Goal: Information Seeking & Learning: Find specific fact

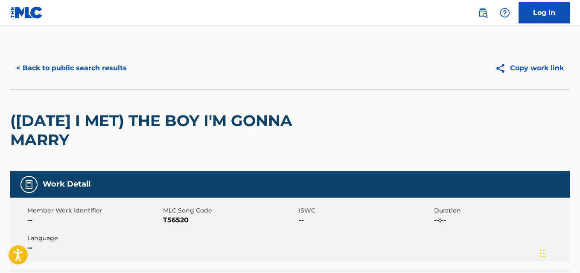
click at [128, 78] on div "< Back to public search results" at bounding box center [150, 68] width 280 height 21
click at [92, 67] on button "< Back to public search results" at bounding box center [71, 68] width 122 height 21
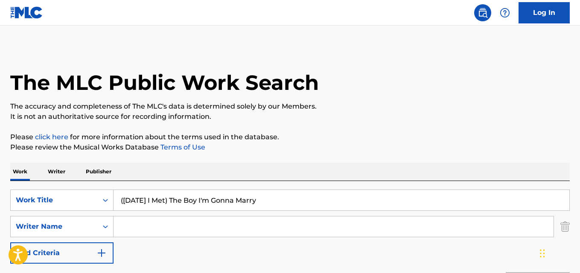
scroll to position [167, 0]
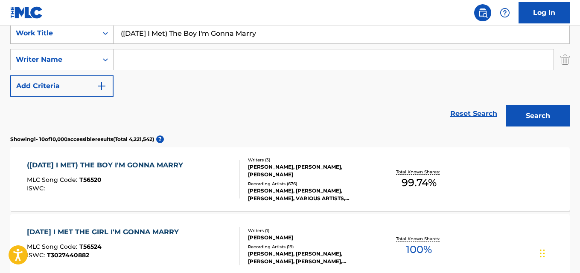
drag, startPoint x: 258, startPoint y: 38, endPoint x: 20, endPoint y: 38, distance: 238.9
click at [20, 38] on div "SearchWithCriteriaa4288cc9-4e12-4fdb-91b1-89eb7e6da458 Work Title ([DATE] I Met…" at bounding box center [289, 33] width 559 height 21
paste input "Nem Mais Uma Dúvida"
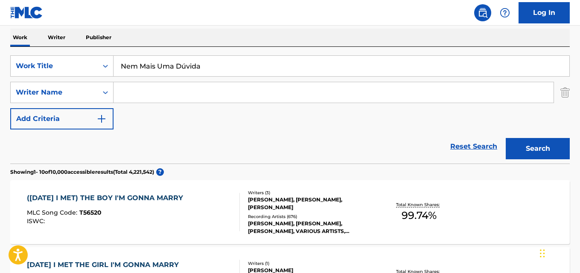
scroll to position [125, 0]
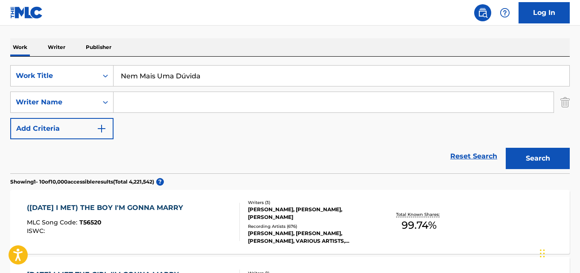
click at [185, 78] on input "Nem Mais Uma Dúvida" at bounding box center [341, 76] width 456 height 20
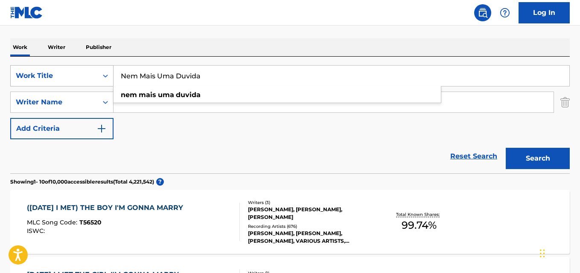
drag, startPoint x: 219, startPoint y: 76, endPoint x: 91, endPoint y: 69, distance: 127.7
click at [91, 69] on div "SearchWithCriteriaa4288cc9-4e12-4fdb-91b1-89eb7e6da458 Work Title Nem Mais Uma …" at bounding box center [289, 75] width 559 height 21
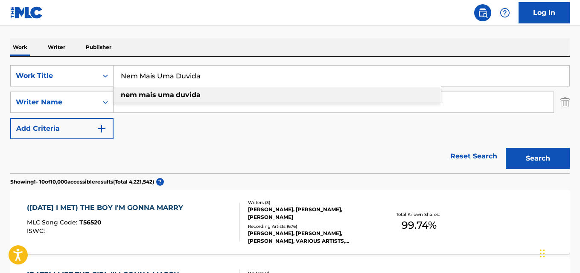
click at [216, 99] on div "nem mais uma duvida" at bounding box center [276, 94] width 327 height 15
type input "nem mais uma duvida"
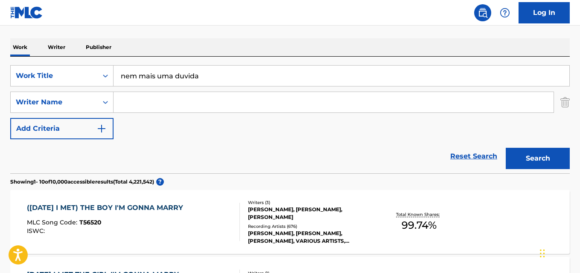
click at [207, 99] on input "Search Form" at bounding box center [333, 102] width 440 height 20
paste input "[PERSON_NAME] [PERSON_NAME]"
type input "[PERSON_NAME] [PERSON_NAME]"
click at [505, 148] on button "Search" at bounding box center [537, 158] width 64 height 21
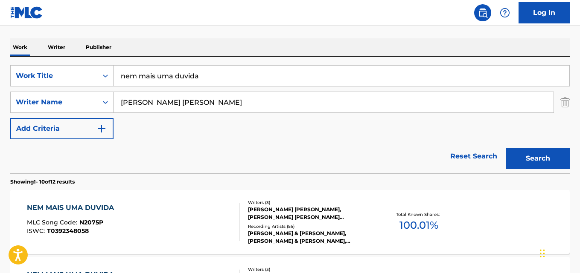
click at [139, 158] on div "Reset Search Search" at bounding box center [289, 156] width 559 height 34
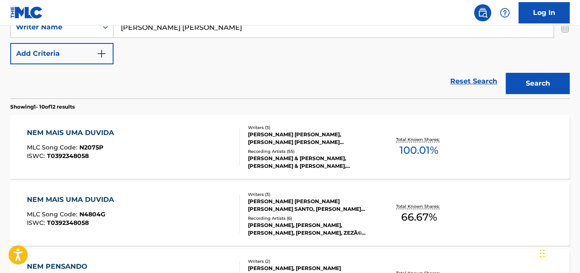
scroll to position [210, 0]
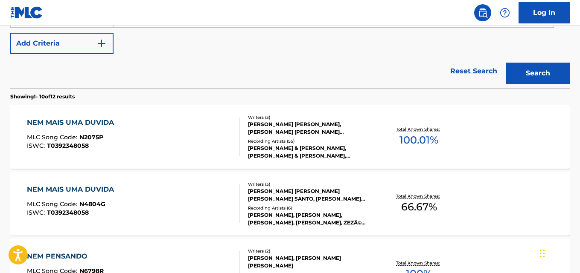
click at [88, 130] on div "NEM MAIS UMA DUVIDA MLC Song Code : N2075P ISWC : T0392348058" at bounding box center [72, 137] width 91 height 38
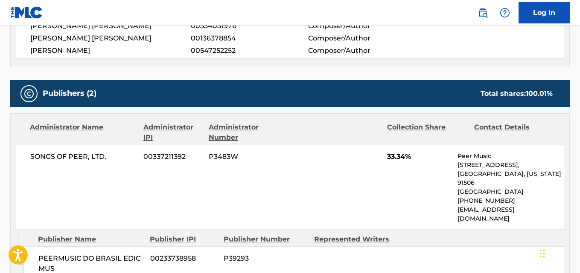
scroll to position [384, 0]
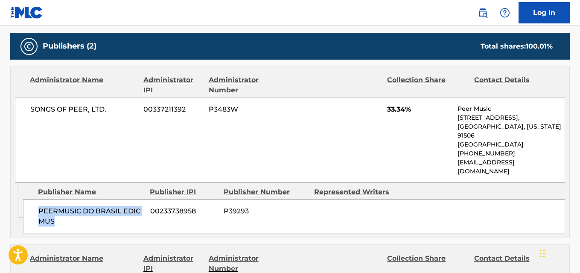
drag, startPoint x: 39, startPoint y: 200, endPoint x: 107, endPoint y: 224, distance: 72.6
click at [107, 224] on div "PEERMUSIC DO BRASIL EDIC MUS 00233738958 P39293" at bounding box center [294, 217] width 542 height 34
copy span "PEERMUSIC DO BRASIL EDIC MUS"
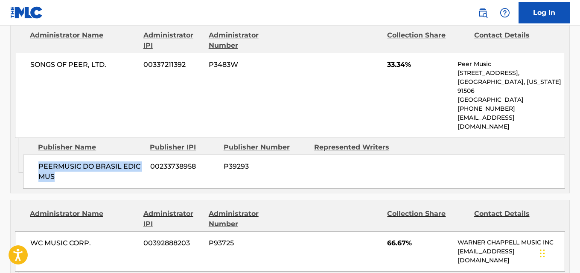
scroll to position [512, 0]
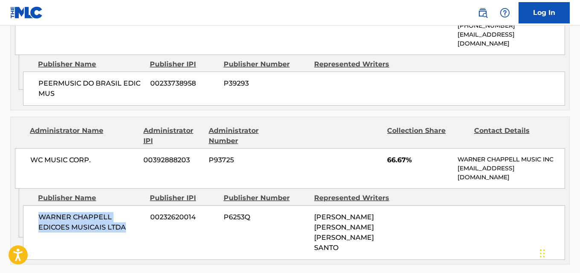
drag, startPoint x: 40, startPoint y: 208, endPoint x: 140, endPoint y: 214, distance: 100.9
click at [140, 214] on span "WARNER CHAPPELL EDICOES MUSICAIS LTDA" at bounding box center [90, 222] width 105 height 20
copy span "WARNER CHAPPELL EDICOES MUSICAIS LTDA"
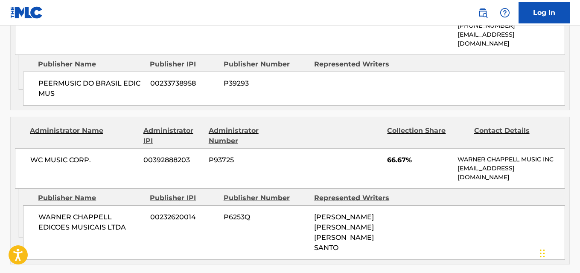
click at [391, 155] on span "66.67%" at bounding box center [419, 160] width 64 height 10
copy span "66.67"
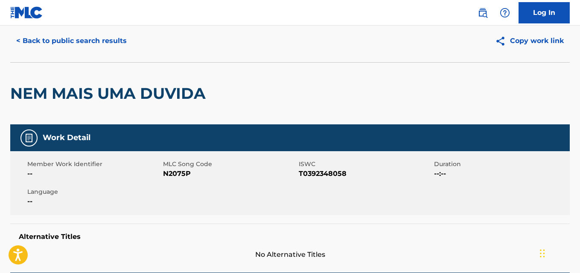
scroll to position [0, 0]
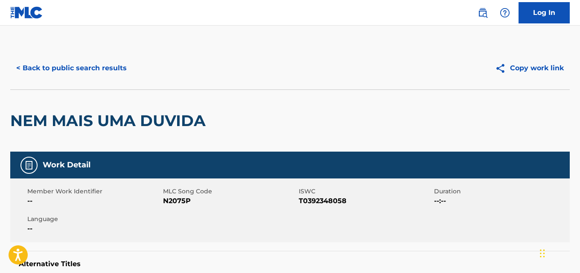
click at [112, 72] on button "< Back to public search results" at bounding box center [71, 68] width 122 height 21
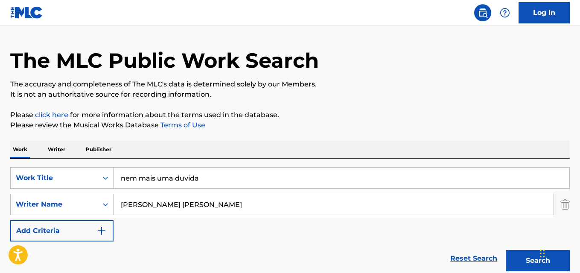
scroll to position [43, 0]
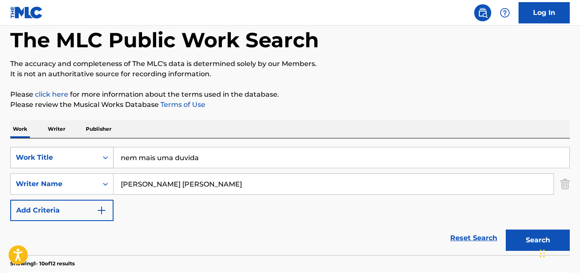
drag, startPoint x: 157, startPoint y: 164, endPoint x: 88, endPoint y: 164, distance: 68.2
click at [88, 164] on div "SearchWithCriteriaa4288cc9-4e12-4fdb-91b1-89eb7e6da458 Work Title nem mais uma …" at bounding box center [289, 157] width 559 height 21
paste input "Make Me Feel"
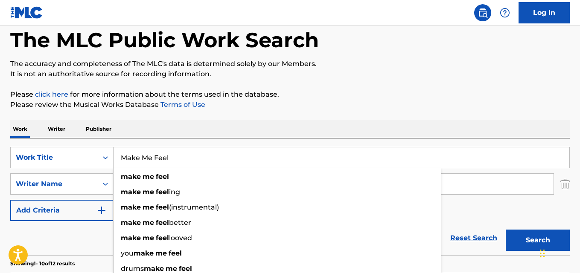
drag, startPoint x: 200, startPoint y: 160, endPoint x: 64, endPoint y: 160, distance: 135.2
click at [64, 160] on div "SearchWithCriteriaa4288cc9-4e12-4fdb-91b1-89eb7e6da458 Work Title Make Me Feel …" at bounding box center [289, 157] width 559 height 21
paste input "Yungeen Ace"
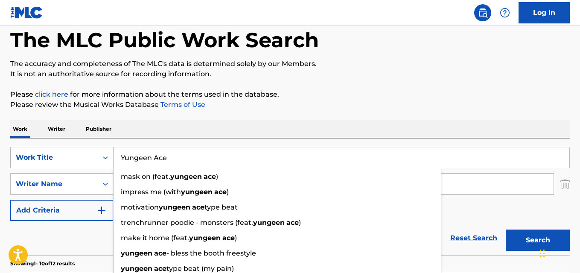
drag, startPoint x: 177, startPoint y: 160, endPoint x: 90, endPoint y: 160, distance: 86.6
click at [90, 160] on div "SearchWithCriteriaa4288cc9-4e12-4fdb-91b1-89eb7e6da458 Work Title Yungeen Ace m…" at bounding box center [289, 157] width 559 height 21
paste input "Make Me Feel"
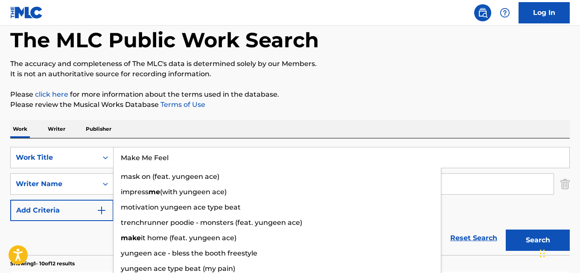
type input "Make Me Feel"
click at [259, 125] on div "Work Writer Publisher" at bounding box center [289, 129] width 559 height 18
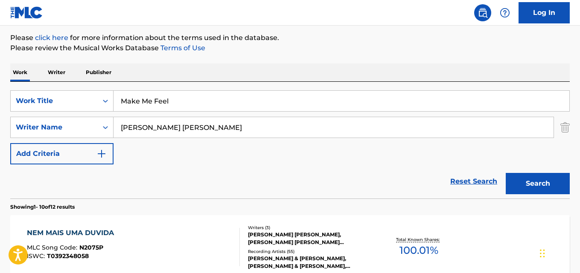
scroll to position [128, 0]
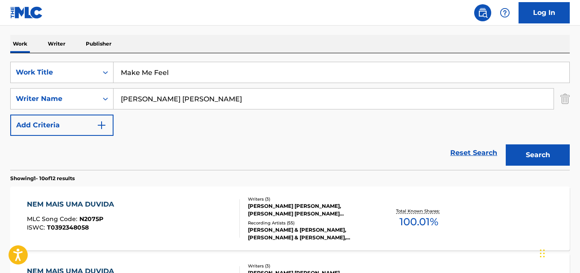
drag, startPoint x: 222, startPoint y: 93, endPoint x: 122, endPoint y: 97, distance: 99.9
click at [122, 97] on input "[PERSON_NAME] [PERSON_NAME]" at bounding box center [333, 99] width 440 height 20
paste input "[PERSON_NAME]"
click at [505, 145] on button "Search" at bounding box center [537, 155] width 64 height 21
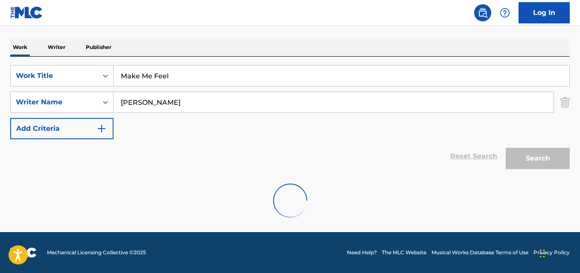
scroll to position [125, 0]
click at [252, 43] on div "Work Writer Publisher" at bounding box center [289, 47] width 559 height 18
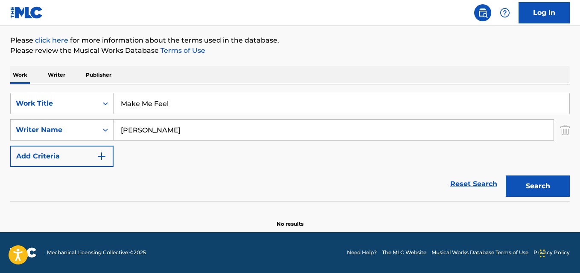
scroll to position [97, 0]
drag, startPoint x: 158, startPoint y: 131, endPoint x: 38, endPoint y: 133, distance: 120.3
click at [38, 133] on div "SearchWithCriteria4d5468a5-f0ac-4dd2-a9ea-a73077e903b4 Writer Name [PERSON_NAME]" at bounding box center [289, 129] width 559 height 21
type input "KEYANTA"
click at [505, 176] on button "Search" at bounding box center [537, 186] width 64 height 21
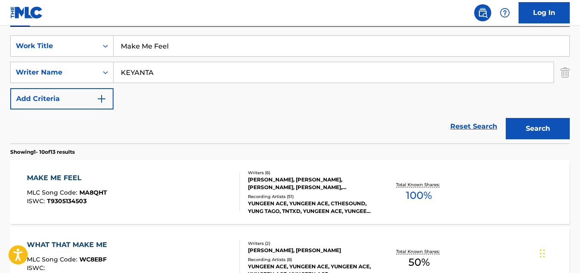
scroll to position [139, 0]
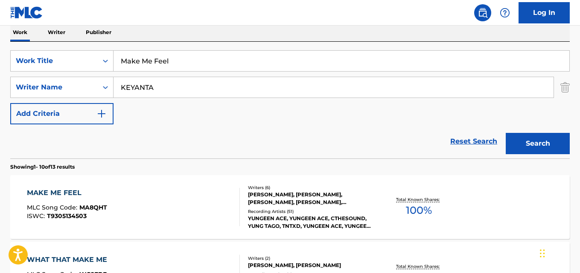
click at [71, 190] on div "MAKE ME FEEL" at bounding box center [67, 193] width 80 height 10
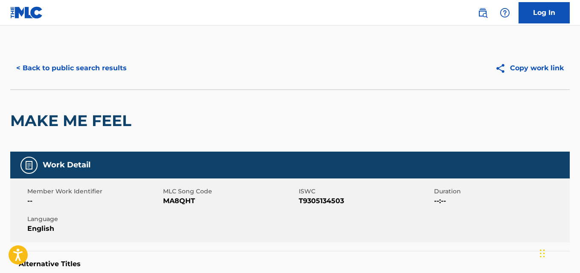
click at [219, 76] on div "< Back to public search results" at bounding box center [150, 68] width 280 height 21
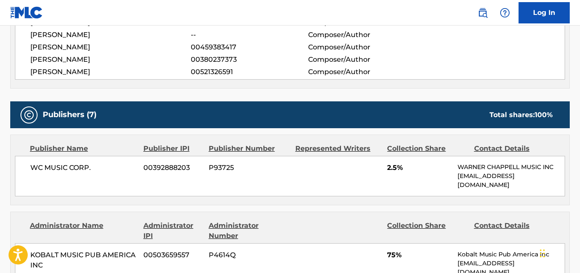
scroll to position [427, 0]
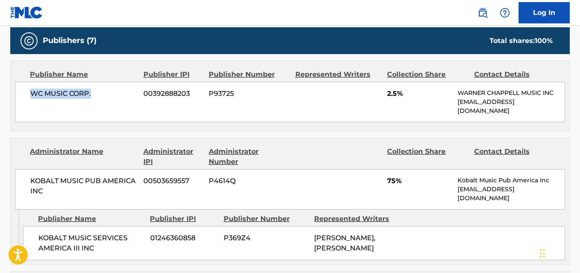
drag, startPoint x: 27, startPoint y: 101, endPoint x: 92, endPoint y: 101, distance: 64.8
click at [92, 101] on div "WC MUSIC CORP. 00392888203 P93725 2.5% [PERSON_NAME] MUSIC INC [EMAIL_ADDRESS][…" at bounding box center [290, 102] width 550 height 41
copy span "WC MUSIC CORP."
click at [385, 94] on div "WC MUSIC CORP. 00392888203 P93725 2.5% [PERSON_NAME] MUSIC INC [EMAIL_ADDRESS][…" at bounding box center [290, 102] width 550 height 41
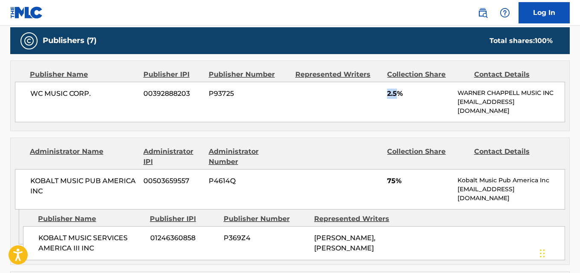
copy span "2.5"
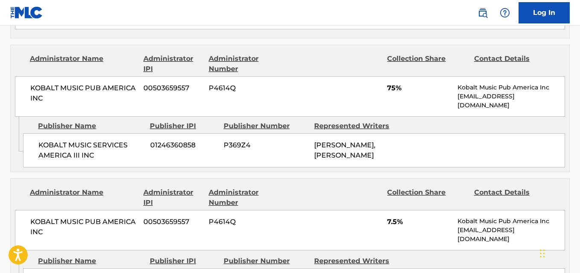
scroll to position [554, 0]
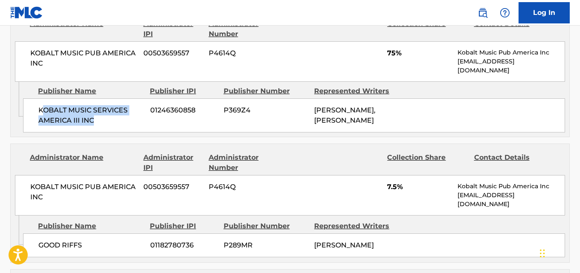
drag, startPoint x: 41, startPoint y: 110, endPoint x: 122, endPoint y: 128, distance: 83.3
click at [122, 128] on div "KOBALT MUSIC SERVICES AMERICA III INC 01246360858 P369Z4 [PERSON_NAME], [PERSON…" at bounding box center [294, 116] width 542 height 34
click at [53, 135] on div "Admin Original Publisher Connecting Line Publisher Name Publisher IPI Publisher…" at bounding box center [290, 109] width 558 height 55
drag, startPoint x: 44, startPoint y: 111, endPoint x: 121, endPoint y: 125, distance: 78.1
click at [121, 125] on span "KOBALT MUSIC SERVICES AMERICA III INC" at bounding box center [90, 115] width 105 height 20
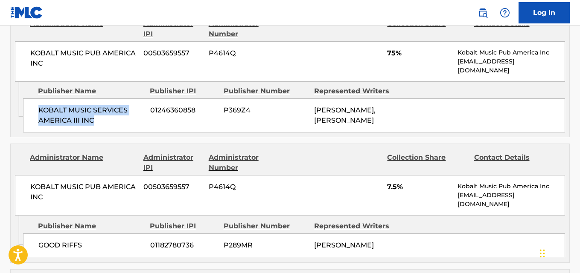
copy span "KOBALT MUSIC SERVICES AMERICA III INC"
click at [384, 54] on div "KOBALT MUSIC PUB AMERICA INC 00503659557 P4614Q 75% Kobalt Music Pub America In…" at bounding box center [290, 61] width 550 height 41
copy span "75"
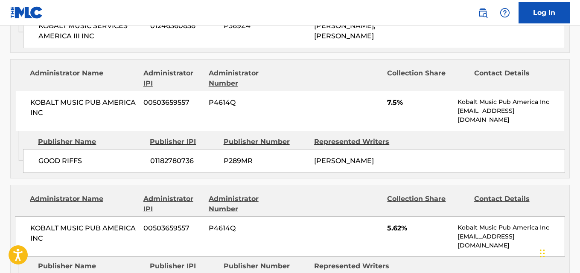
scroll to position [640, 0]
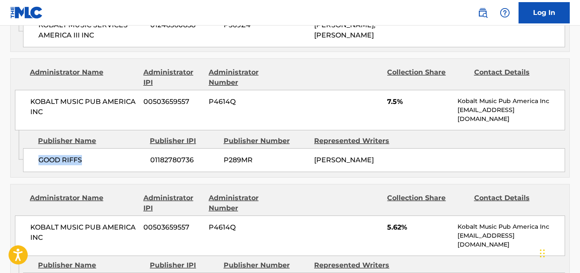
drag, startPoint x: 38, startPoint y: 160, endPoint x: 103, endPoint y: 160, distance: 65.3
click at [103, 160] on div "GOOD RIFFS 01182780736 P289MR [PERSON_NAME]" at bounding box center [294, 160] width 542 height 24
copy span "GOOD RIFFS"
click at [391, 107] on div "KOBALT MUSIC PUB AMERICA INC 00503659557 P4614Q 7.5% Kobalt Music Pub America I…" at bounding box center [290, 110] width 550 height 41
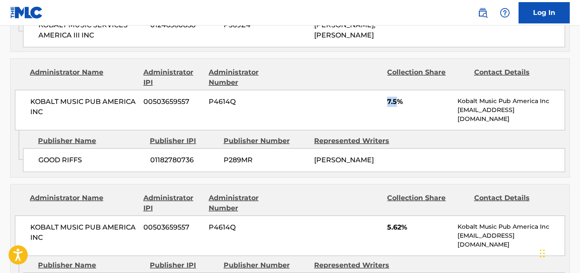
copy span "7.5"
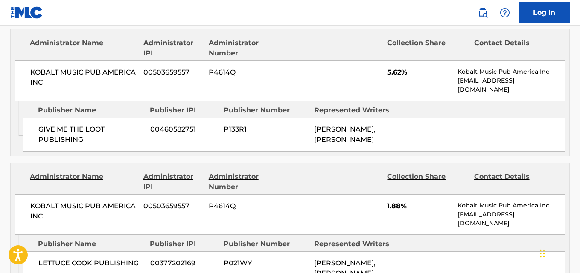
scroll to position [810, 0]
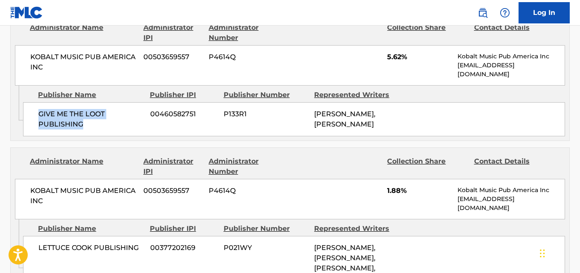
drag, startPoint x: 39, startPoint y: 124, endPoint x: 131, endPoint y: 132, distance: 92.9
click at [131, 130] on span "GIVE ME THE LOOT PUBLISHING" at bounding box center [90, 119] width 105 height 20
copy span "GIVE ME THE LOOT PUBLISHING"
click at [389, 62] on span "5.62%" at bounding box center [419, 57] width 64 height 10
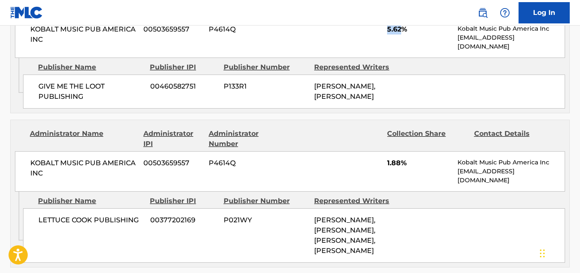
scroll to position [853, 0]
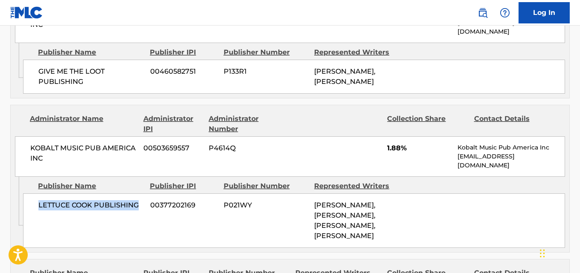
drag, startPoint x: 35, startPoint y: 217, endPoint x: 139, endPoint y: 217, distance: 104.5
click at [139, 217] on div "LETTUCE COOK PUBLISHING 00377202169 P021WY [PERSON_NAME], [PERSON_NAME], [PERSO…" at bounding box center [294, 221] width 542 height 55
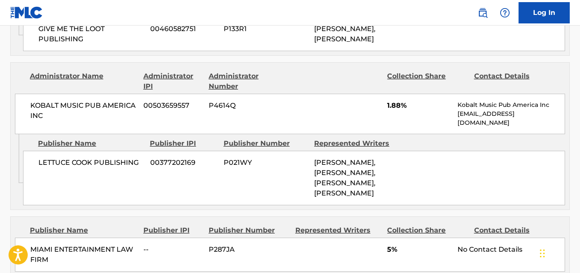
click at [389, 111] on span "1.88%" at bounding box center [419, 106] width 64 height 10
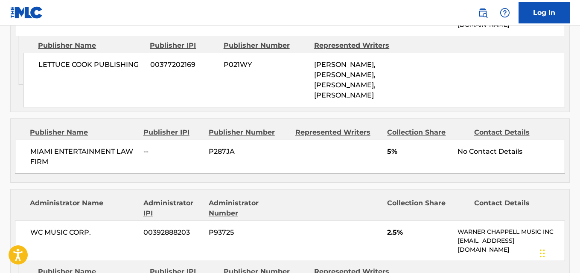
scroll to position [1024, 0]
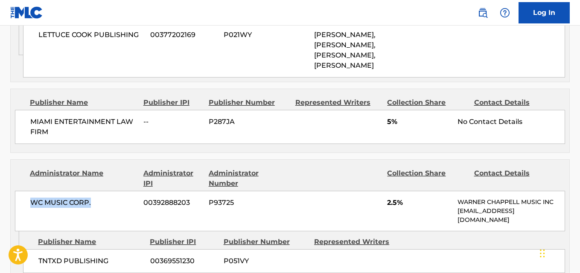
drag, startPoint x: 32, startPoint y: 219, endPoint x: 109, endPoint y: 220, distance: 77.2
click at [109, 208] on span "WC MUSIC CORP." at bounding box center [83, 203] width 107 height 10
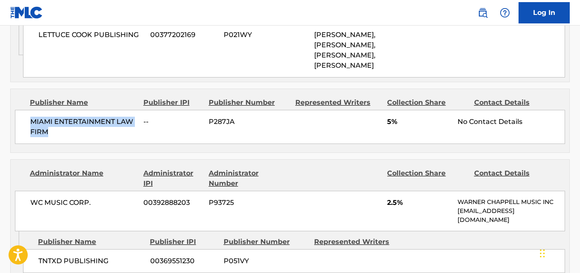
drag, startPoint x: 30, startPoint y: 142, endPoint x: 81, endPoint y: 148, distance: 51.6
click at [81, 144] on div "MIAMI ENTERTAINMENT LAW FIRM -- P287JA 5% No Contact Details" at bounding box center [290, 127] width 550 height 34
click at [387, 127] on span "5%" at bounding box center [419, 122] width 64 height 10
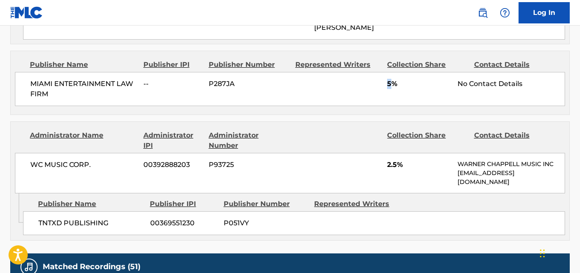
scroll to position [1152, 0]
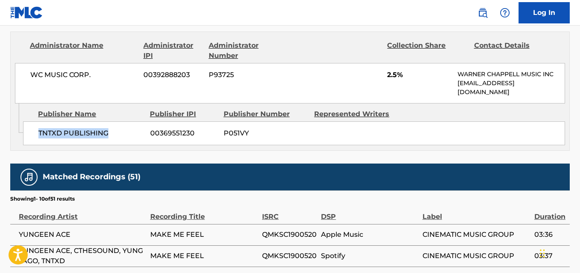
drag, startPoint x: 35, startPoint y: 155, endPoint x: 116, endPoint y: 154, distance: 81.0
click at [116, 145] on div "TNTXD PUBLISHING 00369551230 P051VY" at bounding box center [294, 134] width 542 height 24
click at [390, 80] on span "2.5%" at bounding box center [419, 75] width 64 height 10
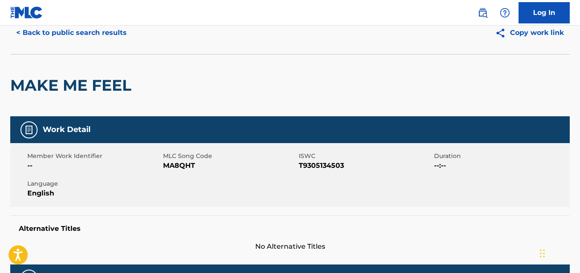
scroll to position [0, 0]
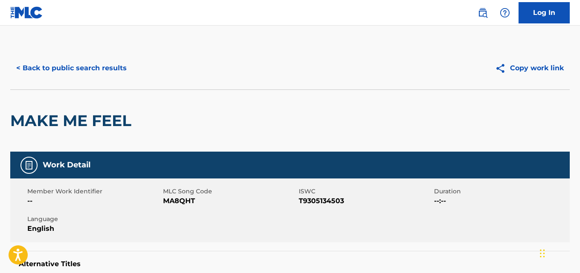
click at [89, 76] on button "< Back to public search results" at bounding box center [71, 68] width 122 height 21
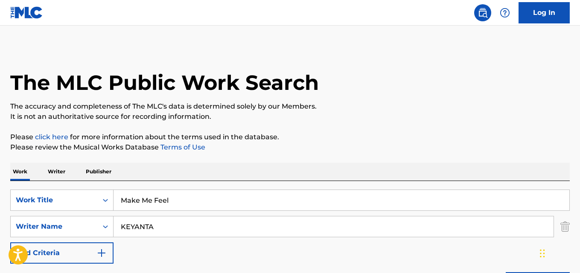
scroll to position [139, 0]
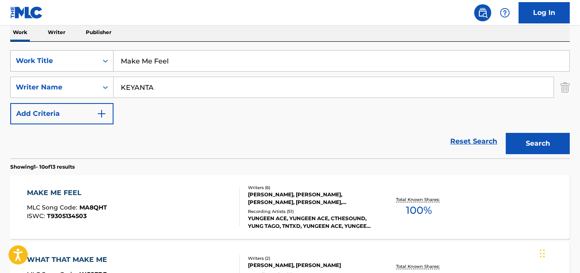
drag, startPoint x: 203, startPoint y: 64, endPoint x: 81, endPoint y: 62, distance: 122.4
click at [81, 62] on div "SearchWithCriteriaa4288cc9-4e12-4fdb-91b1-89eb7e6da458 Work Title Make Me Feel" at bounding box center [289, 60] width 559 height 21
paste input "[PERSON_NAME] Baby"
type input "[PERSON_NAME]"
drag, startPoint x: 170, startPoint y: 82, endPoint x: 92, endPoint y: 83, distance: 78.1
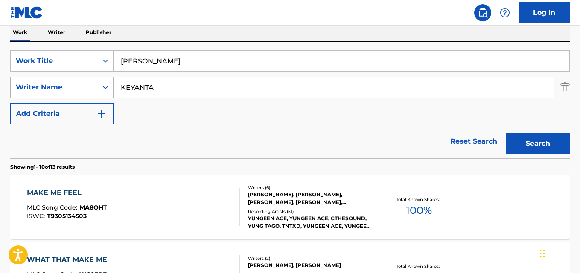
click at [92, 83] on div "SearchWithCriteria4d5468a5-f0ac-4dd2-a9ea-a73077e903b4 Writer Name KEYANTA" at bounding box center [289, 87] width 559 height 21
paste input "[PERSON_NAME]"
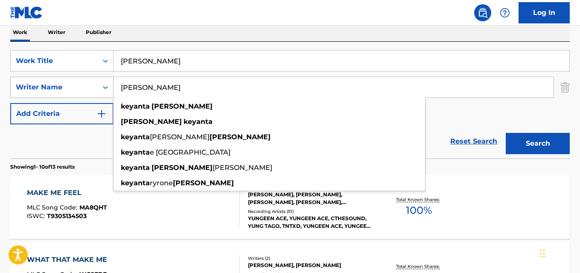
type input "[PERSON_NAME]"
click at [505, 133] on button "Search" at bounding box center [537, 143] width 64 height 21
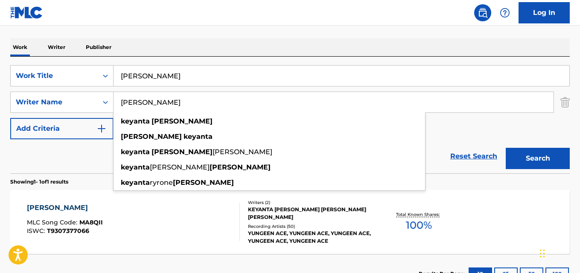
click at [60, 158] on div "Reset Search Search" at bounding box center [289, 156] width 559 height 34
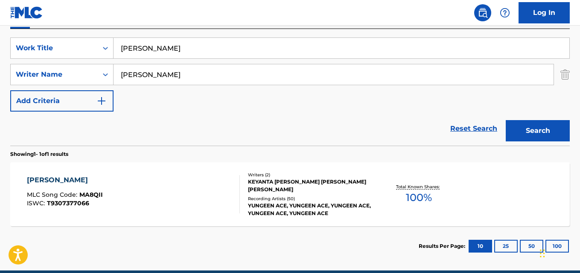
scroll to position [167, 0]
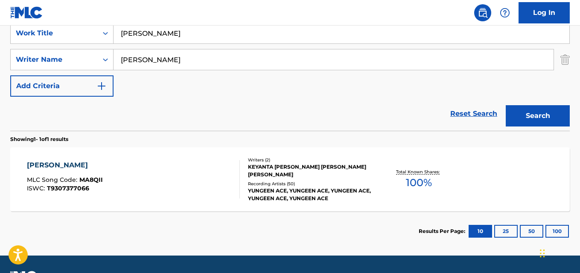
click at [66, 167] on div "[PERSON_NAME]" at bounding box center [65, 165] width 76 height 10
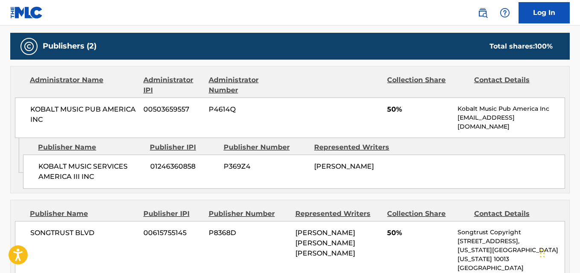
scroll to position [384, 0]
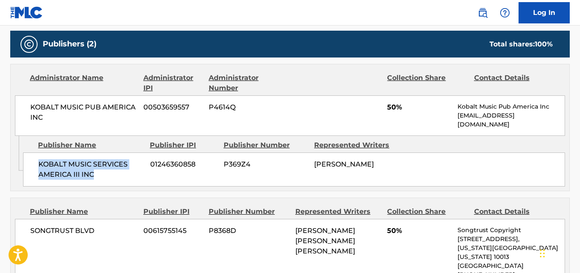
drag, startPoint x: 41, startPoint y: 155, endPoint x: 116, endPoint y: 165, distance: 75.7
click at [116, 165] on span "KOBALT MUSIC SERVICES AMERICA III INC" at bounding box center [90, 170] width 105 height 20
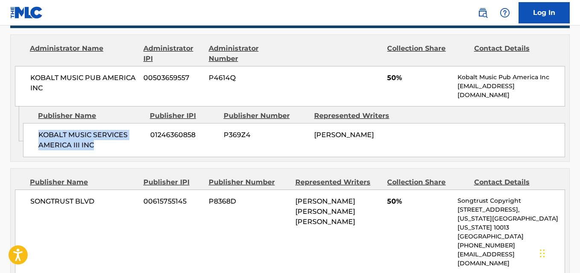
scroll to position [469, 0]
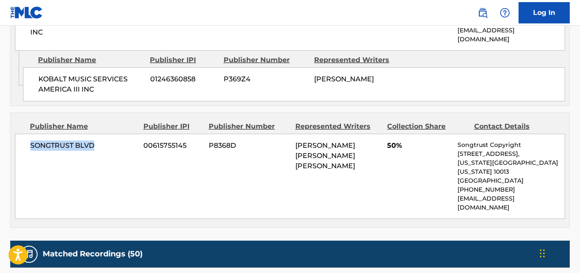
drag, startPoint x: 31, startPoint y: 134, endPoint x: 127, endPoint y: 134, distance: 96.0
click at [127, 141] on span "SONGTRUST BLVD" at bounding box center [83, 146] width 107 height 10
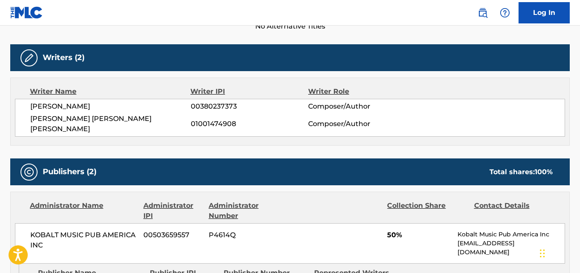
scroll to position [0, 0]
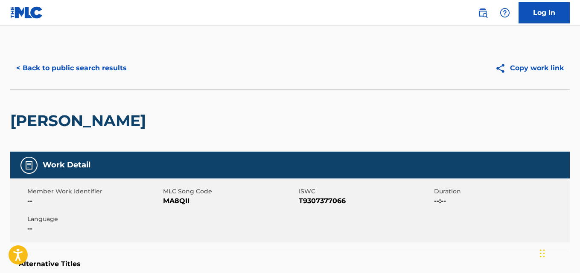
click at [104, 73] on button "< Back to public search results" at bounding box center [71, 68] width 122 height 21
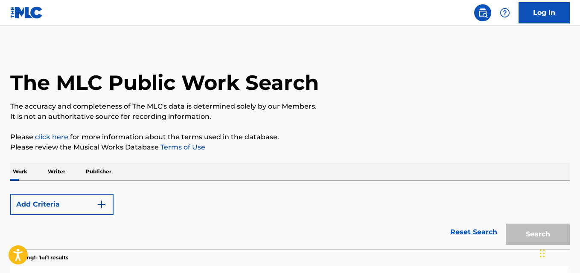
scroll to position [142, 0]
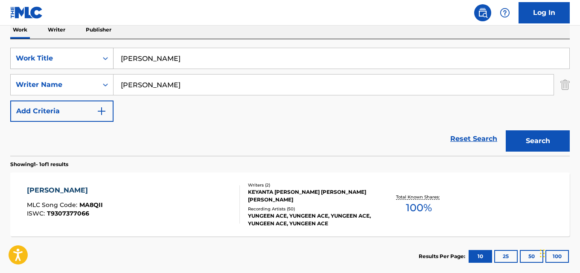
drag, startPoint x: 181, startPoint y: 62, endPoint x: 108, endPoint y: 61, distance: 72.9
click at [108, 61] on div "SearchWithCriteriaa4288cc9-4e12-4fdb-91b1-89eb7e6da458 Work Title [PERSON_NAME]…" at bounding box center [289, 58] width 559 height 21
paste input "urdah"
type input "Murdah"
drag, startPoint x: 211, startPoint y: 82, endPoint x: 110, endPoint y: 90, distance: 101.4
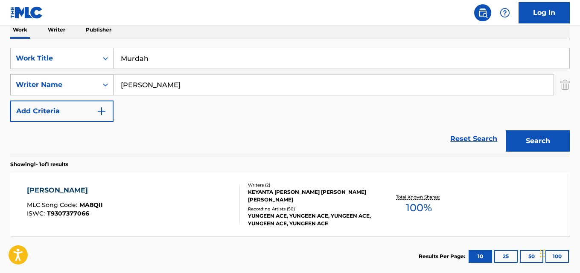
click at [110, 90] on div "SearchWithCriteria4d5468a5-f0ac-4dd2-a9ea-a73077e903b4 Writer Name [PERSON_NAME]" at bounding box center [289, 84] width 559 height 21
paste input "[PERSON_NAME]"
click at [555, 145] on button "Search" at bounding box center [537, 141] width 64 height 21
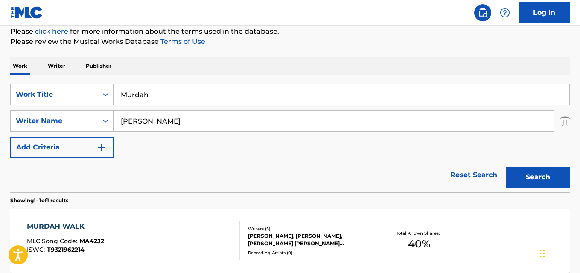
scroll to position [105, 0]
drag, startPoint x: 151, startPoint y: 122, endPoint x: 67, endPoint y: 123, distance: 83.2
click at [67, 123] on div "SearchWithCriteria4d5468a5-f0ac-4dd2-a9ea-a73077e903b4 Writer Name [PERSON_NAME]" at bounding box center [289, 121] width 559 height 21
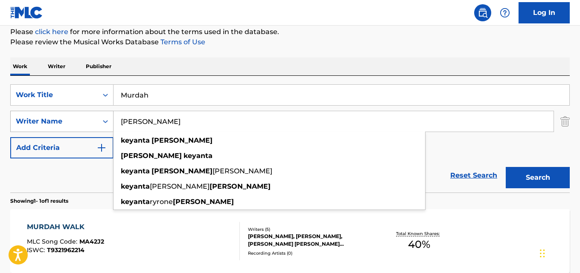
type input "[PERSON_NAME]"
click at [505, 167] on button "Search" at bounding box center [537, 177] width 64 height 21
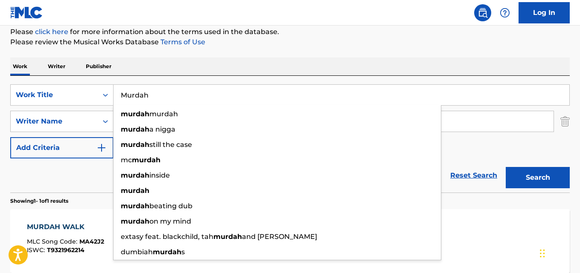
click at [282, 87] on input "Murdah" at bounding box center [341, 95] width 456 height 20
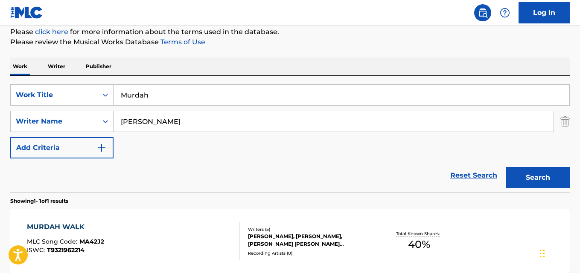
click at [387, 61] on div "Work Writer Publisher" at bounding box center [289, 67] width 559 height 18
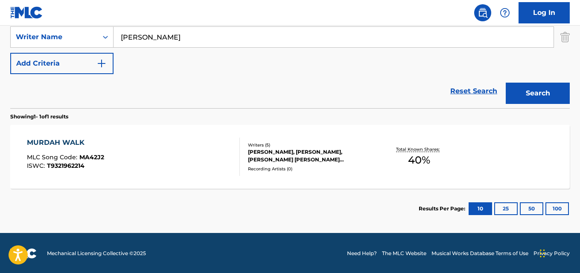
scroll to position [191, 0]
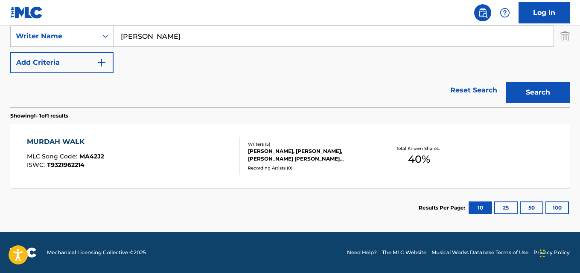
click at [71, 142] on div "MURDAH WALK" at bounding box center [65, 142] width 77 height 10
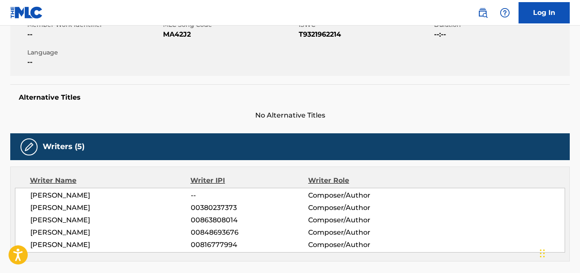
scroll to position [67, 0]
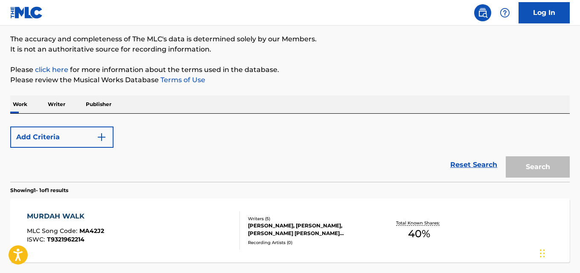
scroll to position [142, 0]
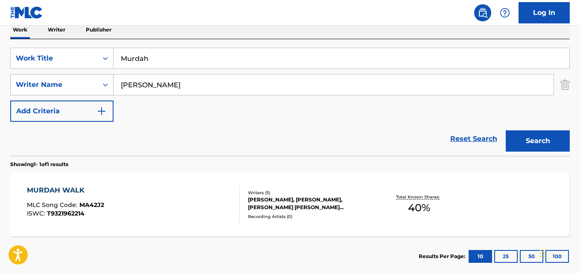
drag, startPoint x: 131, startPoint y: 85, endPoint x: 70, endPoint y: 89, distance: 61.1
click at [70, 89] on div "SearchWithCriteria4d5468a5-f0ac-4dd2-a9ea-a73077e903b4 Writer Name [PERSON_NAME]" at bounding box center [289, 84] width 559 height 21
click at [505, 131] on button "Search" at bounding box center [537, 141] width 64 height 21
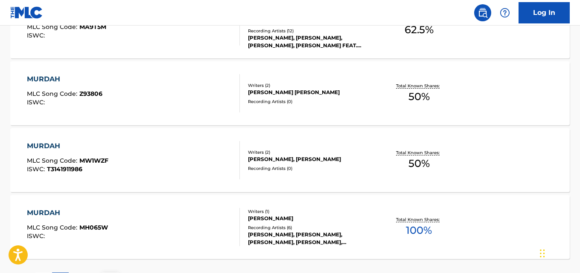
scroll to position [797, 0]
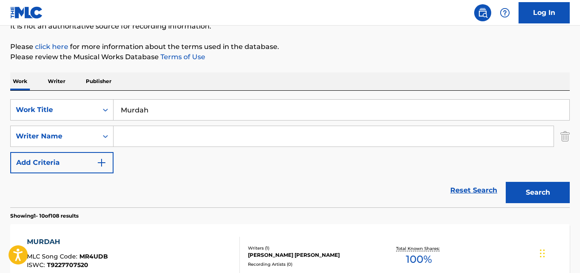
click at [203, 143] on input "Search Form" at bounding box center [333, 136] width 440 height 20
paste input "[PERSON_NAME]"
type input "[PERSON_NAME]"
click at [505, 182] on button "Search" at bounding box center [537, 192] width 64 height 21
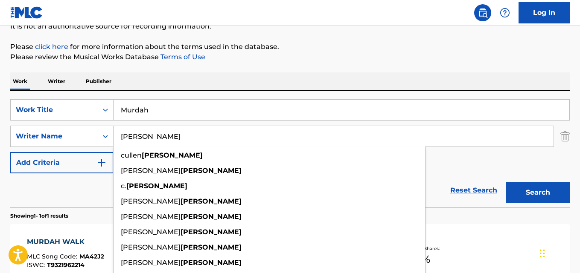
click at [264, 86] on div "Work Writer Publisher" at bounding box center [289, 82] width 559 height 18
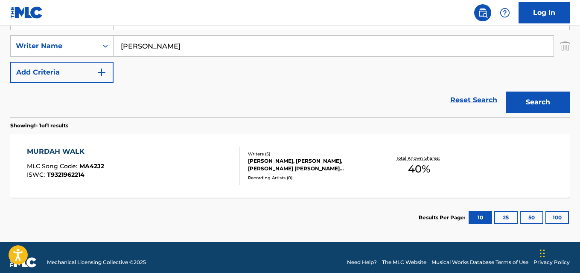
scroll to position [191, 0]
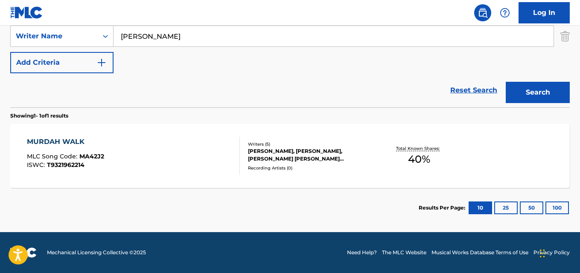
click at [73, 145] on div "MURDAH WALK" at bounding box center [65, 142] width 77 height 10
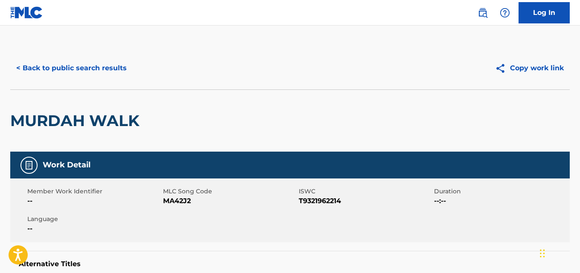
click at [72, 71] on button "< Back to public search results" at bounding box center [71, 68] width 122 height 21
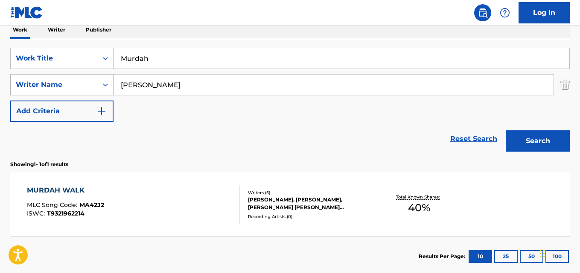
drag, startPoint x: 167, startPoint y: 83, endPoint x: 111, endPoint y: 90, distance: 56.4
click at [111, 90] on div "SearchWithCriteria4d5468a5-f0ac-4dd2-a9ea-a73077e903b4 Writer Name [PERSON_NAME]" at bounding box center [289, 84] width 559 height 21
paste input "FREYR"
type input "FREYR"
click at [505, 131] on button "Search" at bounding box center [537, 141] width 64 height 21
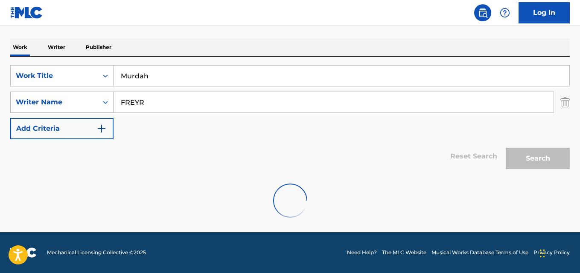
scroll to position [125, 0]
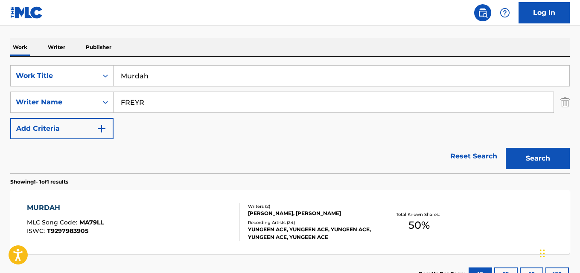
click at [257, 28] on div "The MLC Public Work Search The accuracy and completeness of The MLC's data is d…" at bounding box center [290, 108] width 580 height 372
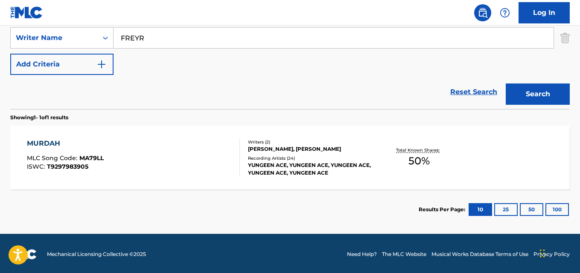
scroll to position [191, 0]
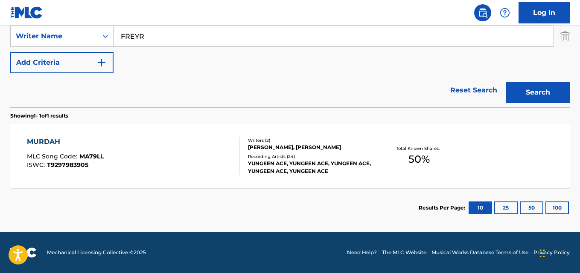
click at [47, 146] on div "MURDAH" at bounding box center [65, 142] width 77 height 10
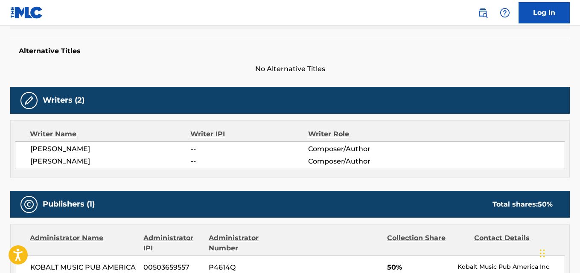
scroll to position [384, 0]
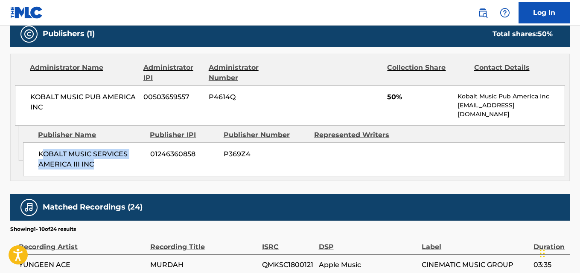
drag, startPoint x: 43, startPoint y: 158, endPoint x: 125, endPoint y: 173, distance: 84.0
click at [125, 173] on div "KOBALT MUSIC SERVICES AMERICA III INC 01246360858 P369Z4" at bounding box center [294, 159] width 542 height 34
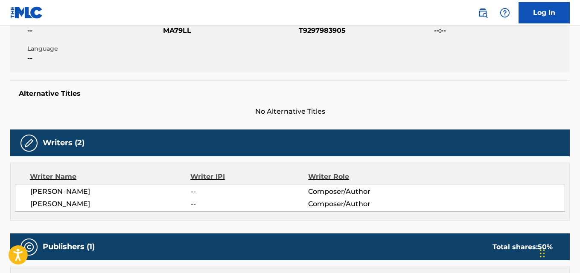
scroll to position [0, 0]
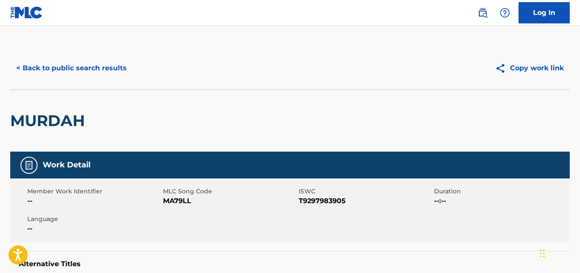
click at [87, 78] on button "< Back to public search results" at bounding box center [71, 68] width 122 height 21
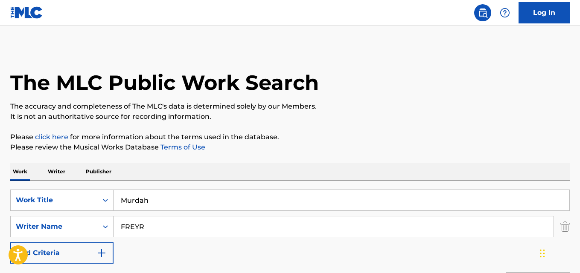
scroll to position [142, 0]
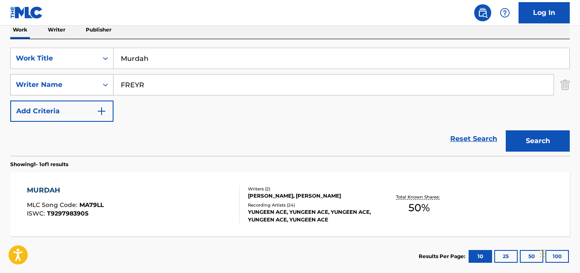
drag, startPoint x: 157, startPoint y: 58, endPoint x: 63, endPoint y: 74, distance: 94.7
click at [63, 74] on div "SearchWithCriteriaa4288cc9-4e12-4fdb-91b1-89eb7e6da458 Work Title Murdah Search…" at bounding box center [289, 85] width 559 height 74
paste input "Neverland"
type input "Neverland"
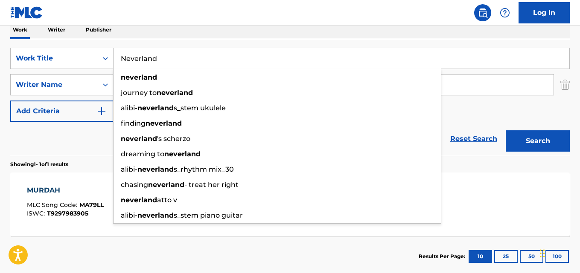
click at [81, 136] on div "Reset Search Search" at bounding box center [289, 139] width 559 height 34
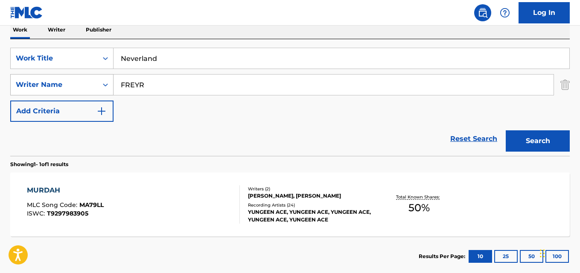
drag, startPoint x: 158, startPoint y: 88, endPoint x: 75, endPoint y: 87, distance: 82.8
click at [75, 87] on div "SearchWithCriteria4d5468a5-f0ac-4dd2-a9ea-a73077e903b4 Writer Name [PERSON_NAME]" at bounding box center [289, 84] width 559 height 21
paste input "[PERSON_NAME]"
type input "[PERSON_NAME]"
click at [505, 131] on button "Search" at bounding box center [537, 141] width 64 height 21
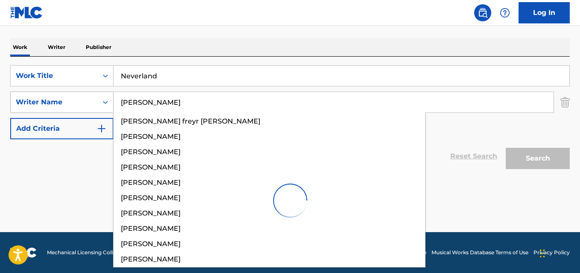
scroll to position [125, 0]
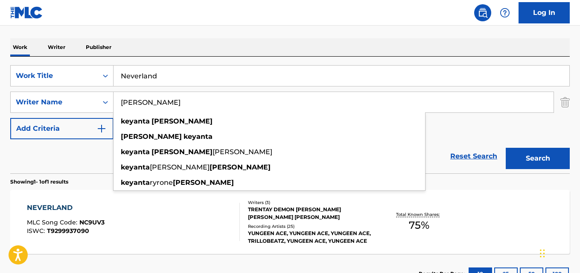
click at [286, 60] on div "SearchWithCriteriaa4288cc9-4e12-4fdb-91b1-89eb7e6da458 Work Title Neverland Sea…" at bounding box center [289, 115] width 559 height 117
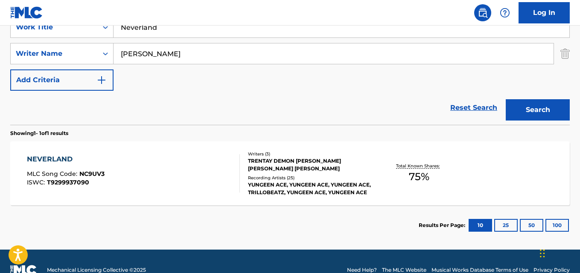
scroll to position [148, 0]
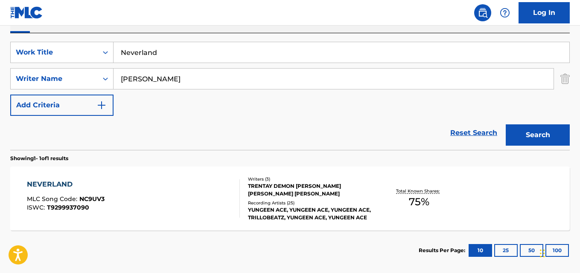
click at [66, 175] on div "NEVERLAND MLC Song Code : NC9UV3 ISWC : T9299937090 Writers ( 3 ) TRENTAY DEMON…" at bounding box center [289, 199] width 559 height 64
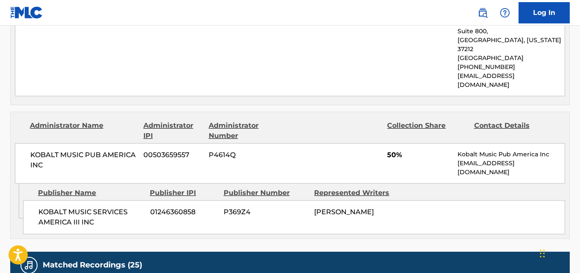
scroll to position [469, 0]
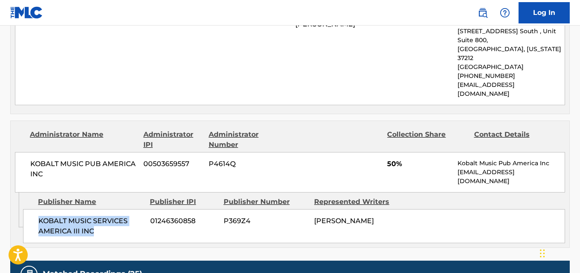
drag, startPoint x: 35, startPoint y: 203, endPoint x: 123, endPoint y: 216, distance: 89.6
click at [123, 216] on div "KOBALT MUSIC SERVICES AMERICA III INC 01246360858 P369Z4 [PERSON_NAME]" at bounding box center [294, 226] width 542 height 34
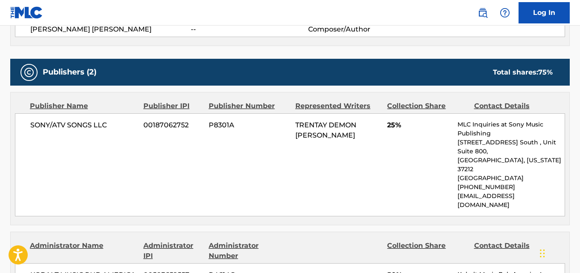
scroll to position [341, 0]
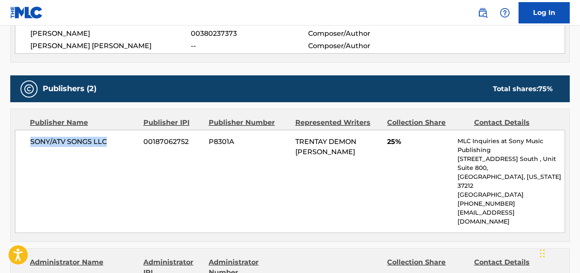
drag, startPoint x: 27, startPoint y: 144, endPoint x: 127, endPoint y: 146, distance: 100.3
click at [127, 146] on div "SONY/ATV SONGS LLC 00187062752 P8301A TRENTAY DEMON [PERSON_NAME] 25% MLC Inqui…" at bounding box center [290, 181] width 550 height 103
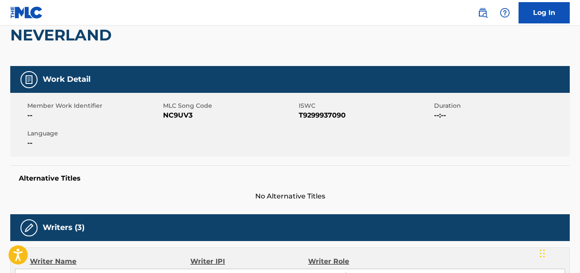
scroll to position [0, 0]
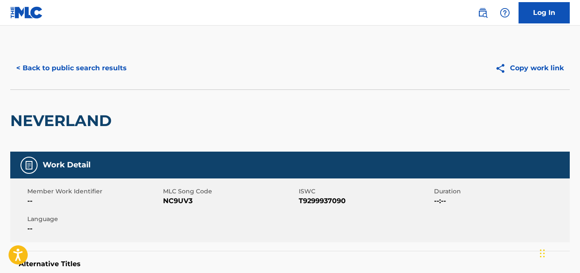
click at [117, 59] on button "< Back to public search results" at bounding box center [71, 68] width 122 height 21
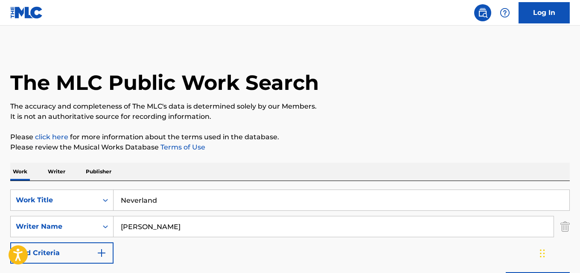
scroll to position [142, 0]
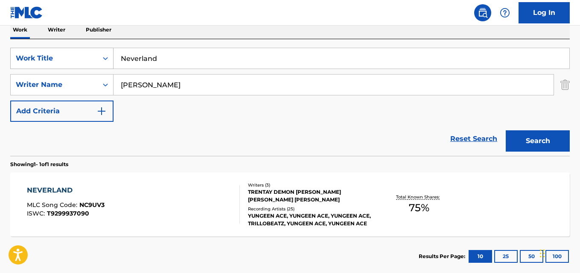
drag, startPoint x: 182, startPoint y: 61, endPoint x: 103, endPoint y: 61, distance: 78.5
click at [103, 61] on div "SearchWithCriteriaa4288cc9-4e12-4fdb-91b1-89eb7e6da458 Work Title Neverland" at bounding box center [289, 58] width 559 height 21
paste input "Step Harder"
type input "Step Harder"
click at [528, 135] on button "Search" at bounding box center [537, 141] width 64 height 21
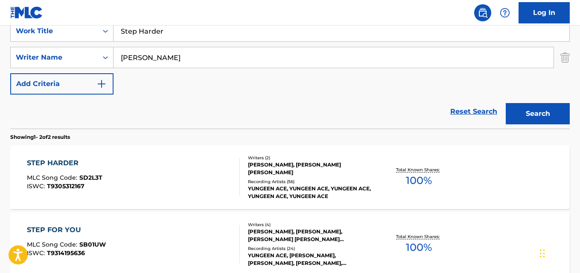
scroll to position [185, 0]
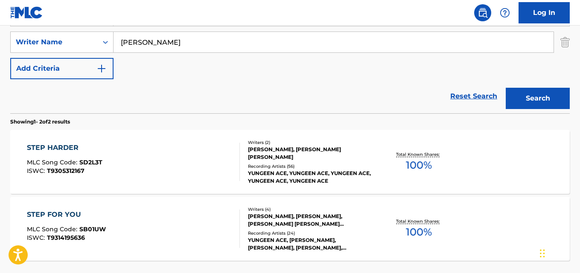
click at [73, 143] on div "STEP HARDER" at bounding box center [64, 148] width 75 height 10
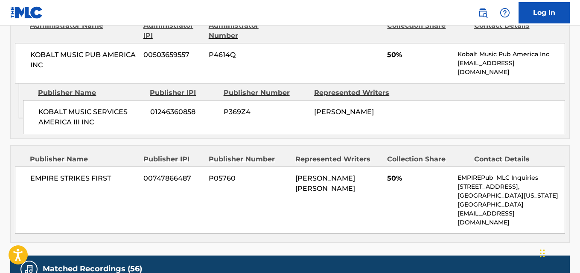
scroll to position [427, 0]
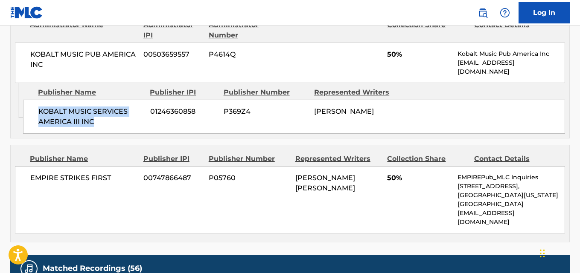
drag, startPoint x: 56, startPoint y: 116, endPoint x: 129, endPoint y: 125, distance: 73.1
click at [129, 125] on span "KOBALT MUSIC SERVICES AMERICA III INC" at bounding box center [90, 117] width 105 height 20
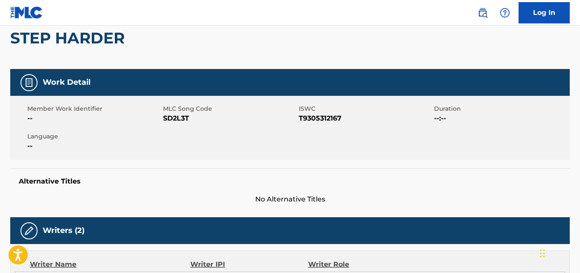
scroll to position [0, 0]
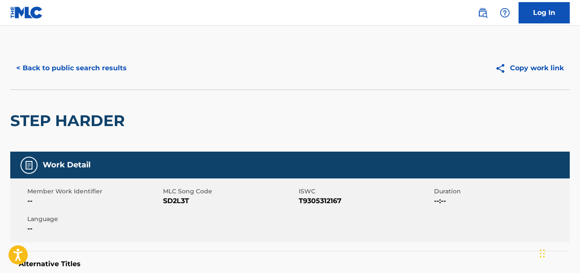
click at [122, 75] on button "< Back to public search results" at bounding box center [71, 68] width 122 height 21
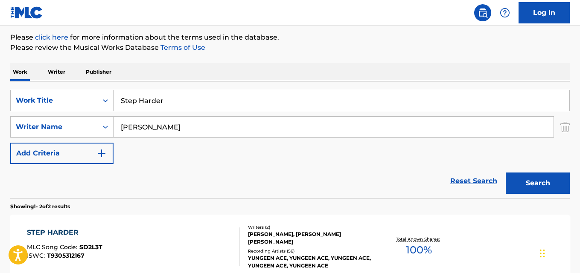
scroll to position [99, 0]
drag, startPoint x: 183, startPoint y: 94, endPoint x: 96, endPoint y: 91, distance: 87.0
click at [96, 91] on div "SearchWithCriteriaa4288cc9-4e12-4fdb-91b1-89eb7e6da458 Work Title Step Harder" at bounding box center [289, 100] width 559 height 21
paste input "Top Killa"
type input "Top Killa"
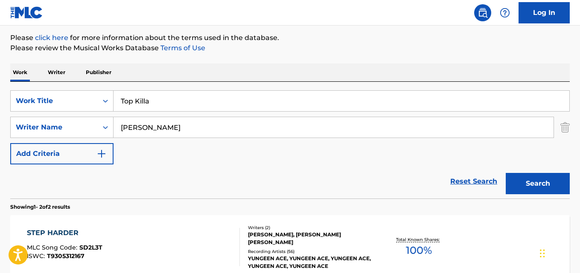
click at [523, 182] on button "Search" at bounding box center [537, 183] width 64 height 21
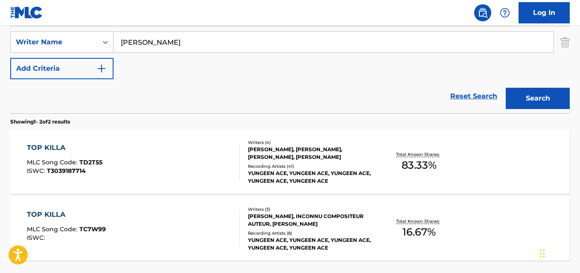
scroll to position [227, 0]
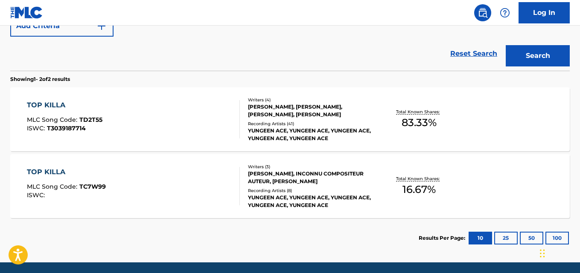
click at [59, 108] on div "TOP KILLA" at bounding box center [64, 105] width 75 height 10
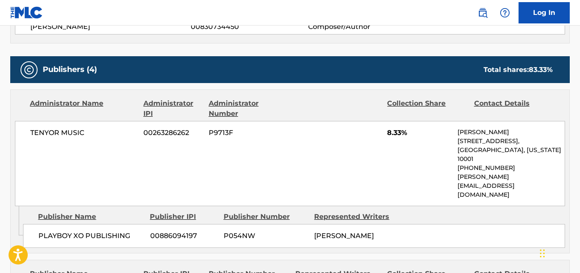
scroll to position [384, 0]
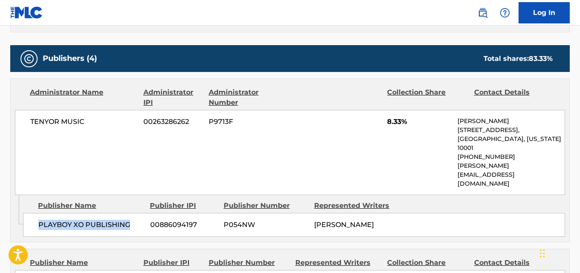
drag, startPoint x: 44, startPoint y: 195, endPoint x: 129, endPoint y: 196, distance: 85.3
click at [129, 220] on span "PLAYBOY XO PUBLISHING" at bounding box center [90, 225] width 105 height 10
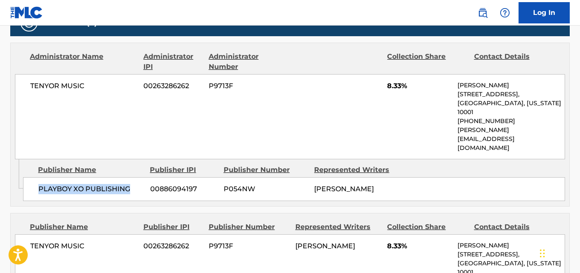
scroll to position [469, 0]
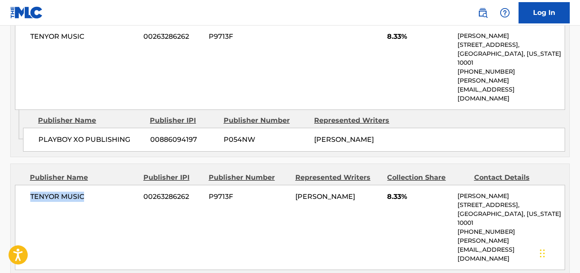
drag, startPoint x: 28, startPoint y: 183, endPoint x: 90, endPoint y: 184, distance: 61.9
click at [90, 185] on div "TENYOR MUSIC 00263286262 P9713F [PERSON_NAME] 8.33% [PERSON_NAME] [STREET_ADDRE…" at bounding box center [290, 227] width 550 height 85
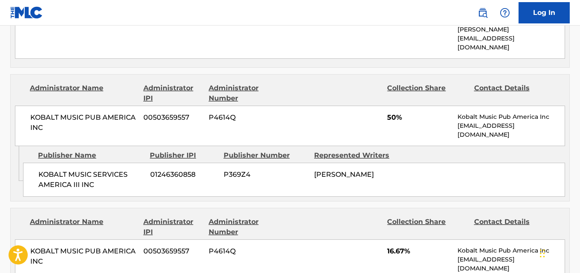
scroll to position [682, 0]
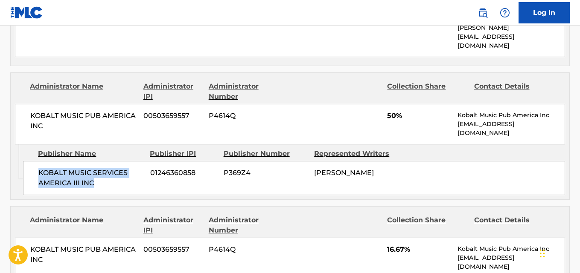
drag, startPoint x: 36, startPoint y: 124, endPoint x: 125, endPoint y: 145, distance: 91.5
click at [125, 161] on div "KOBALT MUSIC SERVICES AMERICA III INC 01246360858 P369Z4 [PERSON_NAME]" at bounding box center [294, 178] width 542 height 34
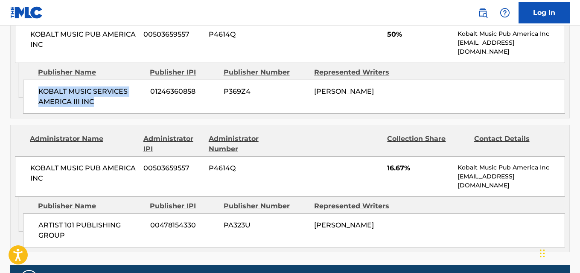
scroll to position [768, 0]
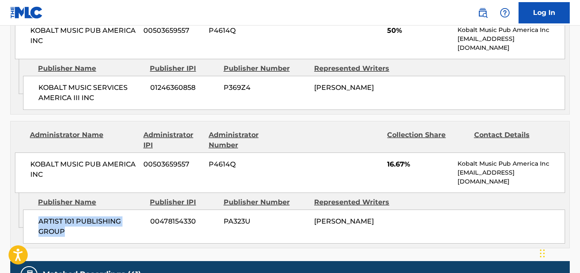
drag, startPoint x: 40, startPoint y: 174, endPoint x: 96, endPoint y: 183, distance: 57.4
click at [96, 217] on span "ARTIST 101 PUBLISHING GROUP" at bounding box center [90, 227] width 105 height 20
click at [203, 122] on div "Administrator Name Administrator IPI Administrator Number Collection Share Cont…" at bounding box center [290, 158] width 558 height 72
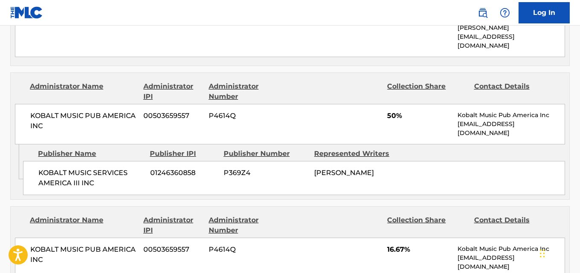
click at [276, 207] on div "Administrator Name Administrator IPI Administrator Number Collection Share Cont…" at bounding box center [290, 243] width 558 height 72
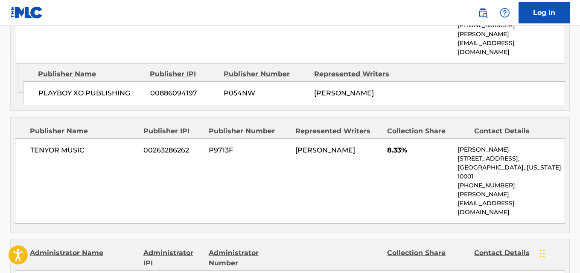
scroll to position [512, 0]
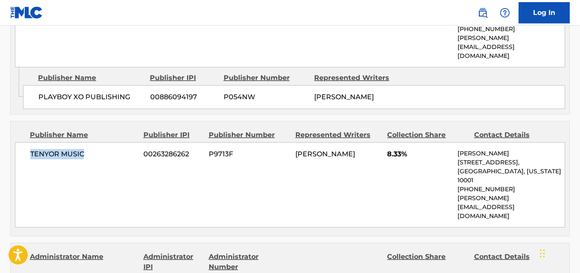
drag, startPoint x: 26, startPoint y: 136, endPoint x: 100, endPoint y: 132, distance: 74.7
click at [100, 142] on div "TENYOR MUSIC 00263286262 P9713F [PERSON_NAME] 8.33% [PERSON_NAME] [STREET_ADDRE…" at bounding box center [290, 184] width 550 height 85
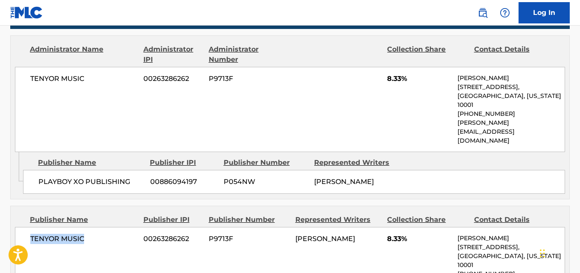
scroll to position [427, 0]
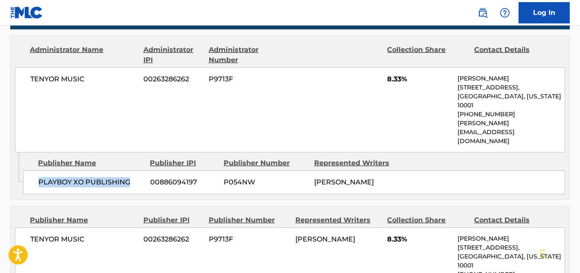
drag, startPoint x: 35, startPoint y: 158, endPoint x: 131, endPoint y: 158, distance: 96.8
click at [131, 171] on div "PLAYBOY XO PUBLISHING 00886094197 P054NW [PERSON_NAME]" at bounding box center [294, 183] width 542 height 24
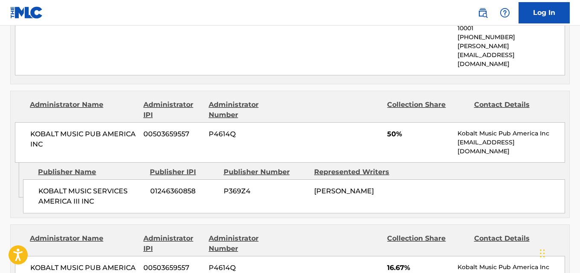
scroll to position [768, 0]
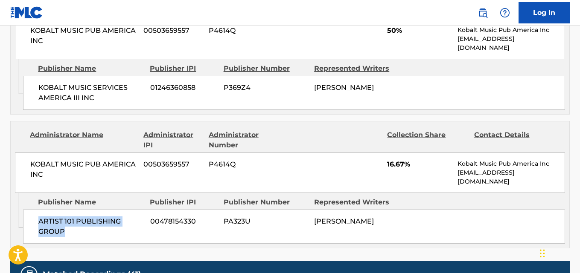
drag, startPoint x: 41, startPoint y: 177, endPoint x: 95, endPoint y: 189, distance: 55.8
click at [95, 217] on span "ARTIST 101 PUBLISHING GROUP" at bounding box center [90, 227] width 105 height 20
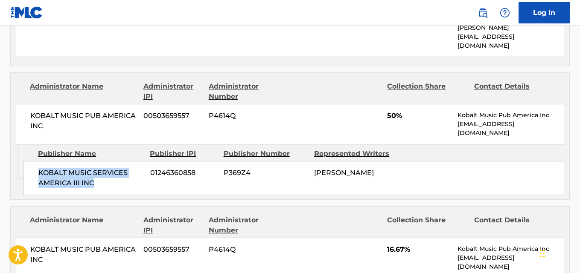
drag, startPoint x: 34, startPoint y: 126, endPoint x: 130, endPoint y: 140, distance: 96.6
click at [130, 161] on div "KOBALT MUSIC SERVICES AMERICA III INC 01246360858 P369Z4 [PERSON_NAME]" at bounding box center [294, 178] width 542 height 34
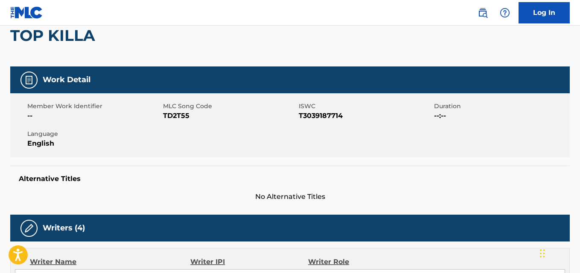
scroll to position [0, 0]
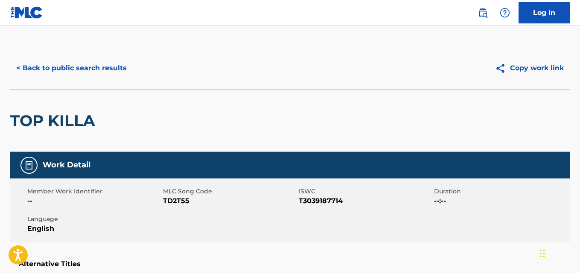
click at [122, 69] on button "< Back to public search results" at bounding box center [71, 68] width 122 height 21
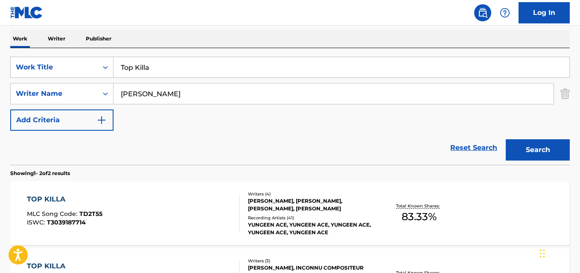
scroll to position [130, 0]
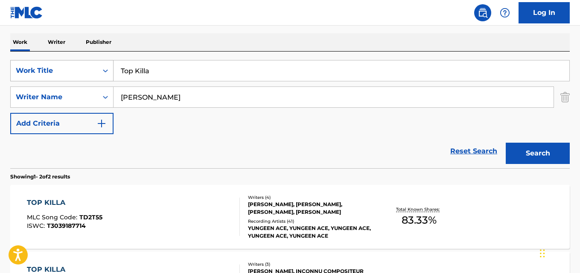
drag, startPoint x: 189, startPoint y: 70, endPoint x: 106, endPoint y: 77, distance: 83.0
click at [106, 77] on div "SearchWithCriteriaa4288cc9-4e12-4fdb-91b1-89eb7e6da458 Work Title Top Killa" at bounding box center [289, 70] width 559 height 21
paste input "rue Story"
type input "True Story"
click at [513, 138] on div "Search" at bounding box center [535, 151] width 68 height 34
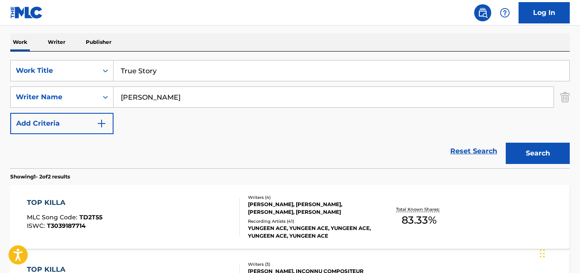
click at [513, 143] on button "Search" at bounding box center [537, 153] width 64 height 21
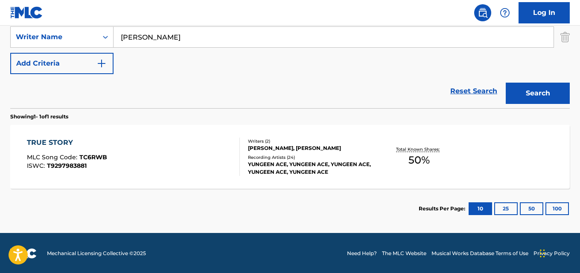
scroll to position [191, 0]
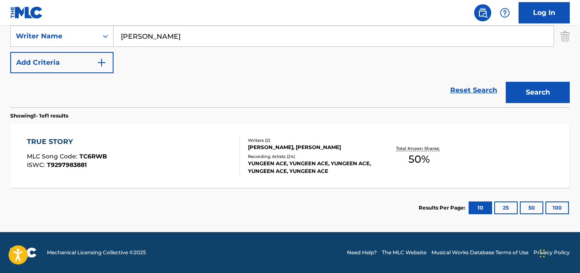
click at [73, 143] on div "TRUE STORY" at bounding box center [67, 142] width 80 height 10
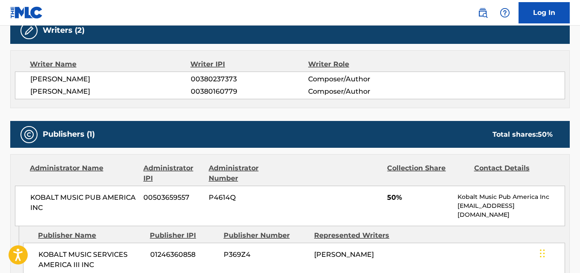
scroll to position [299, 0]
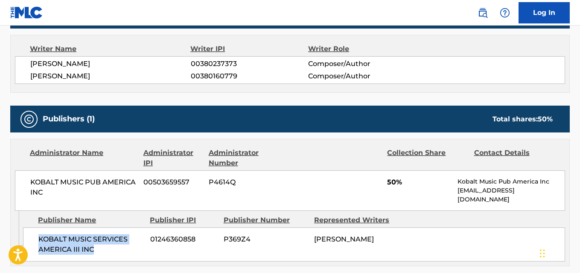
drag, startPoint x: 39, startPoint y: 238, endPoint x: 102, endPoint y: 250, distance: 64.2
click at [102, 250] on span "KOBALT MUSIC SERVICES AMERICA III INC" at bounding box center [90, 245] width 105 height 20
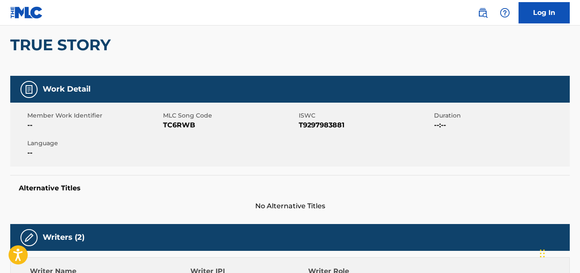
scroll to position [0, 0]
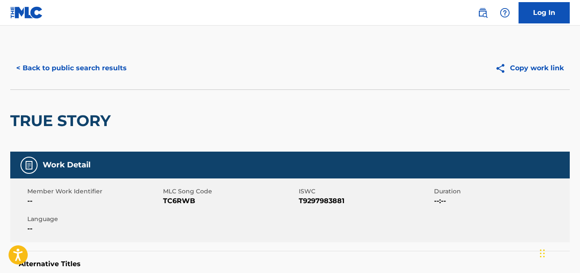
click at [126, 77] on button "< Back to public search results" at bounding box center [71, 68] width 122 height 21
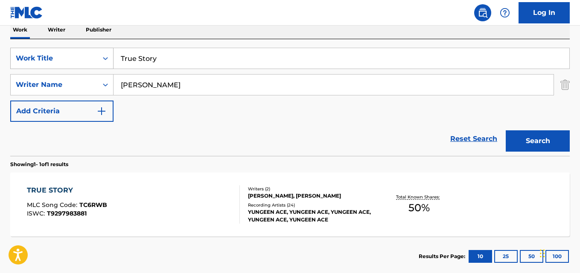
drag, startPoint x: 194, startPoint y: 59, endPoint x: 81, endPoint y: 59, distance: 113.5
click at [81, 59] on div "SearchWithCriteriaa4288cc9-4e12-4fdb-91b1-89eb7e6da458 Work Title True Story" at bounding box center [289, 58] width 559 height 21
paste input "Use Me"
type input "Use Me"
click at [505, 131] on button "Search" at bounding box center [537, 141] width 64 height 21
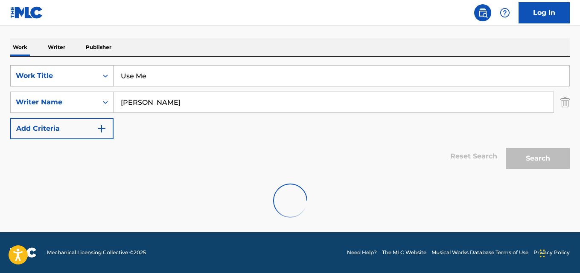
scroll to position [125, 0]
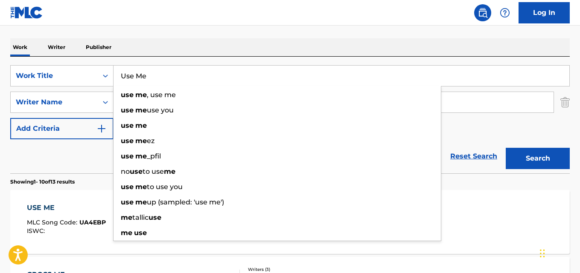
click at [479, 114] on div "SearchWithCriteriaa4288cc9-4e12-4fdb-91b1-89eb7e6da458 Work Title Use Me use me…" at bounding box center [289, 102] width 559 height 74
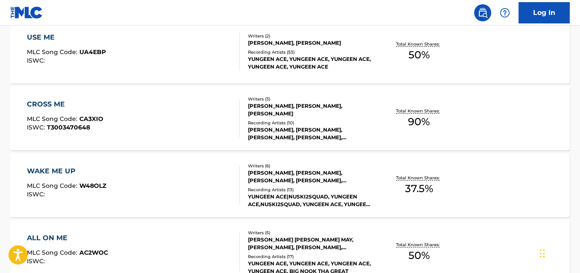
scroll to position [253, 0]
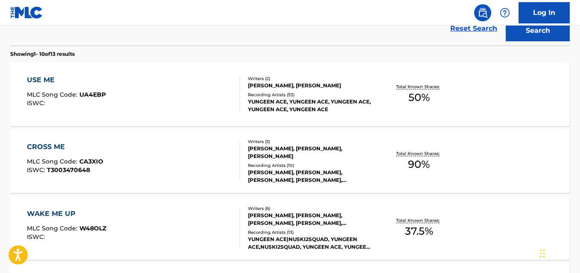
click at [64, 97] on span "MLC Song Code :" at bounding box center [53, 95] width 52 height 8
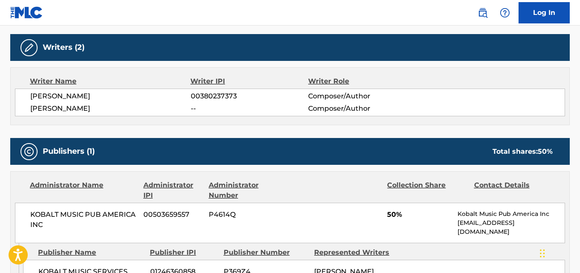
scroll to position [384, 0]
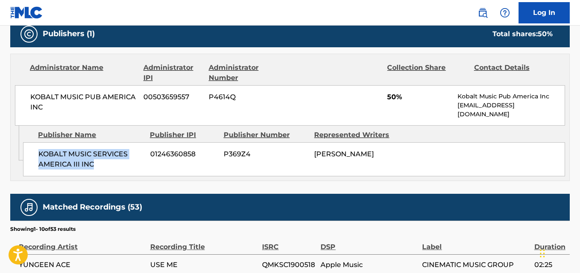
drag, startPoint x: 35, startPoint y: 157, endPoint x: 115, endPoint y: 167, distance: 80.4
click at [115, 167] on div "KOBALT MUSIC SERVICES AMERICA III INC 01246360858 P369Z4 [PERSON_NAME]" at bounding box center [294, 159] width 542 height 34
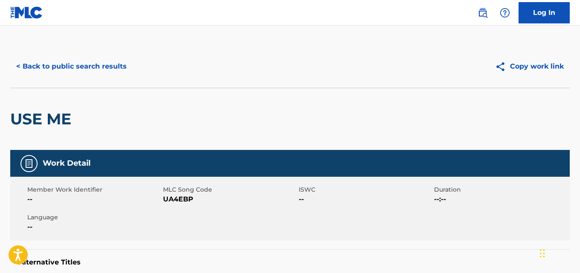
scroll to position [0, 0]
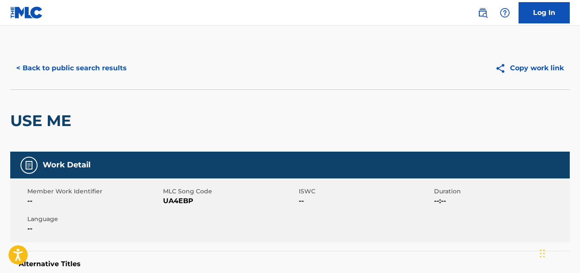
click at [81, 77] on button "< Back to public search results" at bounding box center [71, 68] width 122 height 21
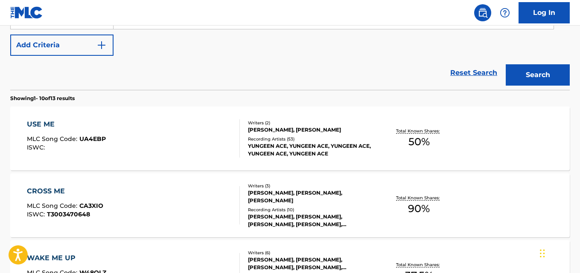
scroll to position [131, 0]
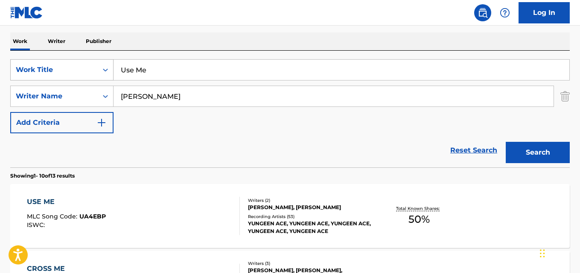
drag, startPoint x: 162, startPoint y: 70, endPoint x: 56, endPoint y: 70, distance: 105.8
click at [56, 70] on div "SearchWithCriteriaa4288cc9-4e12-4fdb-91b1-89eb7e6da458 Work Title Use Me" at bounding box center [289, 69] width 559 height 21
paste input "400 Shots"
type input "400 Shots"
click at [505, 142] on button "Search" at bounding box center [537, 152] width 64 height 21
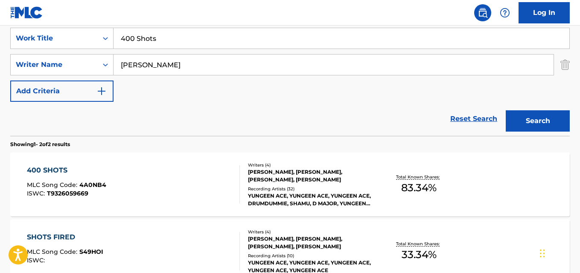
scroll to position [210, 0]
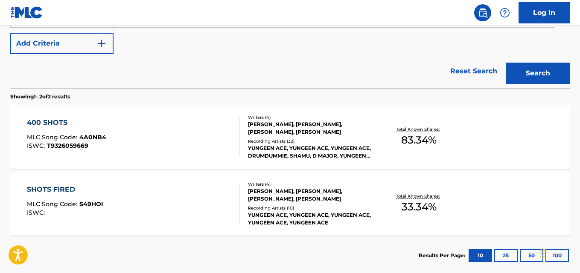
click at [67, 120] on div "400 SHOTS" at bounding box center [66, 123] width 79 height 10
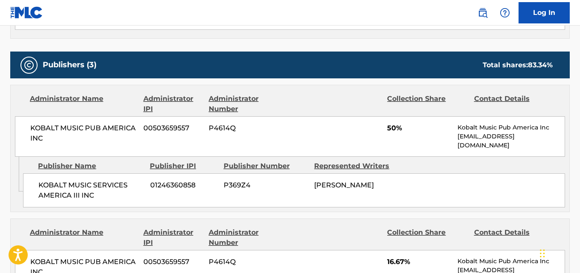
scroll to position [427, 0]
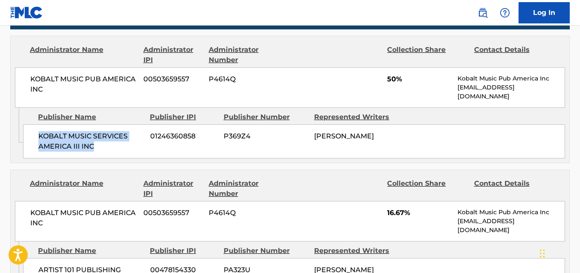
drag, startPoint x: 29, startPoint y: 137, endPoint x: 110, endPoint y: 145, distance: 80.6
click at [110, 145] on div "KOBALT MUSIC SERVICES AMERICA III INC 01246360858 P369Z4 [PERSON_NAME]" at bounding box center [294, 142] width 542 height 34
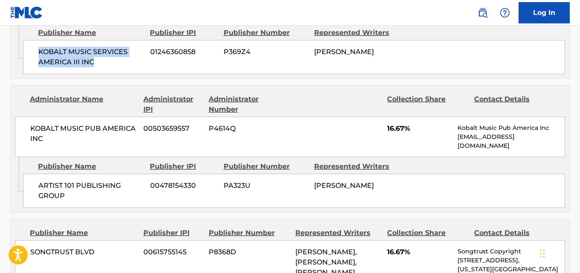
scroll to position [512, 0]
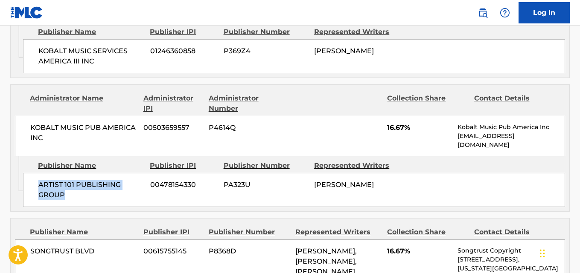
drag, startPoint x: 34, startPoint y: 184, endPoint x: 87, endPoint y: 199, distance: 54.4
click at [87, 199] on div "ARTIST 101 PUBLISHING GROUP 00478154330 PA323U [PERSON_NAME]" at bounding box center [294, 190] width 542 height 34
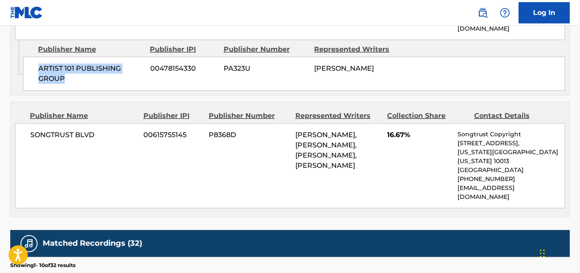
scroll to position [640, 0]
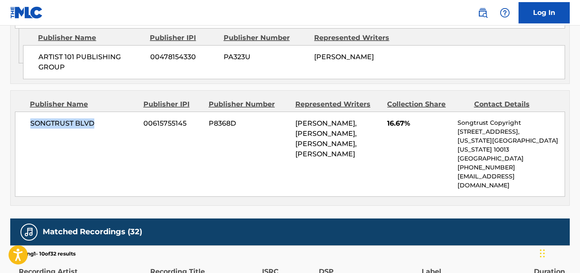
drag, startPoint x: 25, startPoint y: 120, endPoint x: 94, endPoint y: 119, distance: 69.1
click at [94, 119] on div "SONGTRUST BLVD 00615755145 P8368D [PERSON_NAME], [PERSON_NAME], [PERSON_NAME], …" at bounding box center [290, 154] width 550 height 85
click at [94, 119] on span "SONGTRUST BLVD" at bounding box center [83, 124] width 107 height 10
drag, startPoint x: 30, startPoint y: 124, endPoint x: 93, endPoint y: 124, distance: 63.1
click at [93, 124] on div "SONGTRUST BLVD 00615755145 P8368D [PERSON_NAME], [PERSON_NAME], [PERSON_NAME], …" at bounding box center [290, 154] width 550 height 85
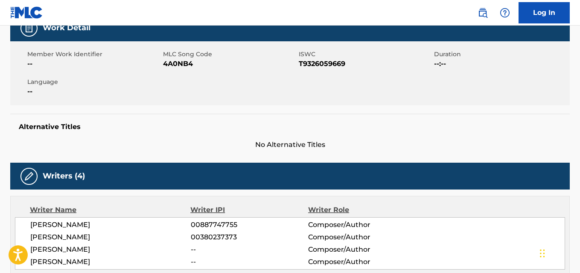
scroll to position [0, 0]
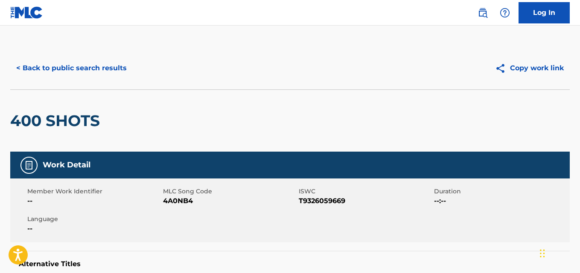
click at [89, 50] on div "< Back to public search results Copy work link" at bounding box center [289, 68] width 559 height 43
click at [89, 60] on button "< Back to public search results" at bounding box center [71, 68] width 122 height 21
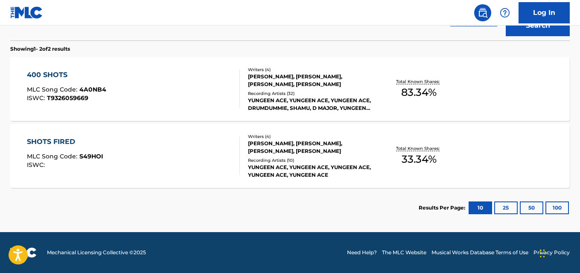
scroll to position [44, 0]
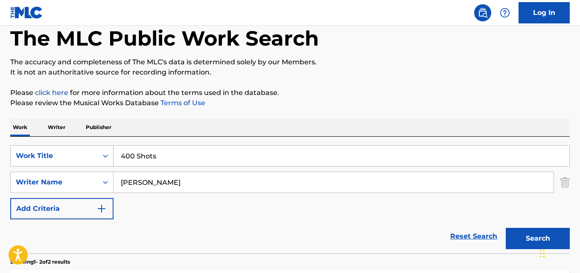
drag, startPoint x: 182, startPoint y: 153, endPoint x: 93, endPoint y: 151, distance: 89.2
click at [93, 151] on div "SearchWithCriteriaa4288cc9-4e12-4fdb-91b1-89eb7e6da458 Work Title 400 Shots" at bounding box center [289, 155] width 559 height 21
paste input "All In"
type input "All In"
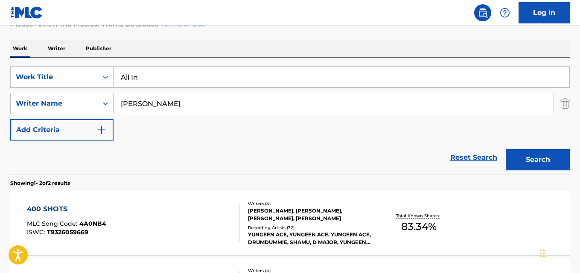
scroll to position [130, 0]
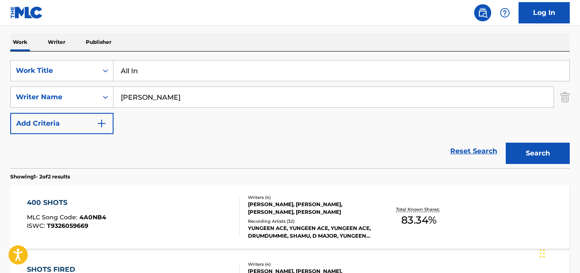
click at [530, 146] on button "Search" at bounding box center [537, 153] width 64 height 21
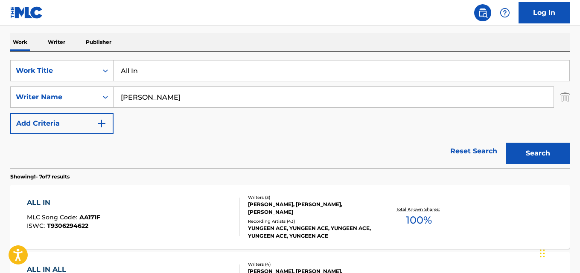
scroll to position [172, 0]
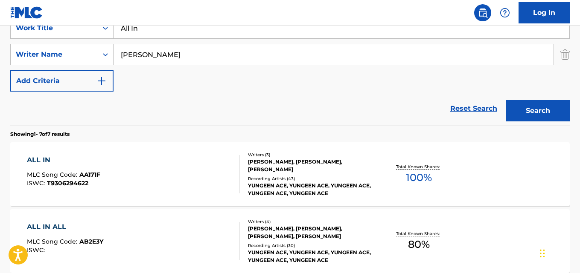
click at [55, 159] on div "ALL IN" at bounding box center [63, 160] width 73 height 10
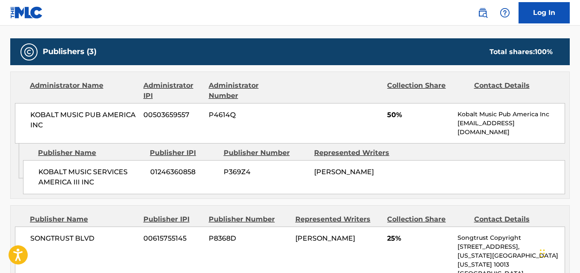
scroll to position [384, 0]
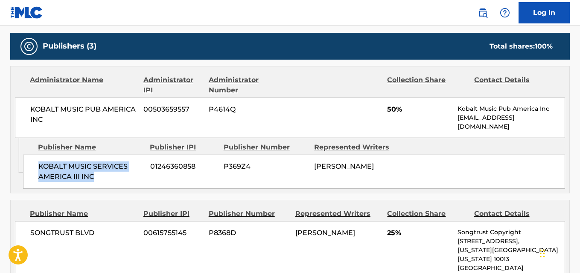
drag, startPoint x: 38, startPoint y: 166, endPoint x: 99, endPoint y: 181, distance: 62.7
click at [99, 181] on div "KOBALT MUSIC SERVICES AMERICA III INC 01246360858 P369Z4 [PERSON_NAME]" at bounding box center [294, 172] width 542 height 34
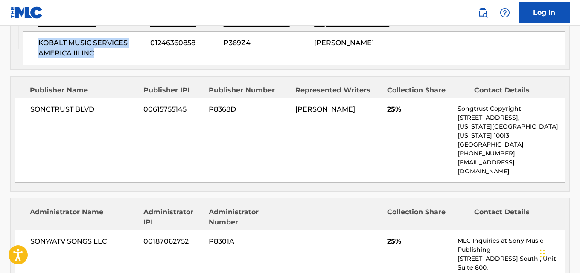
scroll to position [512, 0]
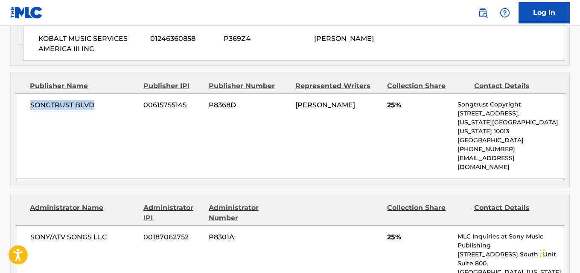
drag, startPoint x: 33, startPoint y: 106, endPoint x: 117, endPoint y: 106, distance: 84.0
click at [117, 106] on div "SONGTRUST BLVD 00615755145 P8368D [PERSON_NAME] 25% Songtrust Copyright [STREET…" at bounding box center [290, 135] width 550 height 85
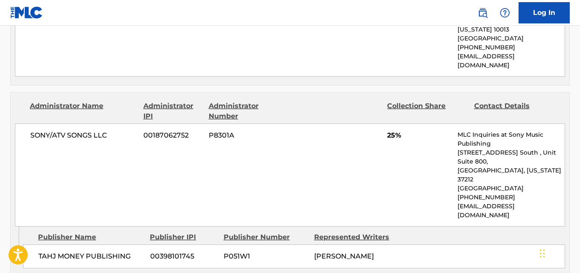
scroll to position [640, 0]
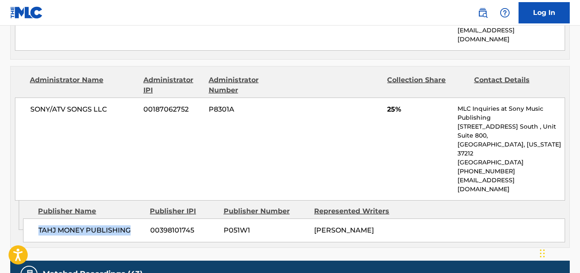
drag, startPoint x: 29, startPoint y: 195, endPoint x: 140, endPoint y: 195, distance: 110.9
click at [140, 219] on div "TAHJ MONEY PUBLISHING 00398101745 P051W1 [PERSON_NAME]" at bounding box center [294, 231] width 542 height 24
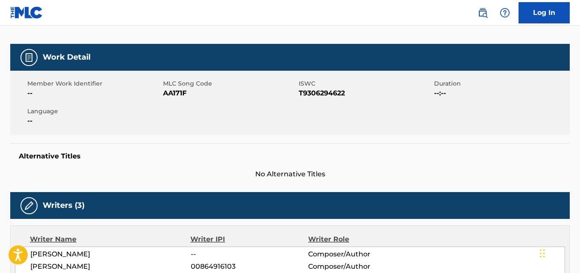
scroll to position [0, 0]
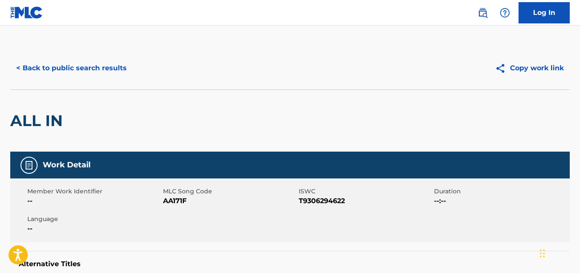
click at [111, 72] on button "< Back to public search results" at bounding box center [71, 68] width 122 height 21
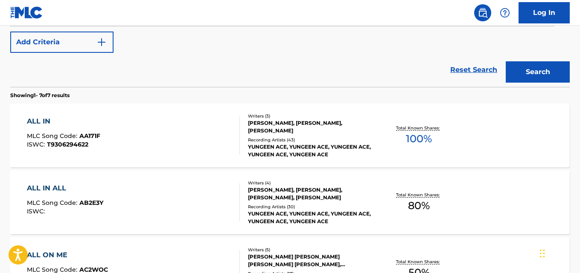
scroll to position [258, 0]
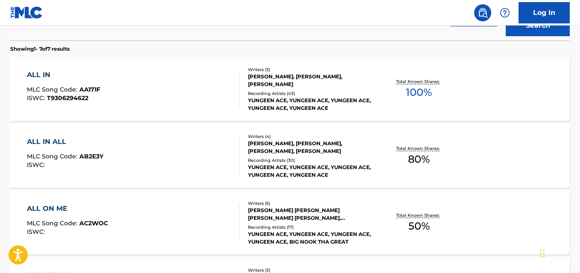
click at [49, 145] on div "ALL IN ALL" at bounding box center [65, 142] width 76 height 10
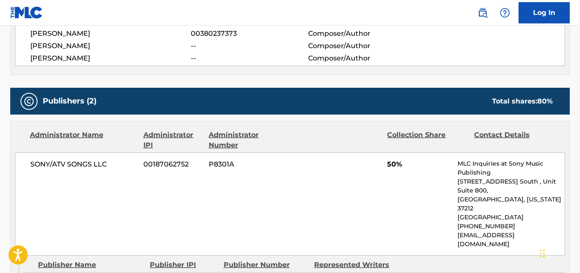
scroll to position [469, 0]
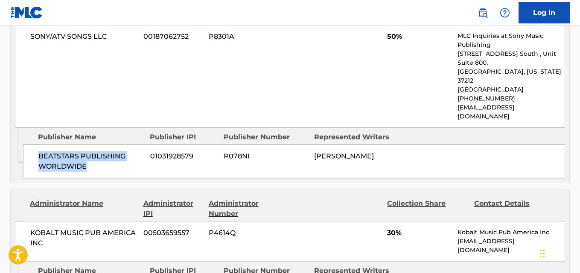
drag, startPoint x: 36, startPoint y: 136, endPoint x: 110, endPoint y: 160, distance: 77.8
click at [110, 160] on div "BEATSTARS PUBLISHING WORLDWIDE 01031928579 P078NI [PERSON_NAME]" at bounding box center [294, 162] width 542 height 34
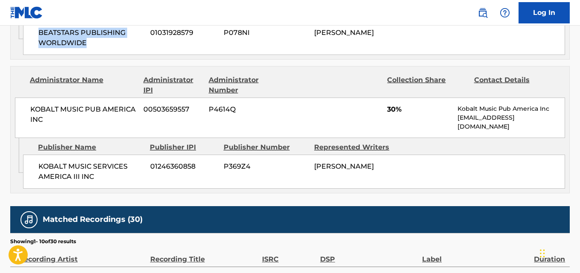
scroll to position [597, 0]
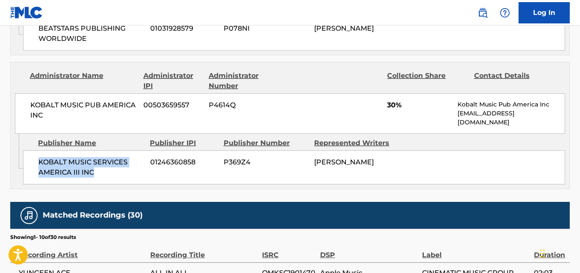
drag, startPoint x: 38, startPoint y: 143, endPoint x: 102, endPoint y: 160, distance: 66.2
click at [102, 160] on div "KOBALT MUSIC SERVICES AMERICA III INC 01246360858 P369Z4 [PERSON_NAME]" at bounding box center [294, 168] width 542 height 34
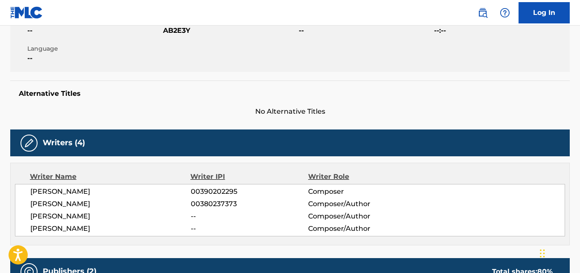
scroll to position [0, 0]
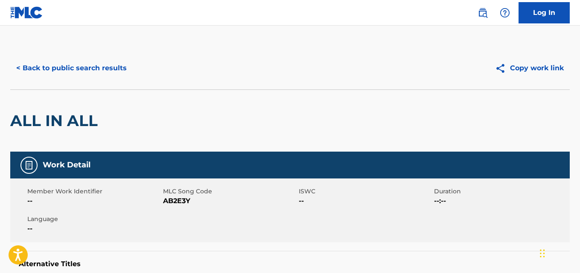
click at [112, 74] on button "< Back to public search results" at bounding box center [71, 68] width 122 height 21
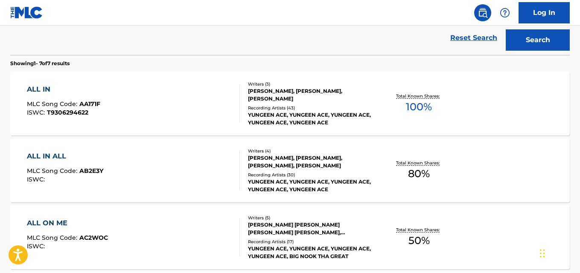
scroll to position [136, 0]
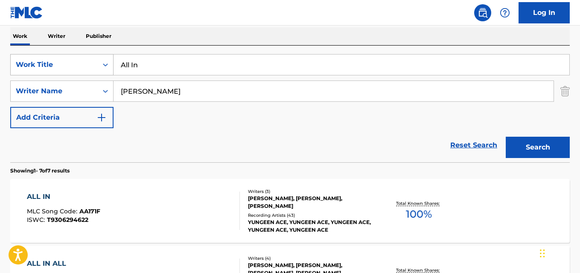
drag, startPoint x: 159, startPoint y: 68, endPoint x: 94, endPoint y: 67, distance: 64.8
click at [94, 67] on div "SearchWithCriteriaa4288cc9-4e12-4fdb-91b1-89eb7e6da458 Work Title All In" at bounding box center [289, 64] width 559 height 21
paste input "Betrayed"
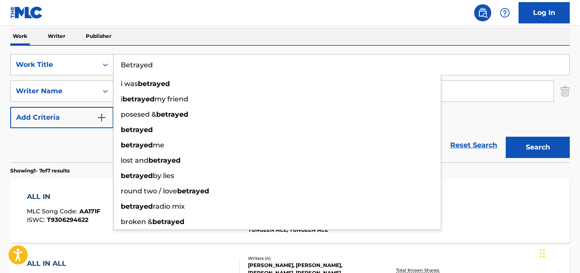
type input "Betrayed"
click at [505, 137] on button "Search" at bounding box center [537, 147] width 64 height 21
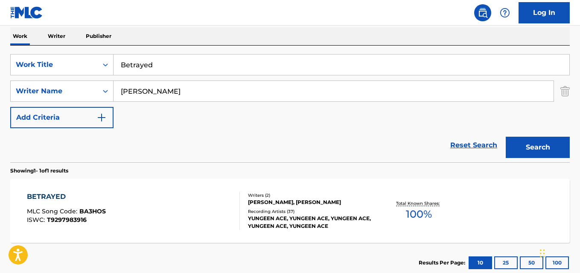
click at [70, 192] on div "BETRAYED MLC Song Code : BA3HOS ISWC : T9297983916 Writers ( 2 ) [PERSON_NAME],…" at bounding box center [289, 211] width 559 height 64
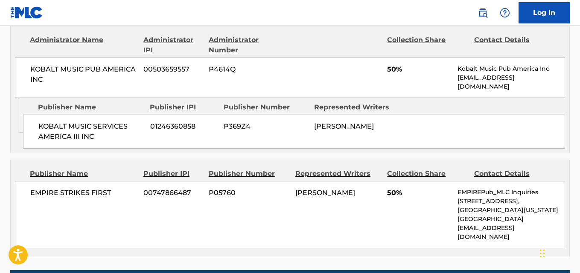
scroll to position [427, 0]
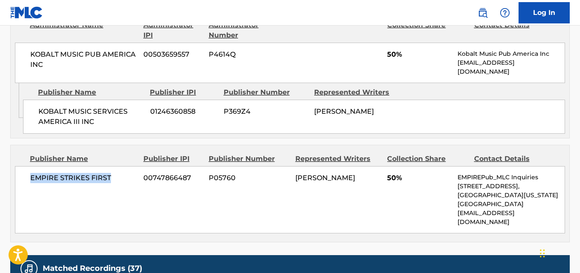
drag, startPoint x: 25, startPoint y: 180, endPoint x: 116, endPoint y: 182, distance: 90.5
click at [116, 182] on div "EMPIRE STRIKES FIRST 00747866487 P05760 [PERSON_NAME] 50% EMPIREPub_MLC Inquiri…" at bounding box center [290, 199] width 550 height 67
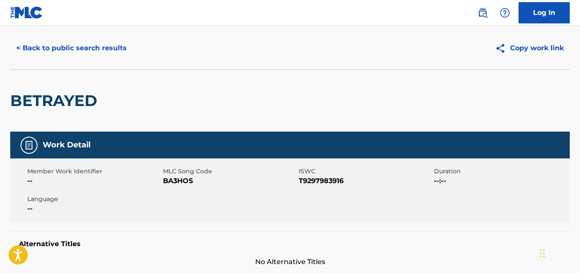
scroll to position [0, 0]
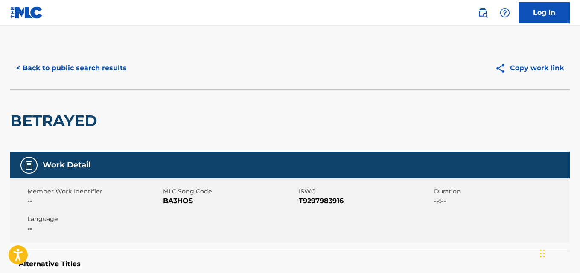
click at [94, 65] on button "< Back to public search results" at bounding box center [71, 68] width 122 height 21
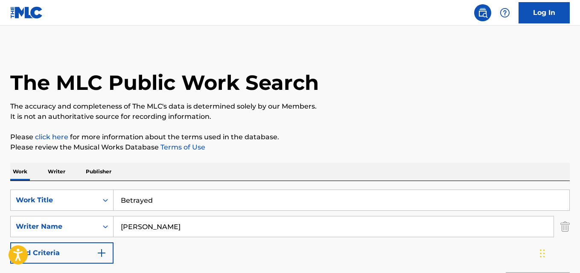
scroll to position [136, 0]
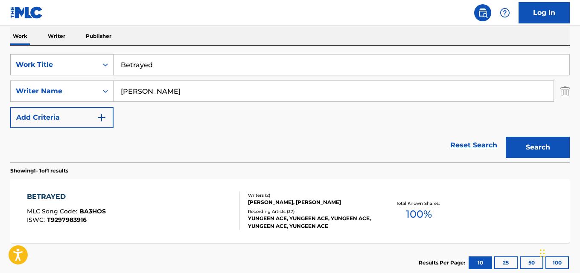
click at [91, 73] on div "SearchWithCriteriaa4288cc9-4e12-4fdb-91b1-89eb7e6da458 Work Title Betrayed" at bounding box center [289, 64] width 559 height 21
click at [214, 76] on div "SearchWithCriteriaa4288cc9-4e12-4fdb-91b1-89eb7e6da458 Work Title Betrayed Sear…" at bounding box center [289, 91] width 559 height 74
drag, startPoint x: 214, startPoint y: 68, endPoint x: 95, endPoint y: 68, distance: 119.0
click at [95, 68] on div "SearchWithCriteriaa4288cc9-4e12-4fdb-91b1-89eb7e6da458 Work Title Betrayed" at bounding box center [289, 64] width 559 height 21
paste input "lame It On The Streets"
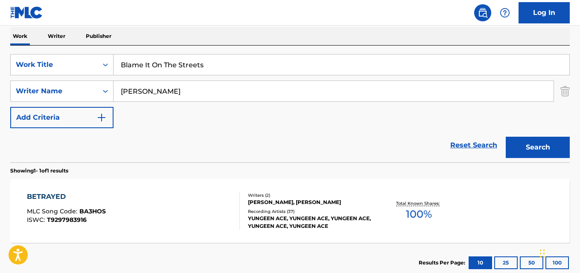
type input "Blame It On The Streets"
click at [525, 137] on button "Search" at bounding box center [537, 147] width 64 height 21
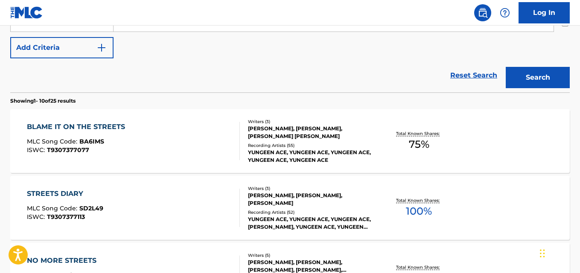
scroll to position [221, 0]
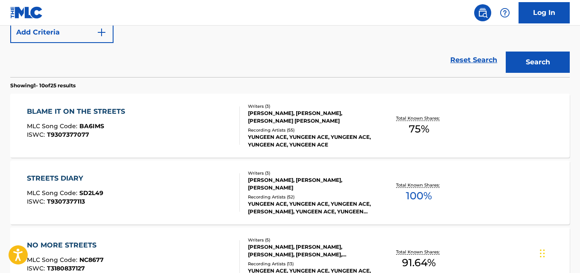
click at [113, 111] on div "BLAME IT ON THE STREETS" at bounding box center [78, 112] width 102 height 10
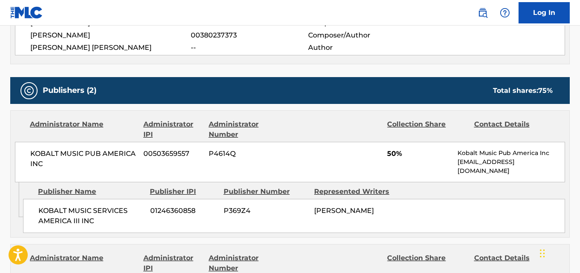
scroll to position [341, 0]
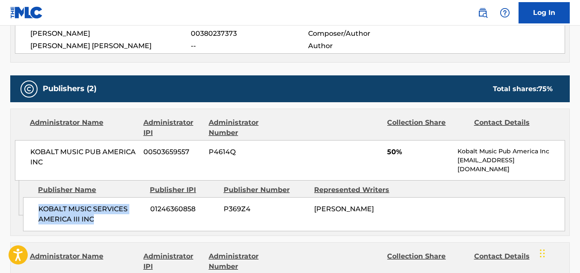
drag, startPoint x: 40, startPoint y: 211, endPoint x: 122, endPoint y: 221, distance: 82.5
click at [122, 221] on span "KOBALT MUSIC SERVICES AMERICA III INC" at bounding box center [90, 214] width 105 height 20
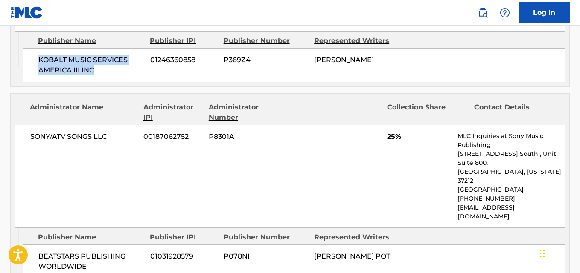
scroll to position [512, 0]
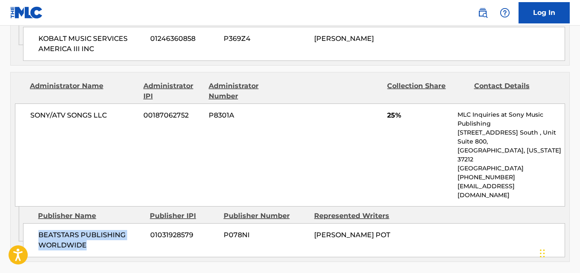
drag, startPoint x: 36, startPoint y: 215, endPoint x: 105, endPoint y: 226, distance: 70.0
click at [105, 226] on div "BEATSTARS PUBLISHING WORLDWIDE 01031928579 P078NI [PERSON_NAME]" at bounding box center [294, 240] width 542 height 34
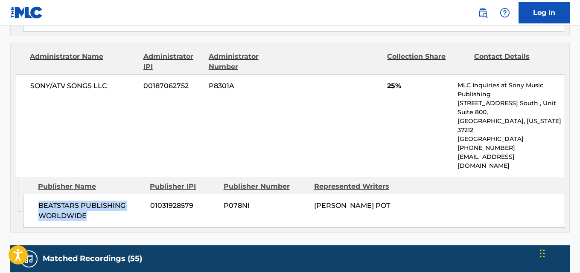
scroll to position [554, 0]
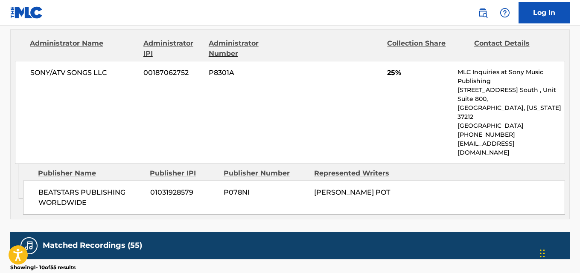
click at [387, 75] on span "25%" at bounding box center [419, 73] width 64 height 10
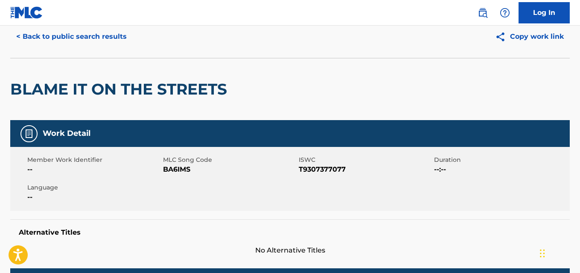
scroll to position [0, 0]
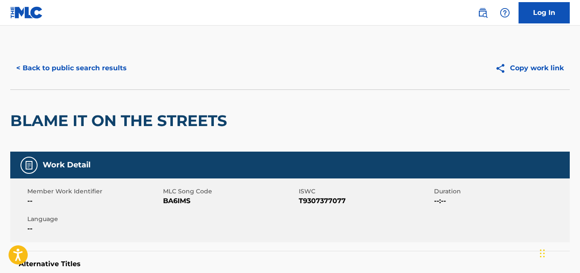
click at [113, 80] on div "< Back to public search results Copy work link" at bounding box center [289, 68] width 559 height 43
click at [111, 75] on button "< Back to public search results" at bounding box center [71, 68] width 122 height 21
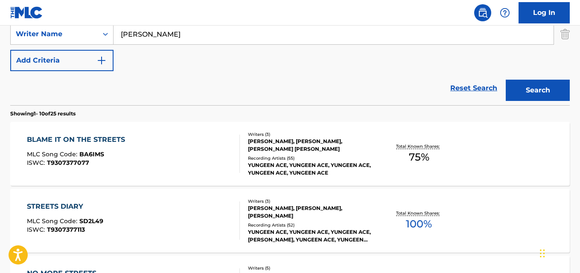
scroll to position [56, 0]
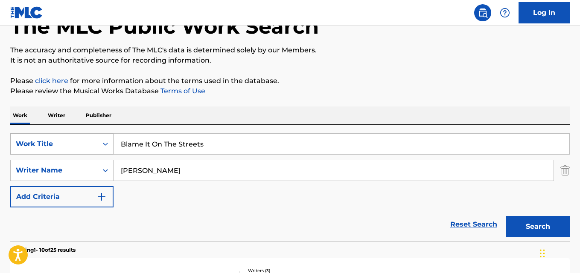
drag, startPoint x: 222, startPoint y: 145, endPoint x: 59, endPoint y: 145, distance: 162.9
click at [59, 145] on div "SearchWithCriteriaa4288cc9-4e12-4fdb-91b1-89eb7e6da458 Work Title Blame It On T…" at bounding box center [289, 144] width 559 height 21
paste input "Find Myself"
type input "Find Myself"
click at [529, 227] on button "Search" at bounding box center [537, 226] width 64 height 21
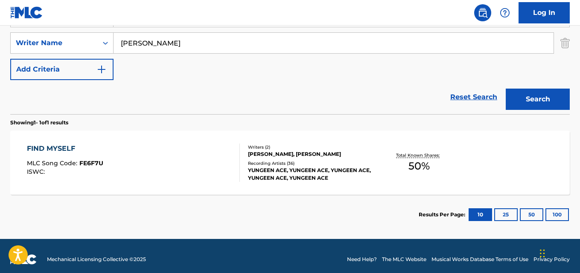
scroll to position [184, 0]
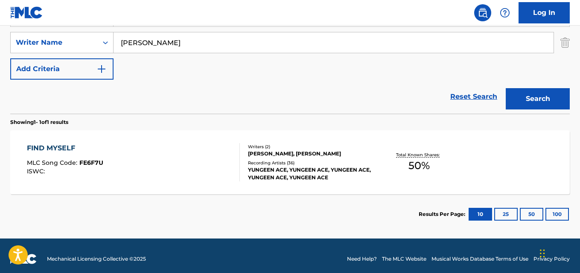
click at [84, 157] on div "FIND MYSELF MLC Song Code : FE6F7U ISWC :" at bounding box center [65, 162] width 76 height 38
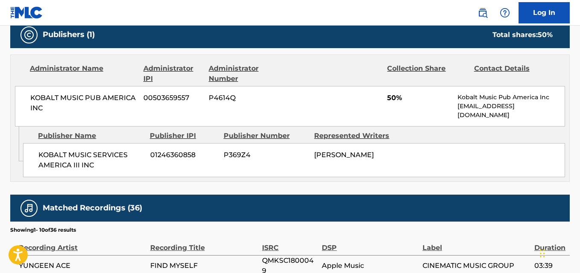
scroll to position [384, 0]
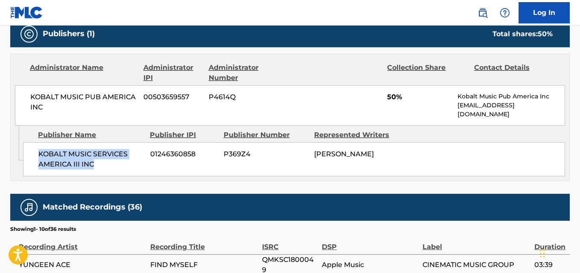
drag, startPoint x: 39, startPoint y: 156, endPoint x: 125, endPoint y: 174, distance: 88.0
click at [125, 174] on div "KOBALT MUSIC SERVICES AMERICA III INC 01246360858 P369Z4 [PERSON_NAME]" at bounding box center [294, 159] width 542 height 34
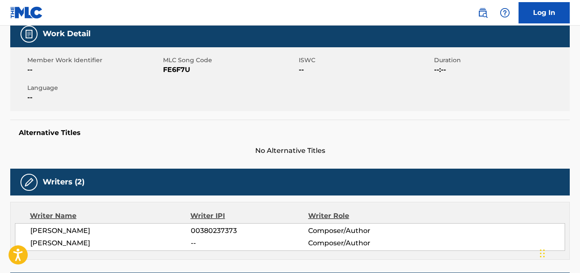
scroll to position [0, 0]
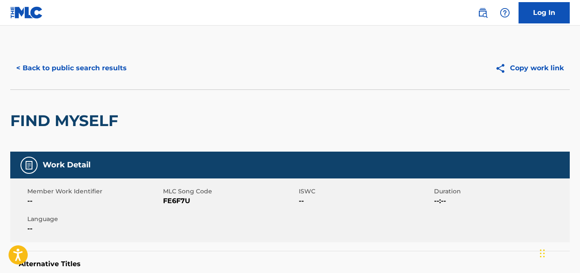
click at [107, 73] on button "< Back to public search results" at bounding box center [71, 68] width 122 height 21
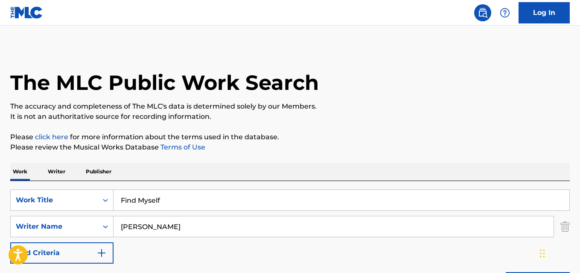
scroll to position [142, 0]
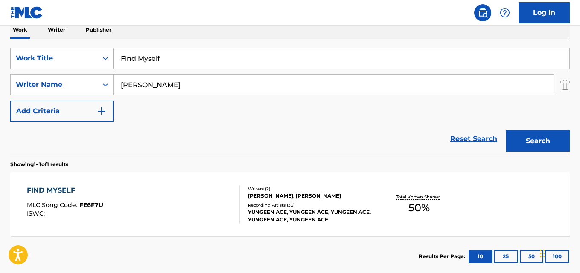
drag, startPoint x: 193, startPoint y: 61, endPoint x: 64, endPoint y: 65, distance: 129.3
click at [64, 65] on div "SearchWithCriteriaa4288cc9-4e12-4fdb-91b1-89eb7e6da458 Work Title Find Myself" at bounding box center [289, 58] width 559 height 21
paste input "reestyle"
type input "Freestyle"
click at [505, 131] on button "Search" at bounding box center [537, 141] width 64 height 21
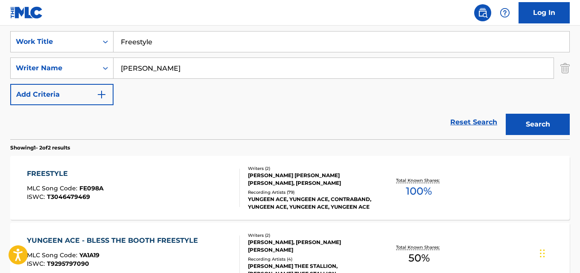
scroll to position [210, 0]
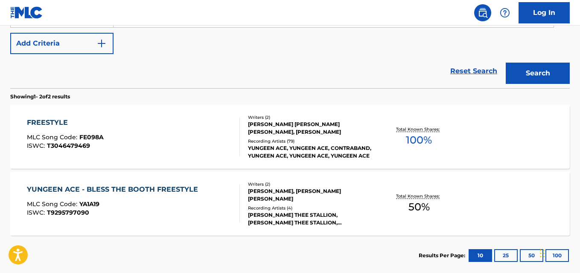
click at [60, 118] on div "FREESTYLE" at bounding box center [65, 123] width 77 height 10
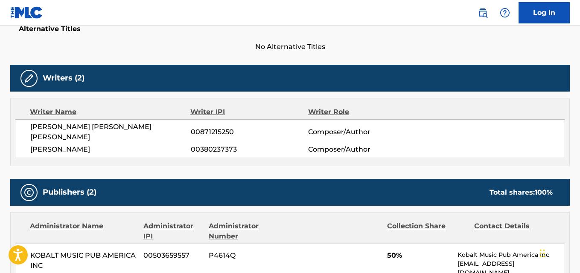
scroll to position [341, 0]
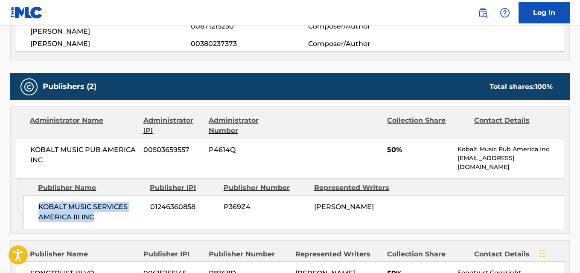
drag, startPoint x: 37, startPoint y: 200, endPoint x: 111, endPoint y: 214, distance: 75.0
click at [111, 214] on div "KOBALT MUSIC SERVICES AMERICA III INC 01246360858 P369Z4 [PERSON_NAME]" at bounding box center [294, 212] width 542 height 34
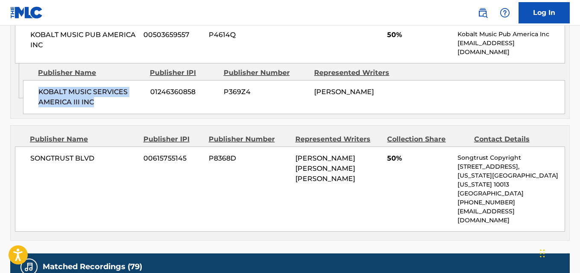
scroll to position [469, 0]
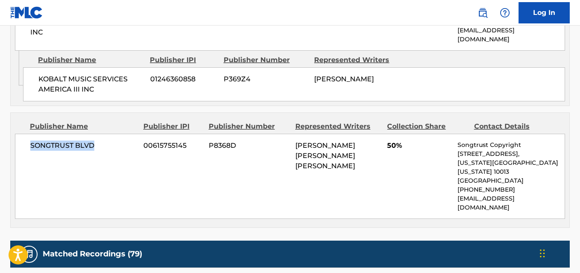
drag, startPoint x: 29, startPoint y: 135, endPoint x: 106, endPoint y: 136, distance: 77.6
click at [106, 136] on div "SONGTRUST BLVD 00615755145 P8368D [PERSON_NAME] [PERSON_NAME] [PERSON_NAME] 50%…" at bounding box center [290, 176] width 550 height 85
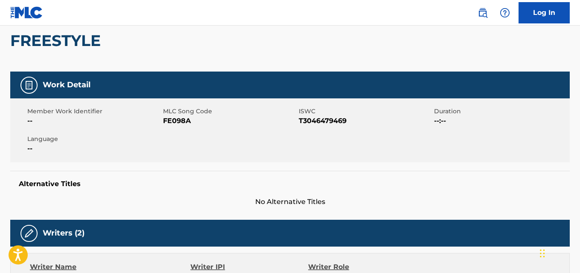
scroll to position [0, 0]
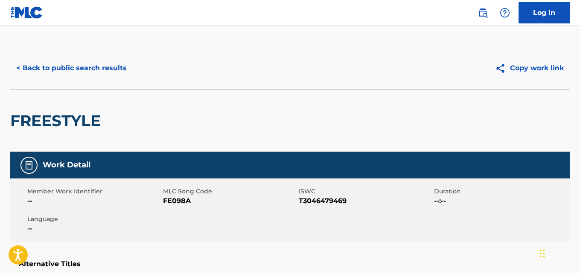
click at [56, 72] on button "< Back to public search results" at bounding box center [71, 68] width 122 height 21
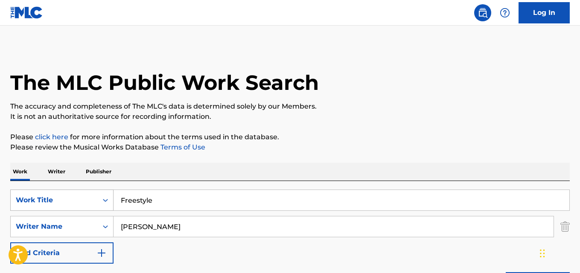
drag, startPoint x: 122, startPoint y: 201, endPoint x: 111, endPoint y: 201, distance: 10.2
click at [111, 201] on div "SearchWithCriteriaa4288cc9-4e12-4fdb-91b1-89eb7e6da458 Work Title Freestyle" at bounding box center [289, 200] width 559 height 21
paste input "uck That"
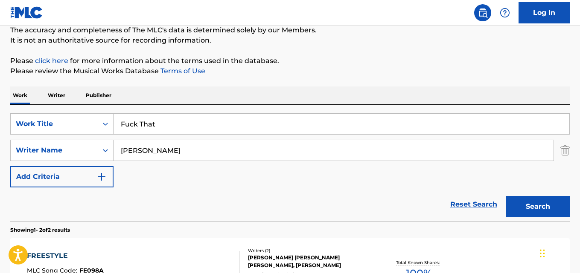
scroll to position [85, 0]
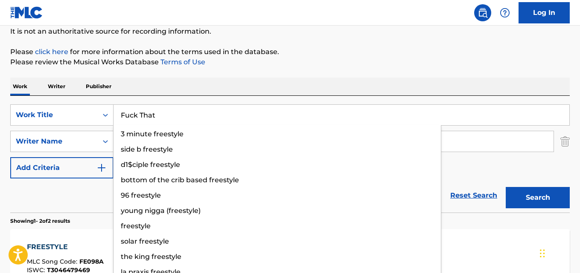
type input "Fuck That"
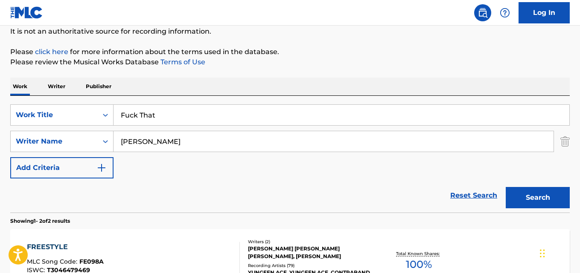
click at [528, 198] on button "Search" at bounding box center [537, 197] width 64 height 21
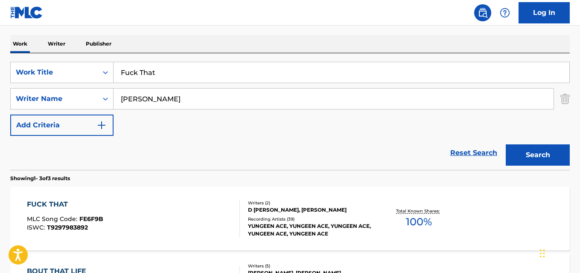
scroll to position [171, 0]
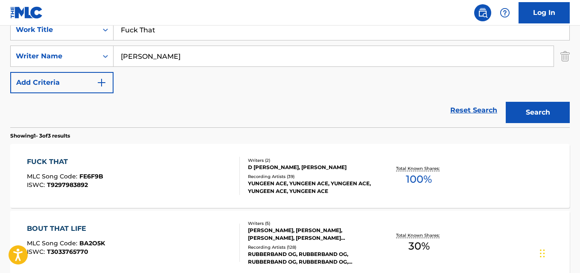
click at [93, 168] on div "FUCK THAT MLC Song Code : FE6F9B ISWC : T9297983892" at bounding box center [65, 176] width 76 height 38
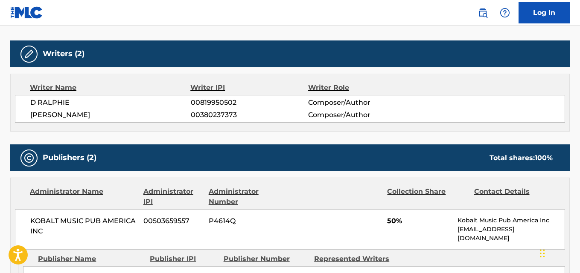
scroll to position [341, 0]
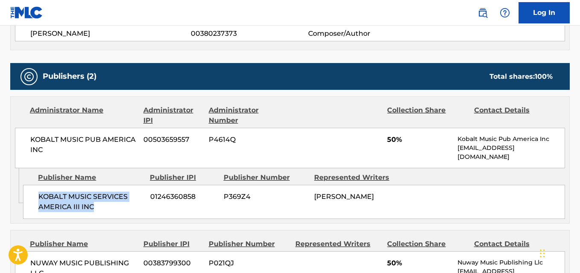
drag, startPoint x: 34, startPoint y: 200, endPoint x: 121, endPoint y: 213, distance: 88.3
click at [121, 213] on div "KOBALT MUSIC SERVICES AMERICA III INC 01246360858 P369Z4 [PERSON_NAME]" at bounding box center [294, 202] width 542 height 34
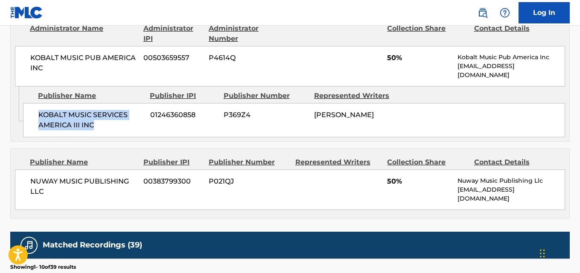
scroll to position [427, 0]
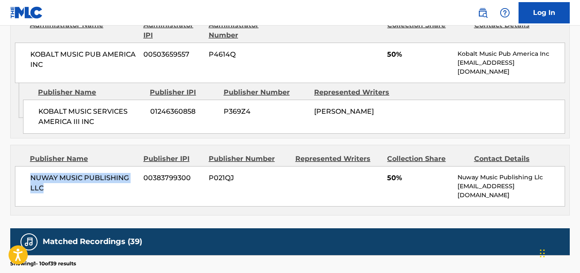
drag, startPoint x: 30, startPoint y: 177, endPoint x: 64, endPoint y: 193, distance: 37.6
click at [64, 193] on span "NUWAY MUSIC PUBLISHING LLC" at bounding box center [83, 183] width 107 height 20
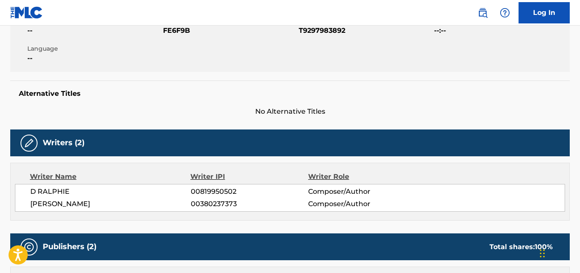
scroll to position [0, 0]
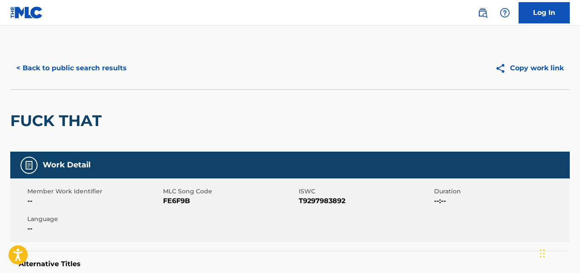
click at [90, 75] on button "< Back to public search results" at bounding box center [71, 68] width 122 height 21
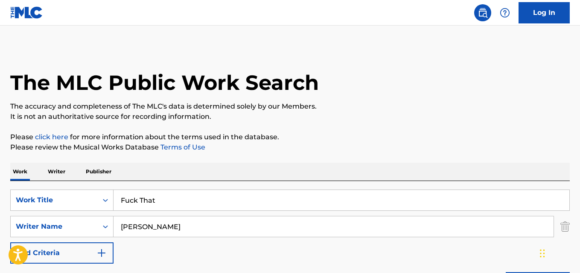
scroll to position [171, 0]
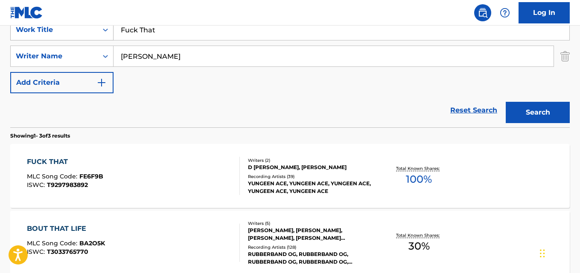
drag, startPoint x: 165, startPoint y: 32, endPoint x: 88, endPoint y: 28, distance: 76.4
click at [88, 28] on div "SearchWithCriteriaa4288cc9-4e12-4fdb-91b1-89eb7e6da458 Work Title Fuck That" at bounding box center [289, 29] width 559 height 21
paste input "Heartbroken"
type input "Heartbroken"
click at [523, 109] on button "Search" at bounding box center [537, 112] width 64 height 21
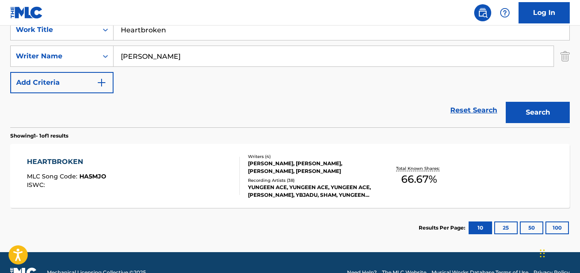
click at [78, 160] on div "HEARTBROKEN" at bounding box center [66, 162] width 79 height 10
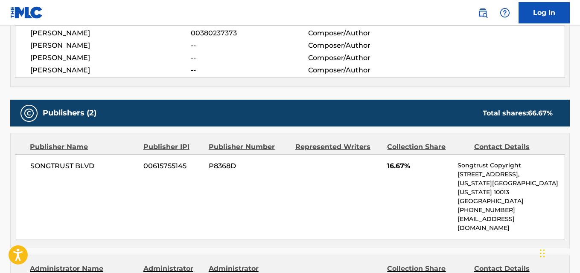
scroll to position [384, 0]
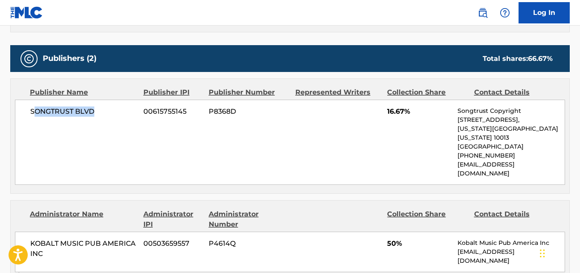
drag, startPoint x: 32, startPoint y: 110, endPoint x: 125, endPoint y: 110, distance: 93.0
click at [125, 110] on span "SONGTRUST BLVD" at bounding box center [83, 112] width 107 height 10
click at [60, 126] on div "SONGTRUST BLVD 00615755145 P8368D 16.67% Songtrust Copyright [STREET_ADDRESS][U…" at bounding box center [290, 142] width 550 height 85
drag, startPoint x: 30, startPoint y: 109, endPoint x: 113, endPoint y: 113, distance: 83.7
click at [113, 113] on div "SONGTRUST BLVD 00615755145 P8368D 16.67% Songtrust Copyright [STREET_ADDRESS][U…" at bounding box center [290, 142] width 550 height 85
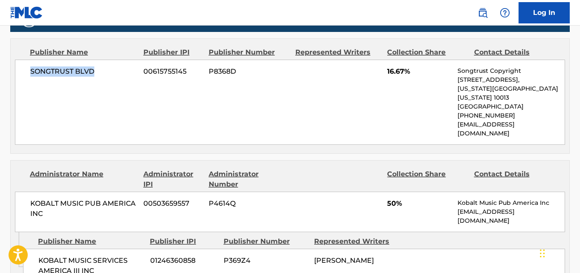
scroll to position [512, 0]
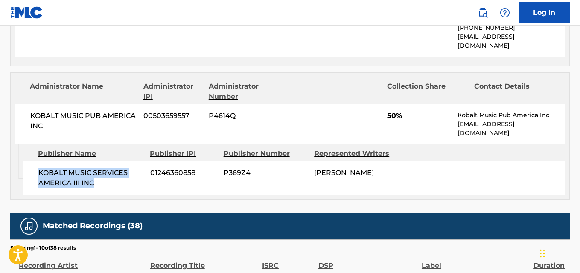
drag, startPoint x: 32, startPoint y: 154, endPoint x: 124, endPoint y: 172, distance: 94.0
click at [124, 172] on div "KOBALT MUSIC SERVICES AMERICA III INC 01246360858 P369Z4 [PERSON_NAME]" at bounding box center [294, 178] width 542 height 34
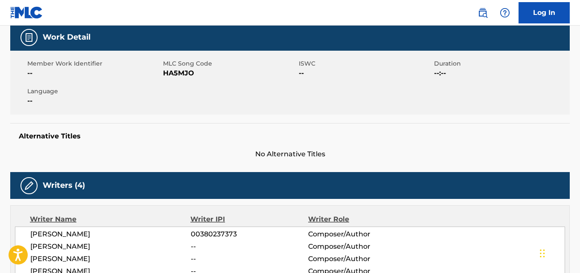
scroll to position [0, 0]
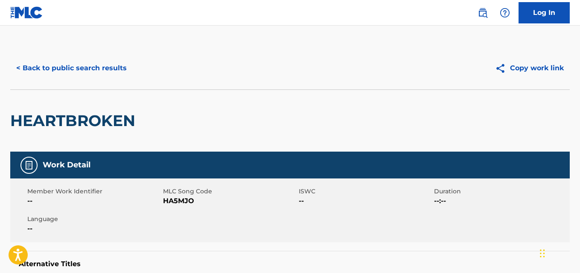
click at [99, 67] on button "< Back to public search results" at bounding box center [71, 68] width 122 height 21
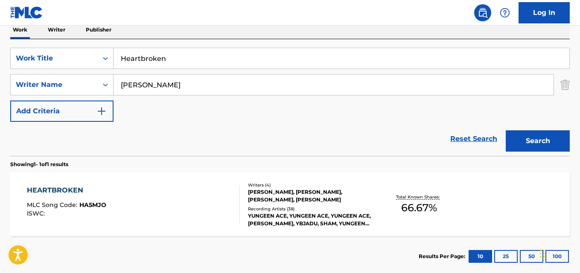
drag, startPoint x: 185, startPoint y: 58, endPoint x: 85, endPoint y: 69, distance: 100.8
click at [86, 67] on div "SearchWithCriteriaa4288cc9-4e12-4fdb-91b1-89eb7e6da458 Work Title Heartbroken" at bounding box center [289, 58] width 559 height 21
paste input "old Me Dow"
type input "Hold Me Down"
click at [538, 145] on button "Search" at bounding box center [537, 141] width 64 height 21
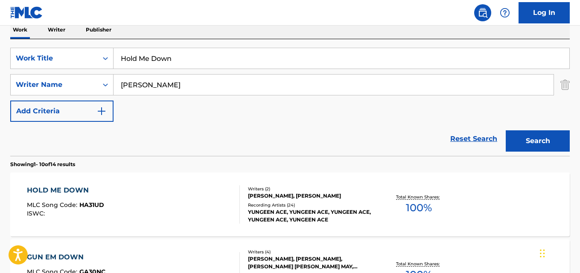
click at [175, 131] on div "Reset Search Search" at bounding box center [289, 139] width 559 height 34
click at [197, 139] on div "Reset Search Search" at bounding box center [289, 139] width 559 height 34
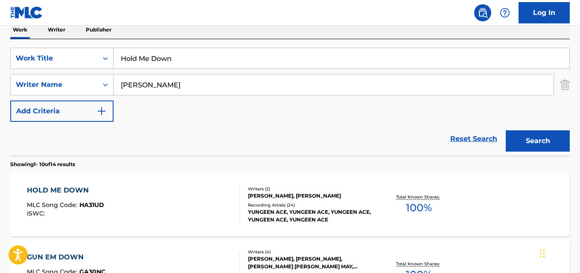
click at [197, 139] on div "Reset Search Search" at bounding box center [289, 139] width 559 height 34
click at [81, 193] on div "HOLD ME DOWN" at bounding box center [65, 191] width 77 height 10
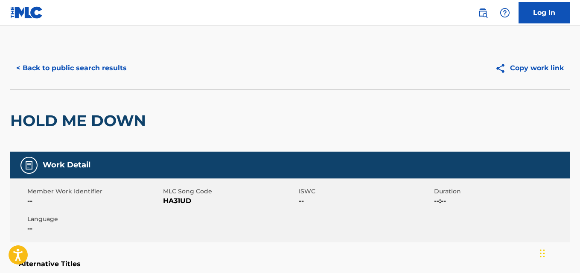
click at [393, 134] on div "HOLD ME DOWN" at bounding box center [289, 121] width 559 height 62
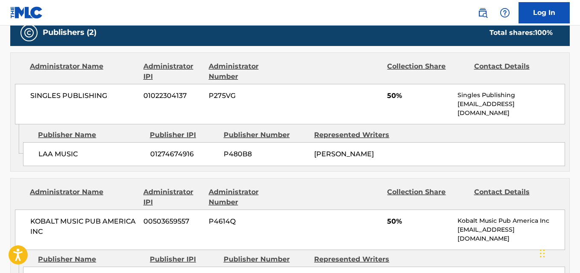
scroll to position [427, 0]
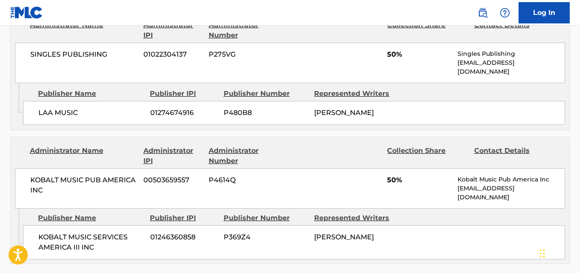
click at [41, 115] on div "LAA MUSIC 01274674916 P480B8 [PERSON_NAME]" at bounding box center [294, 113] width 542 height 24
drag, startPoint x: 38, startPoint y: 109, endPoint x: 85, endPoint y: 109, distance: 47.8
click at [85, 109] on div "LAA MUSIC 01274674916 P480B8 [PERSON_NAME]" at bounding box center [294, 113] width 542 height 24
click at [94, 146] on div "Administrator Name" at bounding box center [83, 156] width 107 height 20
drag, startPoint x: 41, startPoint y: 232, endPoint x: 117, endPoint y: 244, distance: 77.3
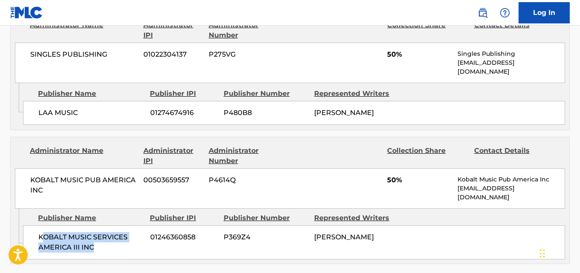
click at [117, 244] on div "KOBALT MUSIC SERVICES AMERICA III INC 01246360858 P369Z4 [PERSON_NAME]" at bounding box center [294, 243] width 542 height 34
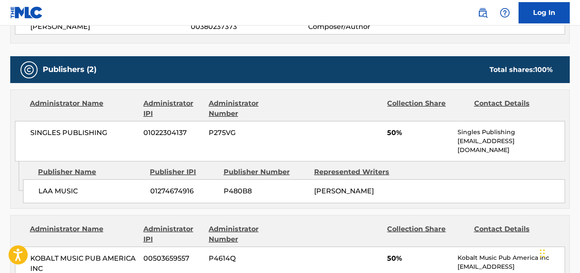
scroll to position [341, 0]
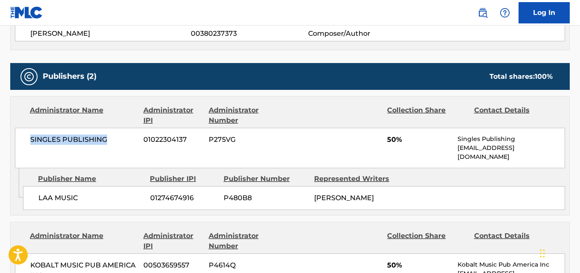
drag, startPoint x: 22, startPoint y: 138, endPoint x: 140, endPoint y: 139, distance: 117.7
click at [140, 139] on div "SINGLES PUBLISHING 01022304137 P275VG 50% Singles Publishing [EMAIL_ADDRESS][DO…" at bounding box center [290, 148] width 550 height 41
drag, startPoint x: 38, startPoint y: 189, endPoint x: 95, endPoint y: 193, distance: 56.9
click at [95, 193] on span "LAA MUSIC" at bounding box center [90, 198] width 105 height 10
click at [295, 193] on span "P480B8" at bounding box center [265, 198] width 84 height 10
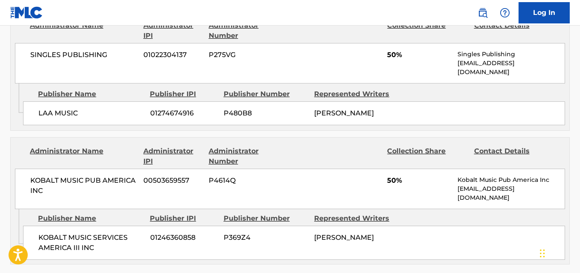
scroll to position [427, 0]
click at [32, 54] on span "SINGLES PUBLISHING" at bounding box center [83, 54] width 107 height 10
drag, startPoint x: 37, startPoint y: 101, endPoint x: 94, endPoint y: 101, distance: 57.6
click at [94, 101] on div "LAA MUSIC 01274674916 P480B8 [PERSON_NAME]" at bounding box center [294, 113] width 542 height 24
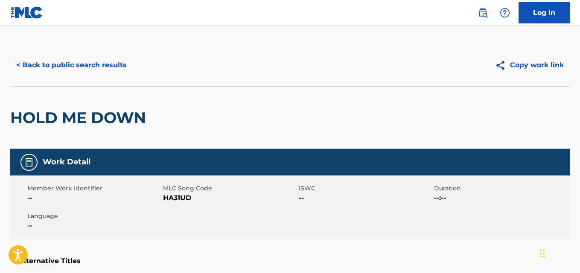
scroll to position [0, 0]
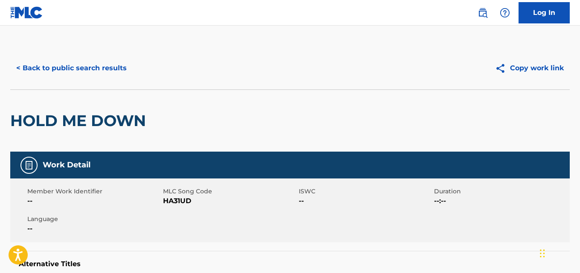
click at [105, 71] on button "< Back to public search results" at bounding box center [71, 68] width 122 height 21
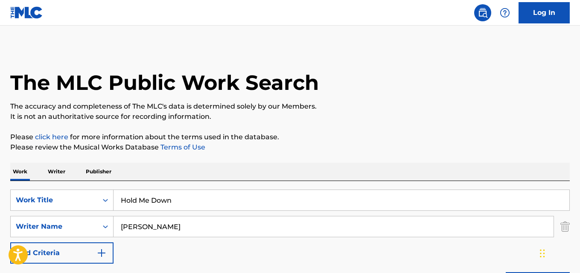
scroll to position [142, 0]
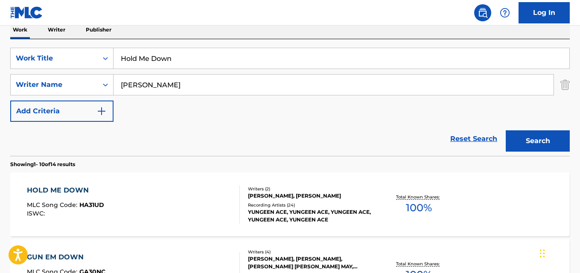
drag, startPoint x: 209, startPoint y: 50, endPoint x: 9, endPoint y: 22, distance: 202.0
paste input "Like A Soldier"
type input "Like A Soldier"
click at [529, 142] on button "Search" at bounding box center [537, 141] width 64 height 21
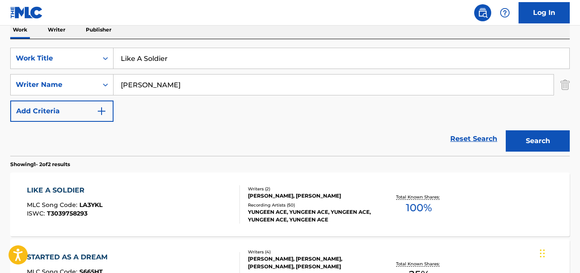
click at [72, 193] on div "LIKE A SOLDIER" at bounding box center [64, 191] width 75 height 10
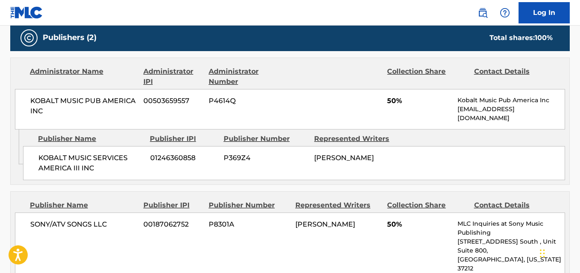
scroll to position [384, 0]
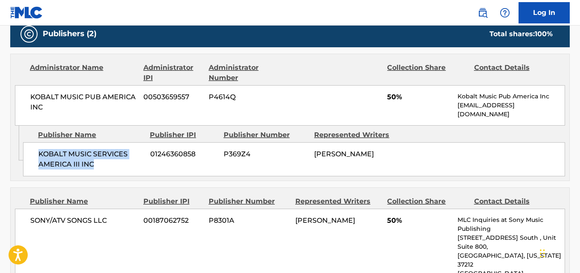
drag, startPoint x: 39, startPoint y: 152, endPoint x: 123, endPoint y: 164, distance: 84.9
click at [123, 164] on div "KOBALT MUSIC SERVICES AMERICA III INC 01246360858 P369Z4 [PERSON_NAME]" at bounding box center [294, 159] width 542 height 34
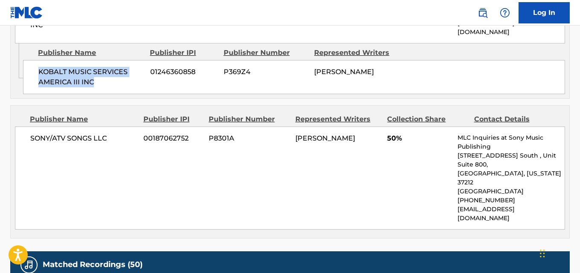
scroll to position [469, 0]
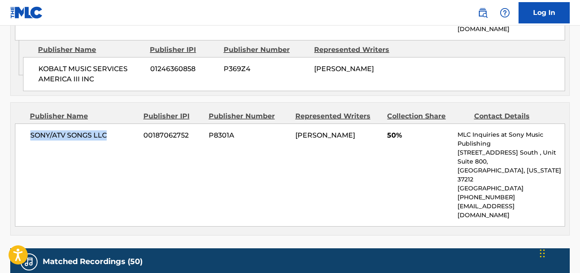
drag, startPoint x: 28, startPoint y: 138, endPoint x: 130, endPoint y: 138, distance: 102.4
click at [130, 138] on div "SONY/ATV SONGS LLC 00187062752 P8301A [PERSON_NAME] 50% MLC Inquiries at Sony M…" at bounding box center [290, 175] width 550 height 103
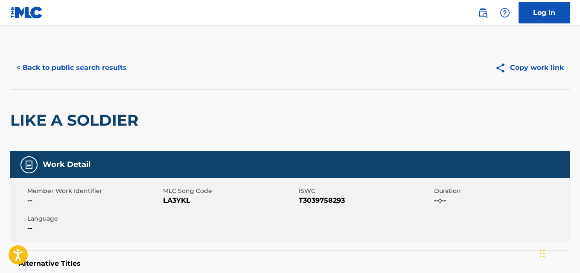
scroll to position [0, 0]
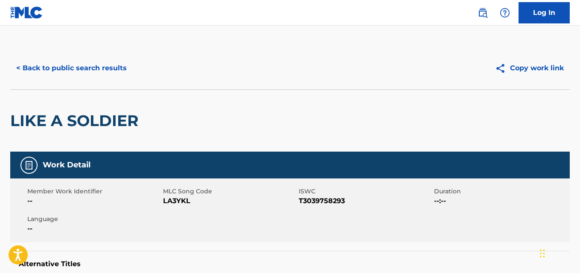
click at [67, 63] on button "< Back to public search results" at bounding box center [71, 68] width 122 height 21
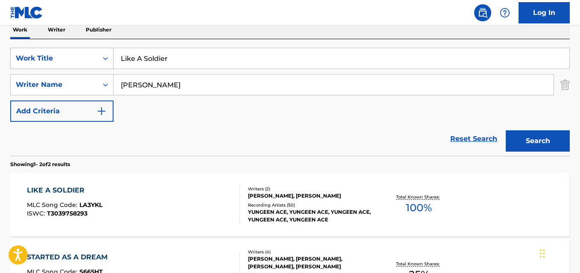
drag, startPoint x: 130, startPoint y: 63, endPoint x: 105, endPoint y: 63, distance: 25.2
click at [105, 63] on div "SearchWithCriteriaa4288cc9-4e12-4fdb-91b1-89eb7e6da458 Work Title Like A Soldier" at bounding box center [289, 58] width 559 height 21
paste input "ttle Sta"
type input "Little Star"
click at [549, 162] on section "Showing 1 - 2 of 2 results" at bounding box center [289, 162] width 559 height 12
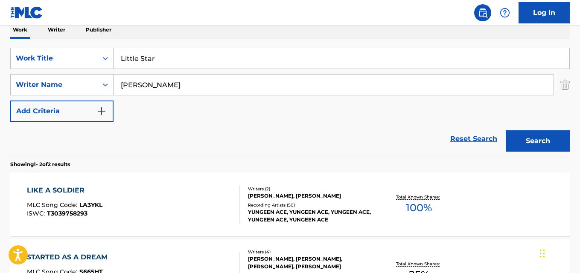
click at [548, 148] on button "Search" at bounding box center [537, 141] width 64 height 21
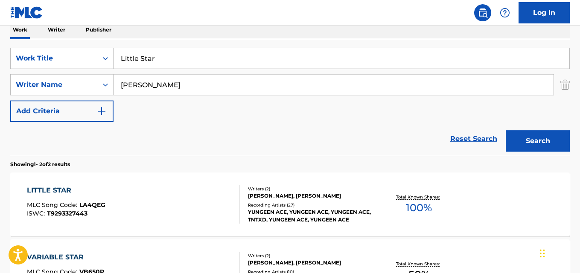
scroll to position [185, 0]
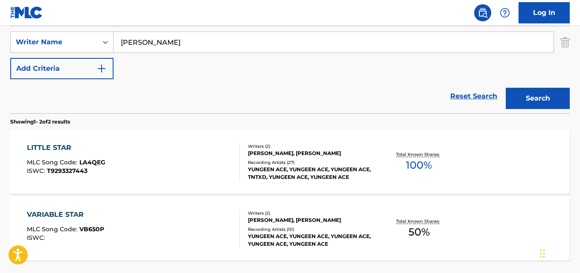
click at [63, 151] on div "LITTLE STAR" at bounding box center [66, 148] width 78 height 10
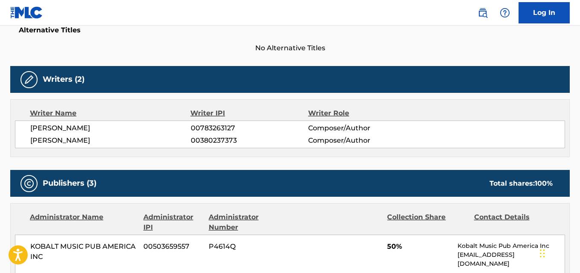
scroll to position [299, 0]
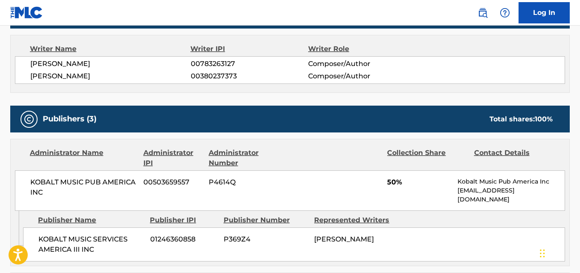
click at [84, 77] on span "[PERSON_NAME]" at bounding box center [110, 76] width 160 height 10
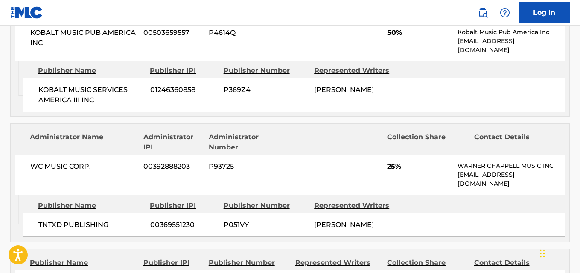
scroll to position [469, 0]
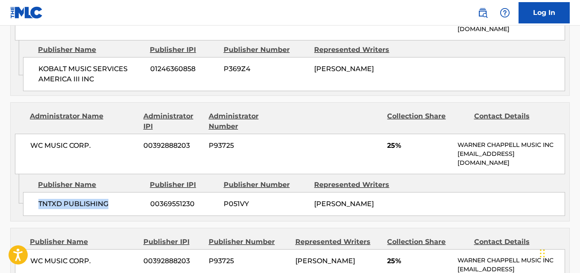
drag, startPoint x: 34, startPoint y: 203, endPoint x: 118, endPoint y: 205, distance: 84.1
click at [118, 205] on div "TNTXD PUBLISHING 00369551230 P051VY [PERSON_NAME]" at bounding box center [294, 204] width 542 height 24
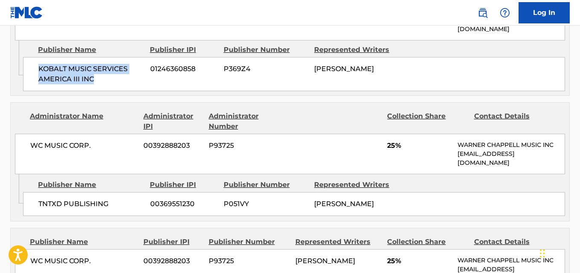
drag, startPoint x: 39, startPoint y: 66, endPoint x: 112, endPoint y: 86, distance: 75.9
click at [112, 86] on div "KOBALT MUSIC SERVICES AMERICA III INC 01246360858 P369Z4 [PERSON_NAME]" at bounding box center [294, 74] width 542 height 34
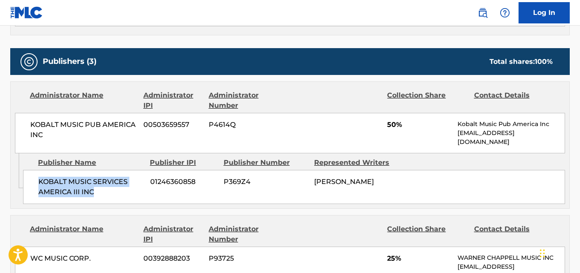
scroll to position [341, 0]
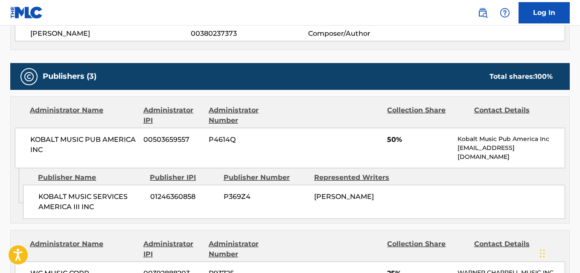
click at [250, 186] on div "KOBALT MUSIC SERVICES AMERICA III INC 01246360858 P369Z4 [PERSON_NAME]" at bounding box center [294, 202] width 542 height 34
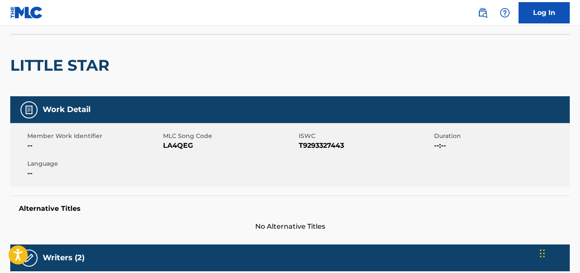
scroll to position [0, 0]
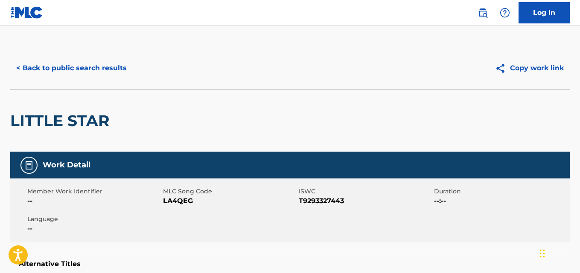
click at [96, 75] on button "< Back to public search results" at bounding box center [71, 68] width 122 height 21
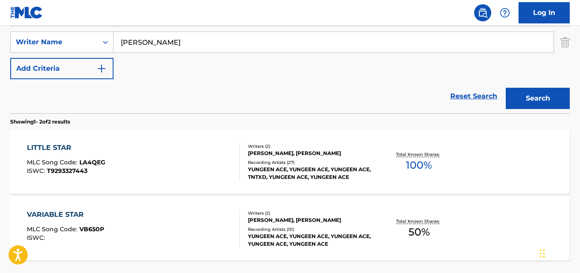
click at [479, 95] on link "Reset Search" at bounding box center [473, 96] width 55 height 19
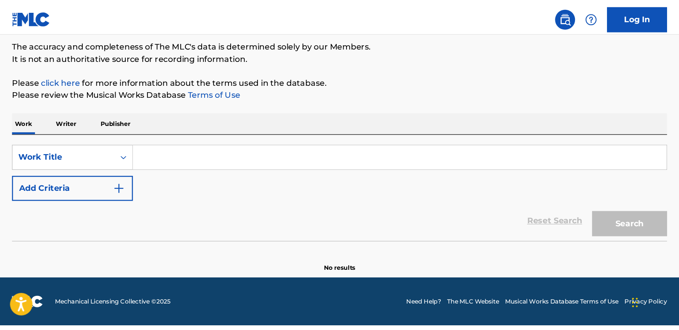
scroll to position [14, 0]
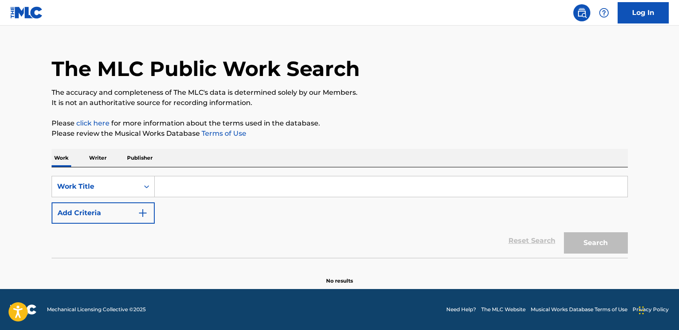
click at [453, 175] on div "SearchWithCriteriaa4288cc9-4e12-4fdb-91b1-89eb7e6da458 Work Title Add Criteria …" at bounding box center [340, 212] width 577 height 90
click at [209, 181] on input "Search Form" at bounding box center [391, 186] width 473 height 20
paste input "Crash"
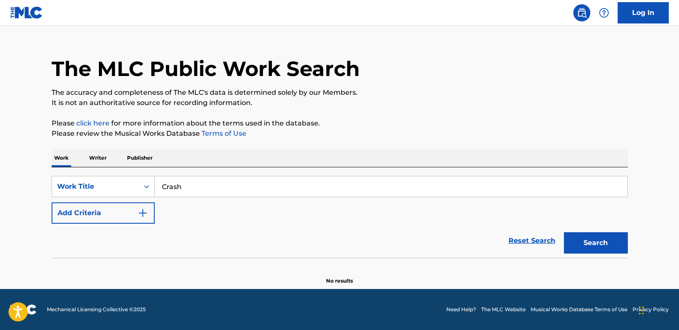
type input "Crash"
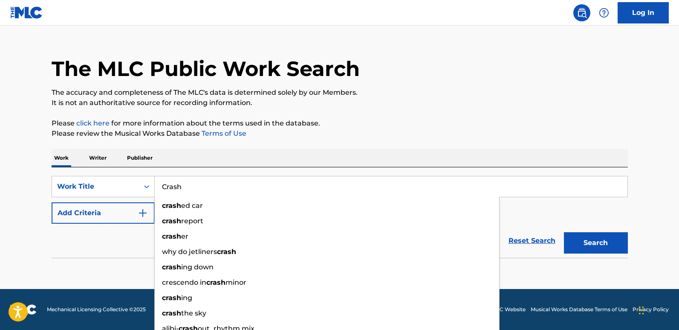
click at [345, 129] on p "Please review the Musical Works Database Terms of Use" at bounding box center [340, 133] width 577 height 10
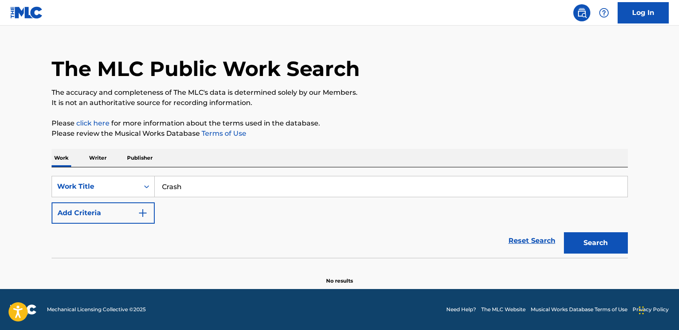
click at [122, 210] on button "Add Criteria" at bounding box center [103, 212] width 103 height 21
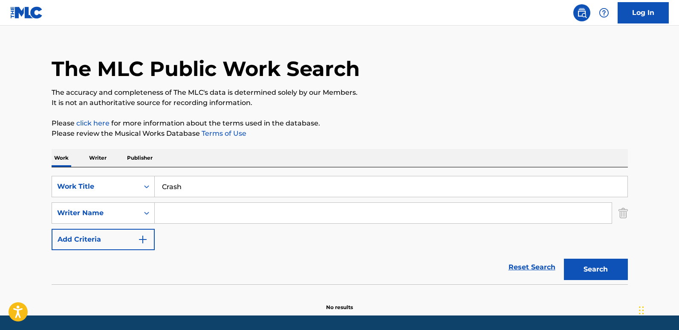
click at [197, 210] on input "Search Form" at bounding box center [383, 213] width 457 height 20
paste input "[PERSON_NAME]"
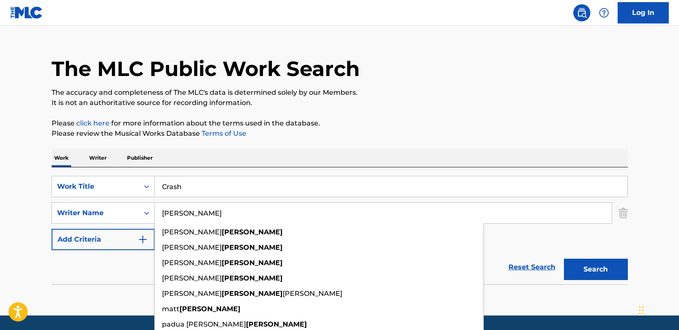
type input "[PERSON_NAME]"
click at [564, 258] on button "Search" at bounding box center [596, 268] width 64 height 21
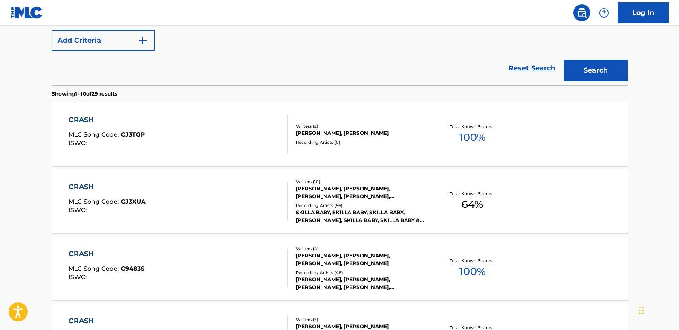
scroll to position [185, 0]
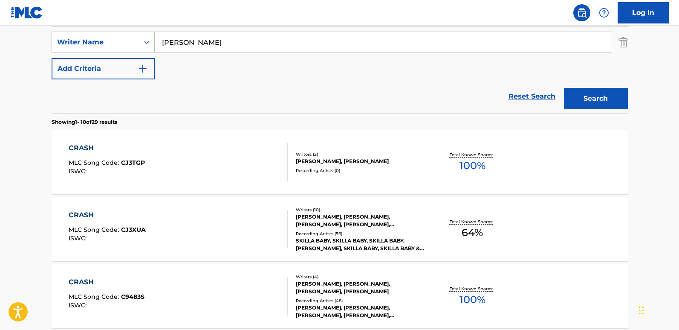
click at [83, 216] on div "CRASH" at bounding box center [107, 215] width 77 height 10
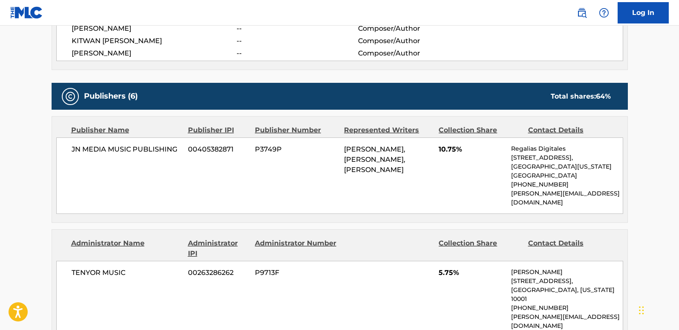
scroll to position [554, 0]
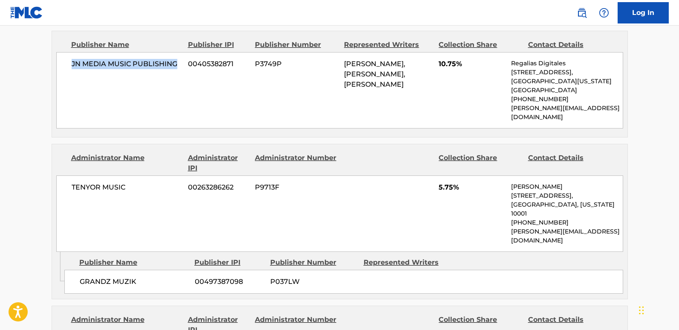
drag, startPoint x: 70, startPoint y: 56, endPoint x: 178, endPoint y: 55, distance: 107.9
click at [178, 55] on div "JN MEDIA MUSIC PUBLISHING 00405382871 P3749P [PERSON_NAME], [PERSON_NAME], [PER…" at bounding box center [339, 90] width 567 height 76
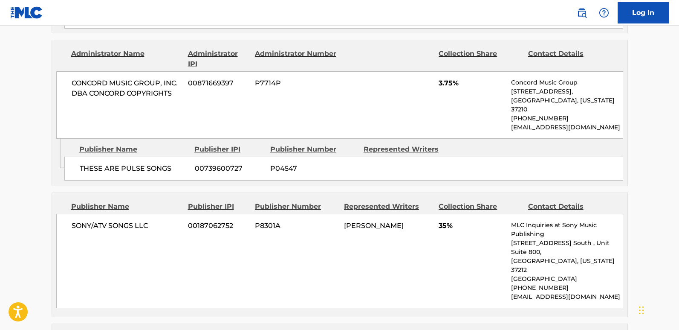
scroll to position [938, 0]
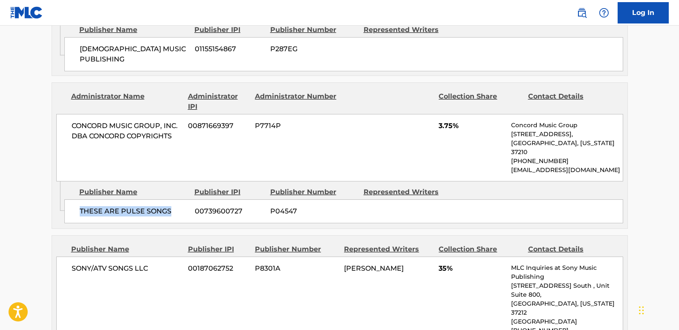
drag, startPoint x: 75, startPoint y: 149, endPoint x: 178, endPoint y: 146, distance: 103.7
click at [178, 199] on div "THESE ARE PULSE SONGS 00739600727 P04547" at bounding box center [343, 211] width 559 height 24
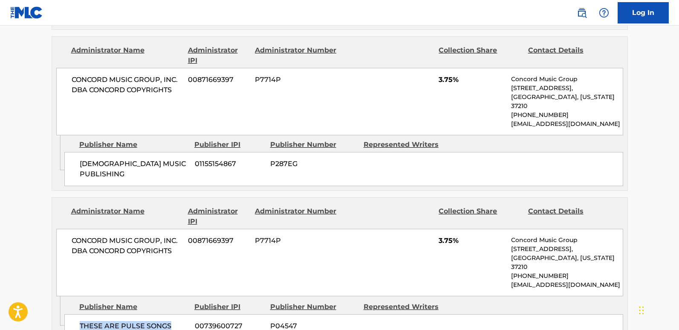
scroll to position [810, 0]
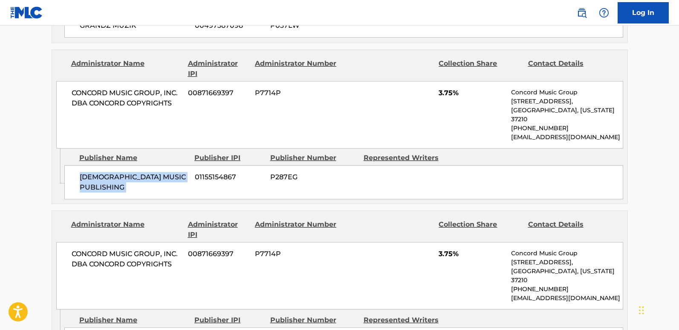
drag, startPoint x: 82, startPoint y: 128, endPoint x: 192, endPoint y: 129, distance: 109.6
click at [192, 165] on div "GODFACE MUSIC PUBLISHING 01155154867 P287EG" at bounding box center [343, 182] width 559 height 34
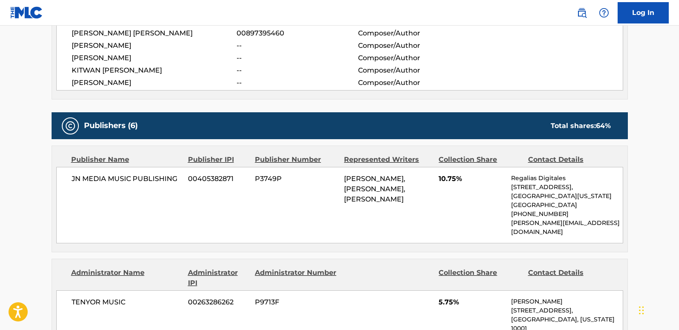
scroll to position [384, 0]
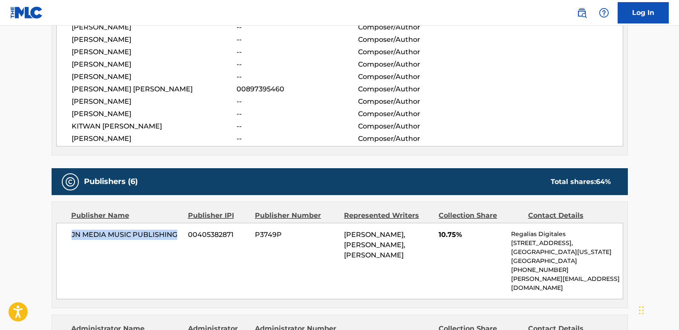
drag, startPoint x: 67, startPoint y: 226, endPoint x: 176, endPoint y: 225, distance: 108.4
click at [176, 225] on div "JN MEDIA MUSIC PUBLISHING 00405382871 P3749P [PERSON_NAME], [PERSON_NAME], [PER…" at bounding box center [339, 261] width 567 height 76
click at [440, 229] on span "10.75%" at bounding box center [472, 234] width 66 height 10
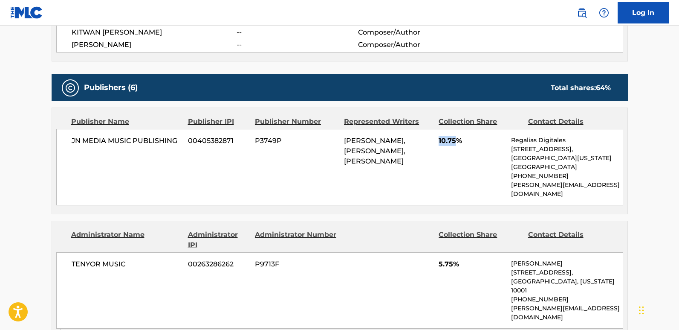
scroll to position [554, 0]
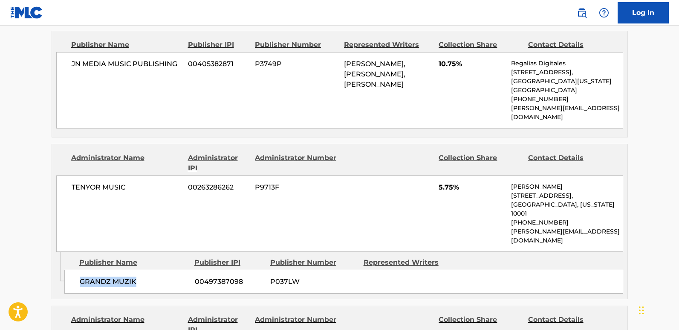
drag, startPoint x: 128, startPoint y: 246, endPoint x: 147, endPoint y: 246, distance: 18.8
click at [147, 270] on div "GRANDZ MUZIK 00497387098 P037LW" at bounding box center [343, 282] width 559 height 24
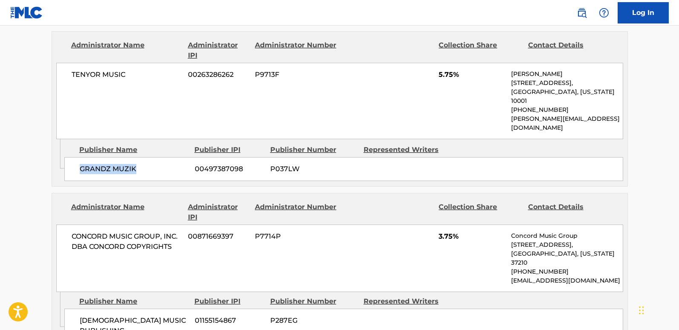
scroll to position [682, 0]
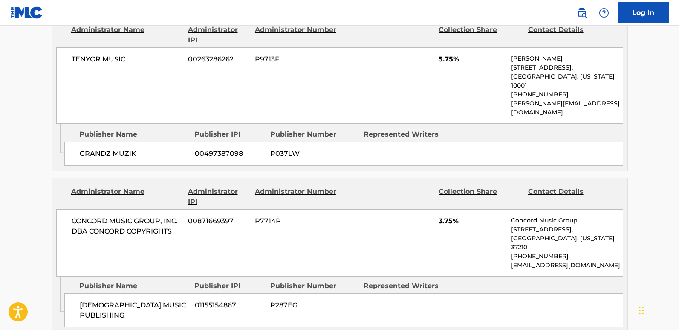
click at [440, 54] on span "5.75%" at bounding box center [472, 59] width 66 height 10
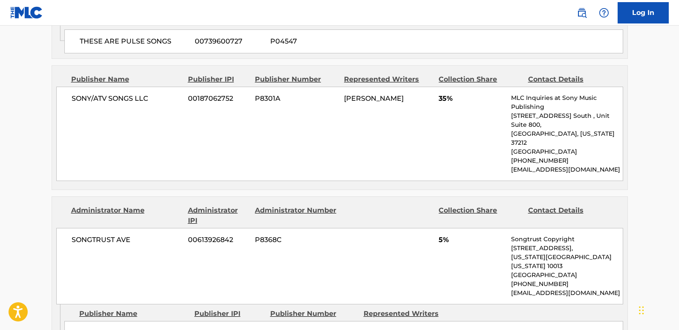
scroll to position [1109, 0]
drag, startPoint x: 76, startPoint y: 250, endPoint x: 143, endPoint y: 250, distance: 67.4
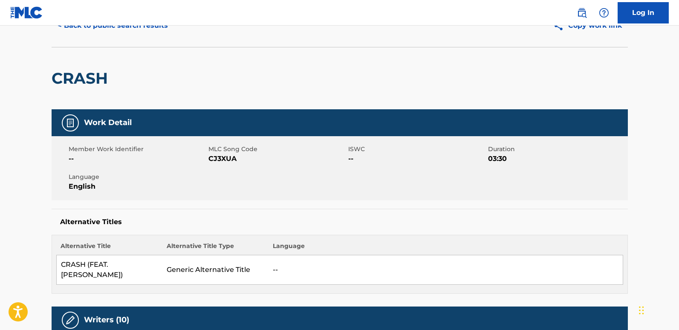
scroll to position [0, 0]
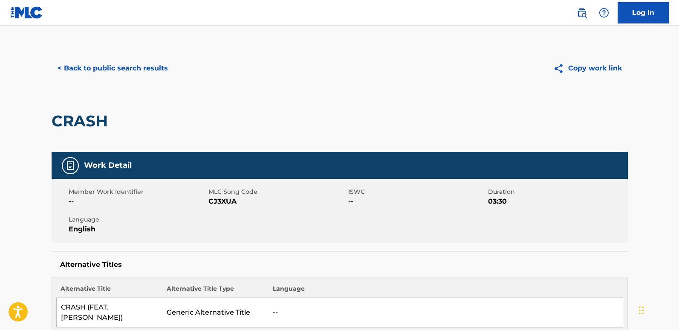
click at [146, 81] on div "< Back to public search results Copy work link" at bounding box center [340, 68] width 577 height 43
click at [145, 67] on button "< Back to public search results" at bounding box center [113, 68] width 122 height 21
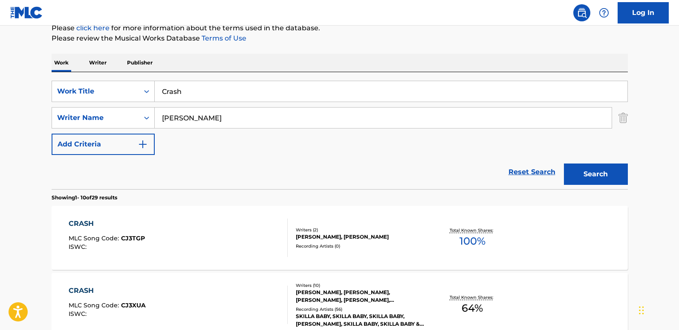
scroll to position [99, 0]
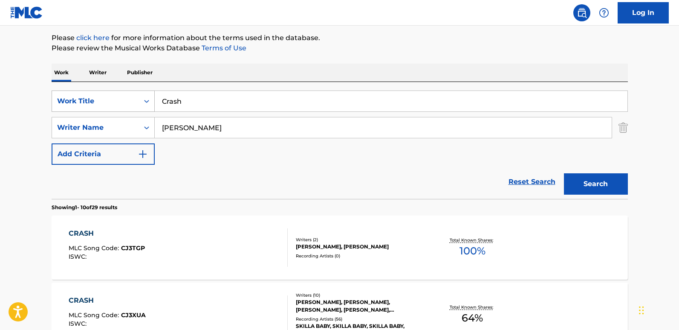
drag, startPoint x: 183, startPoint y: 96, endPoint x: 111, endPoint y: 96, distance: 72.5
click at [111, 96] on div "SearchWithCriteriaa4288cc9-4e12-4fdb-91b1-89eb7e6da458 Work Title Crash" at bounding box center [340, 100] width 577 height 21
paste input "Icky [PERSON_NAME]"
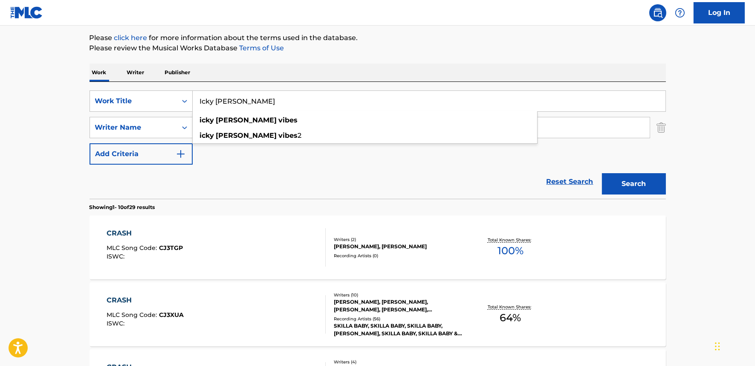
type input "Icky [PERSON_NAME]"
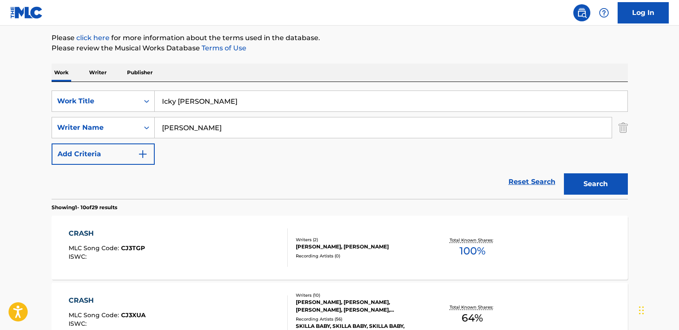
drag, startPoint x: 705, startPoint y: 0, endPoint x: 339, endPoint y: 79, distance: 374.8
click at [339, 79] on div "Work Writer Publisher" at bounding box center [340, 73] width 577 height 18
drag, startPoint x: 224, startPoint y: 103, endPoint x: 89, endPoint y: 106, distance: 135.2
click at [89, 106] on div "SearchWithCriteriaa4288cc9-4e12-4fdb-91b1-89eb7e6da458 Work Title Icky [PERSON_…" at bounding box center [340, 100] width 577 height 21
click at [258, 74] on div "Work Writer Publisher" at bounding box center [340, 73] width 577 height 18
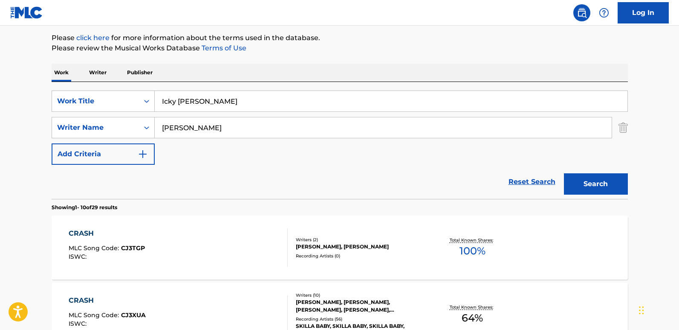
click at [574, 185] on button "Search" at bounding box center [596, 183] width 64 height 21
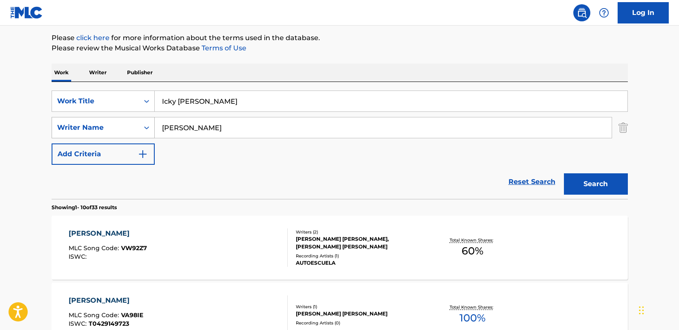
drag, startPoint x: 159, startPoint y: 131, endPoint x: 136, endPoint y: 131, distance: 22.6
click at [139, 131] on div "SearchWithCriteria4d5468a5-f0ac-4dd2-a9ea-a73077e903b4 Writer Name [PERSON_NAME]" at bounding box center [340, 127] width 577 height 21
click at [136, 131] on div "Writer Name" at bounding box center [95, 127] width 87 height 16
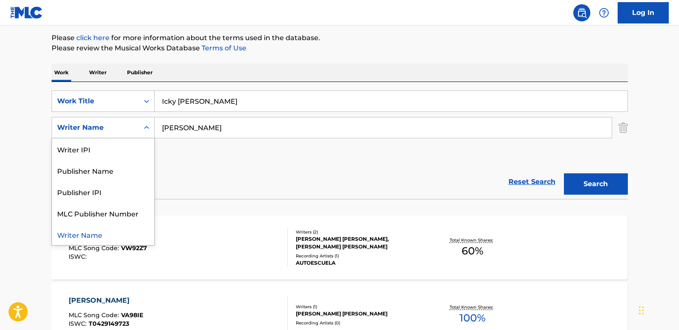
paste input "Search Form"
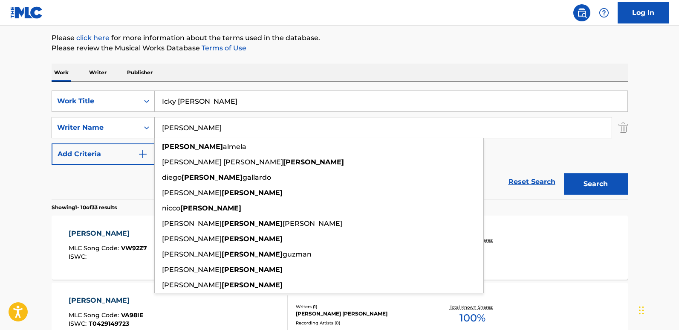
drag, startPoint x: 243, startPoint y: 130, endPoint x: 86, endPoint y: 117, distance: 157.5
click at [86, 117] on div "SearchWithCriteria4d5468a5-f0ac-4dd2-a9ea-a73077e903b4 Writer Name [PERSON_NAME…" at bounding box center [340, 127] width 577 height 21
paste input "killa Baby"
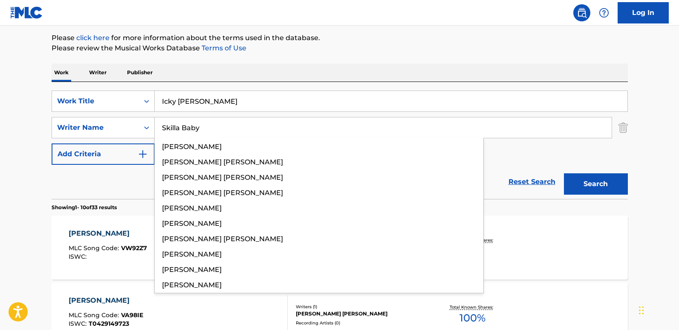
click at [579, 180] on button "Search" at bounding box center [596, 183] width 64 height 21
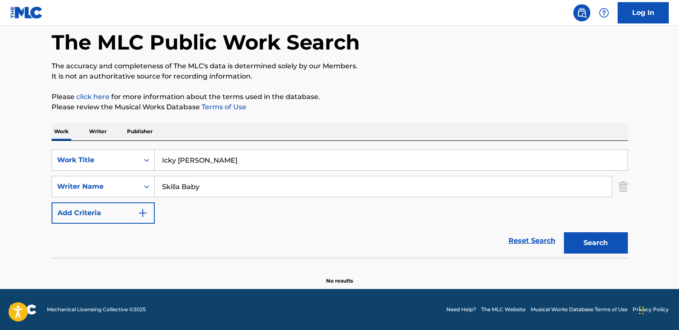
scroll to position [41, 0]
drag, startPoint x: 226, startPoint y: 186, endPoint x: 131, endPoint y: 186, distance: 95.5
click at [131, 186] on div "SearchWithCriteria4d5468a5-f0ac-4dd2-a9ea-a73077e903b4 Writer Name Skilla Baby" at bounding box center [340, 186] width 577 height 21
paste input "[PERSON_NAME]"
type input "[PERSON_NAME]"
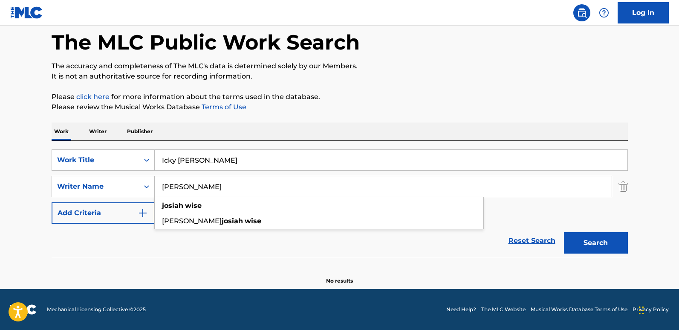
click at [579, 245] on button "Search" at bounding box center [596, 242] width 64 height 21
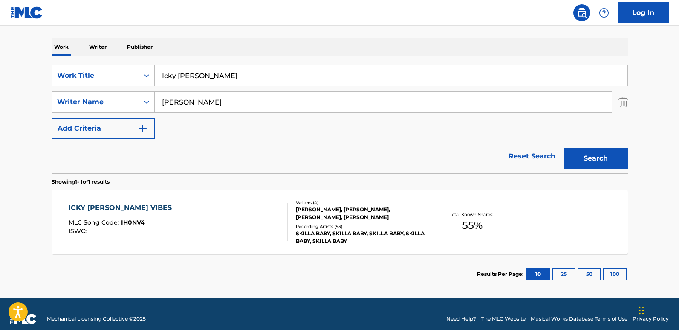
scroll to position [126, 0]
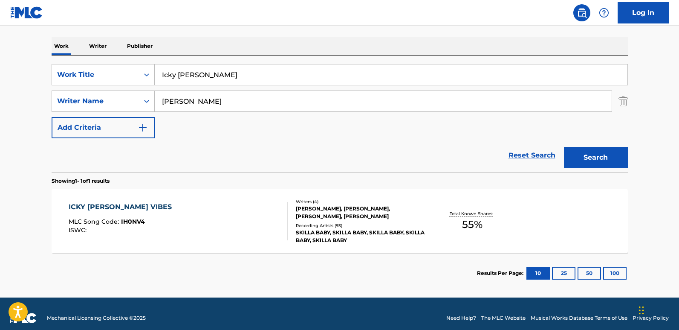
click at [119, 211] on div "ICKY [PERSON_NAME] VIBES" at bounding box center [122, 207] width 107 height 10
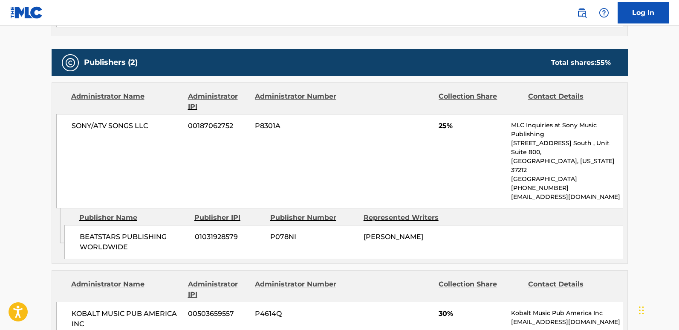
scroll to position [427, 0]
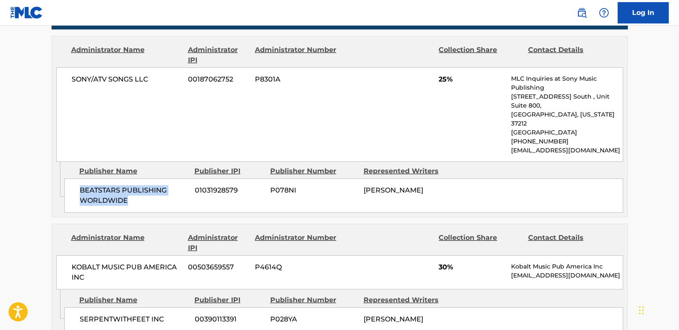
drag, startPoint x: 79, startPoint y: 173, endPoint x: 126, endPoint y: 180, distance: 47.4
click at [126, 180] on div "BEATSTARS PUBLISHING WORLDWIDE 01031928579 P078NI [PERSON_NAME]" at bounding box center [343, 195] width 559 height 34
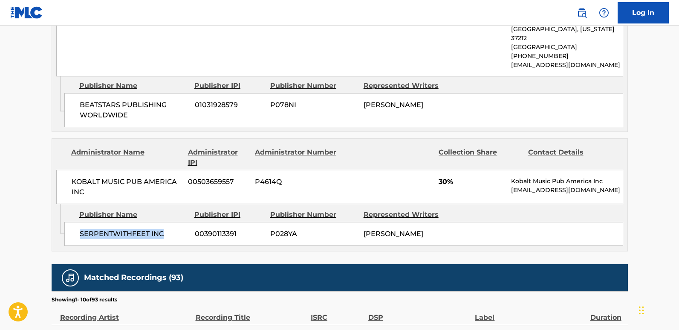
drag, startPoint x: 76, startPoint y: 218, endPoint x: 162, endPoint y: 218, distance: 85.7
click at [162, 222] on div "SERPENTWITHFEET INC 00390113391 P028YA [PERSON_NAME]" at bounding box center [343, 234] width 559 height 24
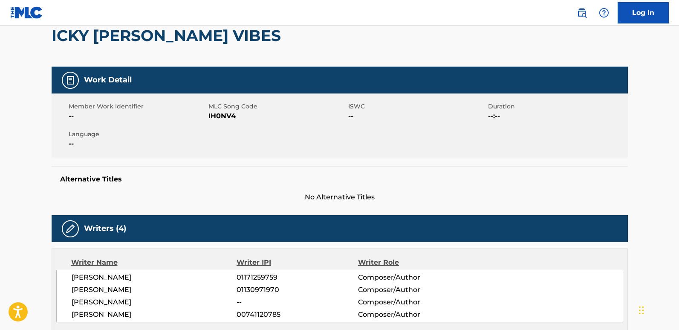
scroll to position [0, 0]
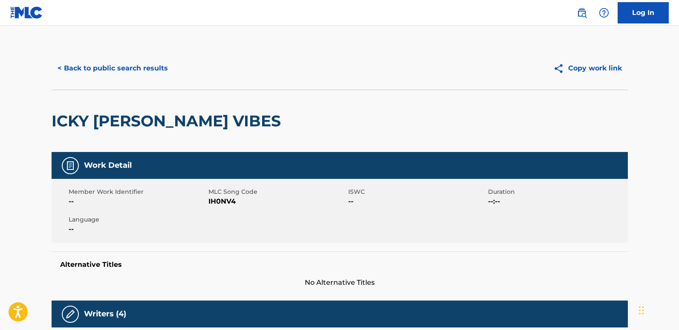
click at [155, 70] on button "< Back to public search results" at bounding box center [113, 68] width 122 height 21
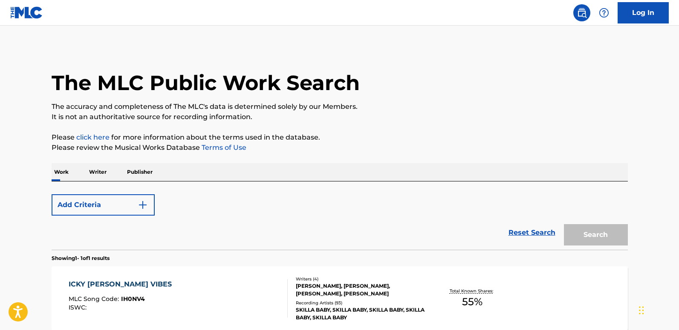
scroll to position [86, 0]
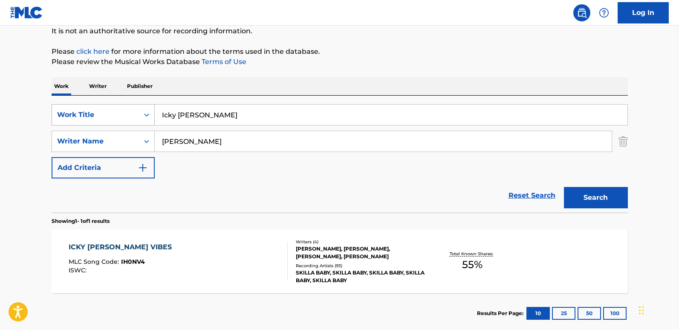
drag, startPoint x: 265, startPoint y: 109, endPoint x: 120, endPoint y: 109, distance: 145.4
click at [120, 109] on div "SearchWithCriteriaa4288cc9-4e12-4fdb-91b1-89eb7e6da458 Work Title Icky [PERSON_…" at bounding box center [340, 114] width 577 height 21
paste input "Te Amo"
type input "Te Amo"
click at [579, 186] on div "Search" at bounding box center [594, 195] width 68 height 34
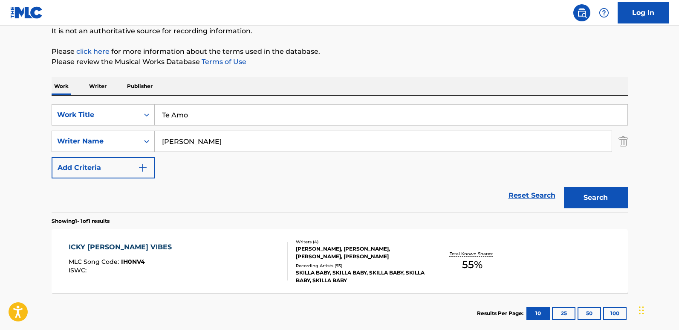
click at [579, 191] on button "Search" at bounding box center [596, 197] width 64 height 21
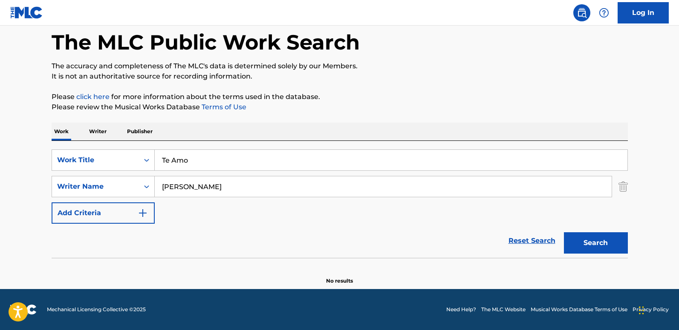
scroll to position [41, 0]
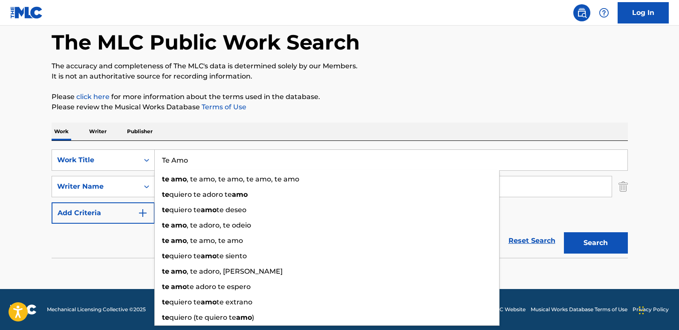
drag, startPoint x: 206, startPoint y: 163, endPoint x: 135, endPoint y: 172, distance: 71.3
click at [135, 172] on div "SearchWithCriteriaa4288cc9-4e12-4fdb-91b1-89eb7e6da458 Work Title Te Amo te amo…" at bounding box center [340, 186] width 577 height 74
click at [282, 136] on div "Work Writer Publisher" at bounding box center [340, 131] width 577 height 18
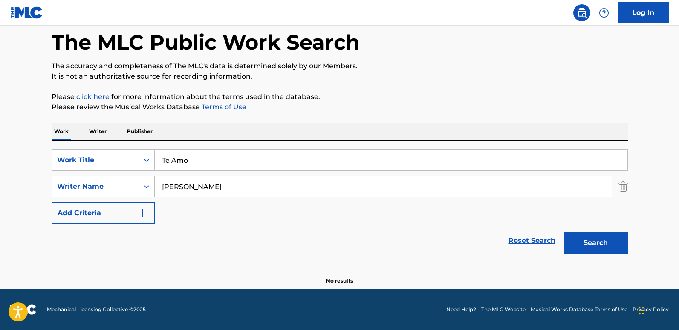
click at [579, 251] on button "Search" at bounding box center [596, 242] width 64 height 21
drag, startPoint x: 227, startPoint y: 180, endPoint x: 129, endPoint y: 185, distance: 98.2
click at [129, 185] on div "SearchWithCriteria4d5468a5-f0ac-4dd2-a9ea-a73077e903b4 Writer Name [PERSON_NAME]" at bounding box center [340, 186] width 577 height 21
paste input "[PERSON_NAME] [PERSON_NAME]"
type input "[PERSON_NAME] [PERSON_NAME]"
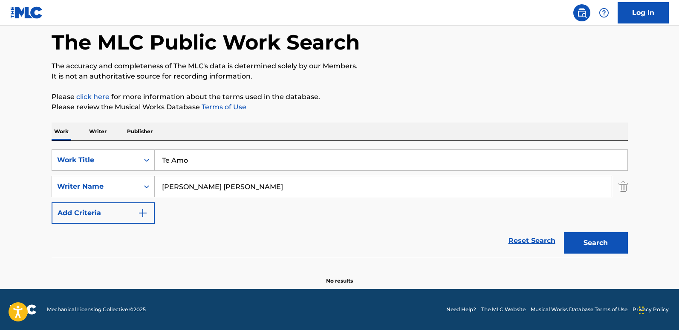
click at [579, 244] on button "Search" at bounding box center [596, 242] width 64 height 21
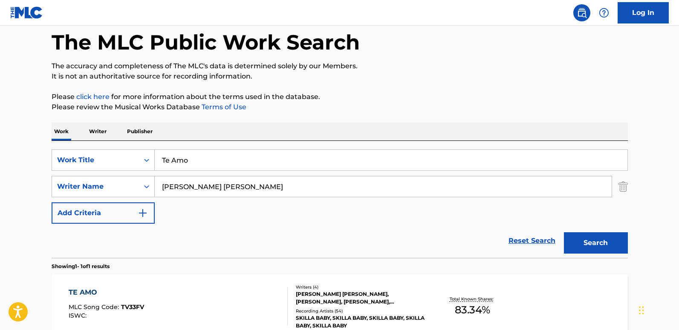
click at [566, 87] on div "The MLC Public Work Search The accuracy and completeness of The MLC's data is d…" at bounding box center [339, 192] width 597 height 372
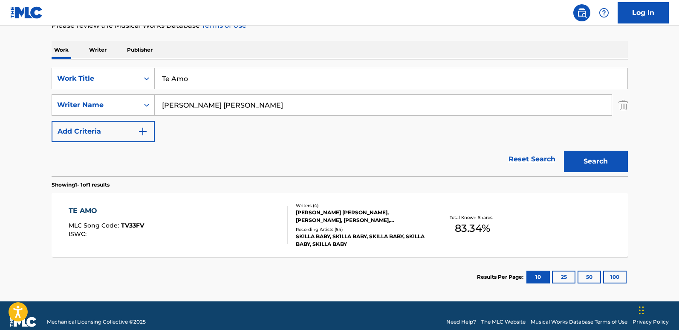
scroll to position [126, 0]
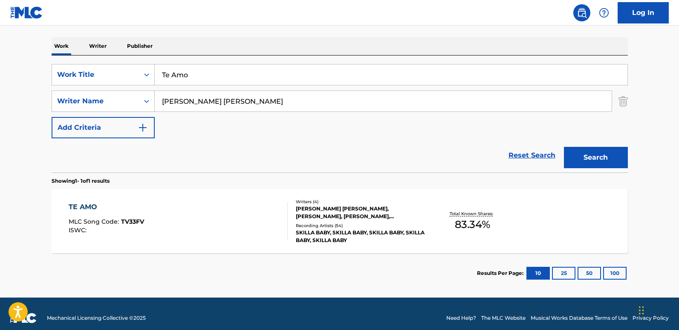
click at [72, 218] on span "MLC Song Code :" at bounding box center [95, 222] width 52 height 8
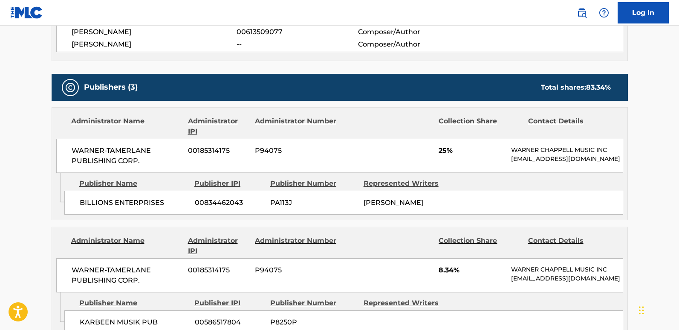
scroll to position [427, 0]
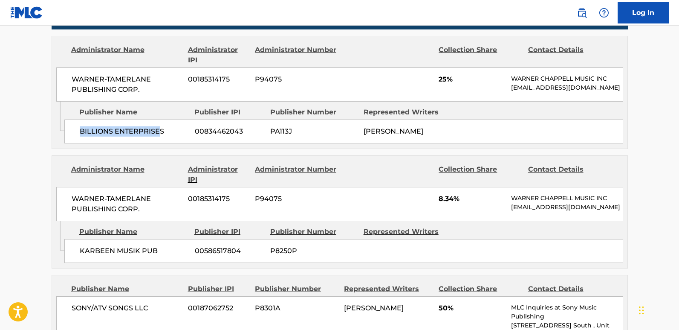
drag, startPoint x: 75, startPoint y: 139, endPoint x: 160, endPoint y: 141, distance: 84.9
click at [160, 141] on div "BILLIONS ENTERPRISES 00834462043 PA113J [PERSON_NAME]" at bounding box center [343, 131] width 559 height 24
click at [160, 136] on span "BILLIONS ENTERPRISES" at bounding box center [134, 131] width 109 height 10
click at [110, 148] on div "Admin Original Publisher Connecting Line Publisher Name Publisher IPI Publisher…" at bounding box center [340, 125] width 576 height 47
drag, startPoint x: 81, startPoint y: 142, endPoint x: 183, endPoint y: 149, distance: 103.0
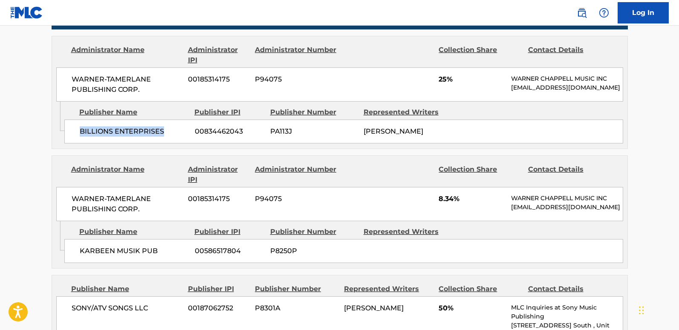
click at [183, 143] on div "BILLIONS ENTERPRISES 00834462043 PA113J [PERSON_NAME]" at bounding box center [343, 131] width 559 height 24
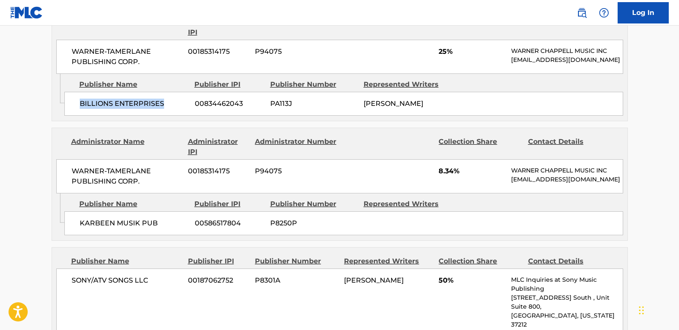
scroll to position [469, 0]
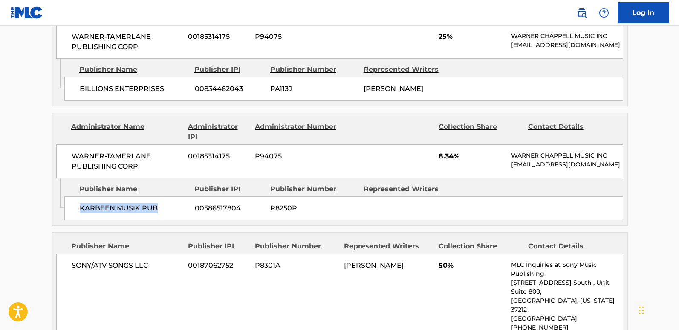
drag, startPoint x: 78, startPoint y: 221, endPoint x: 163, endPoint y: 221, distance: 85.7
click at [163, 220] on div "KARBEEN MUSIK PUB 00586517804 P8250P" at bounding box center [343, 208] width 559 height 24
click at [445, 161] on span "8.34%" at bounding box center [472, 156] width 66 height 10
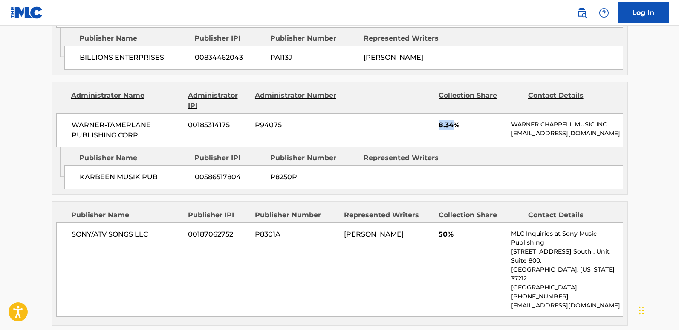
scroll to position [554, 0]
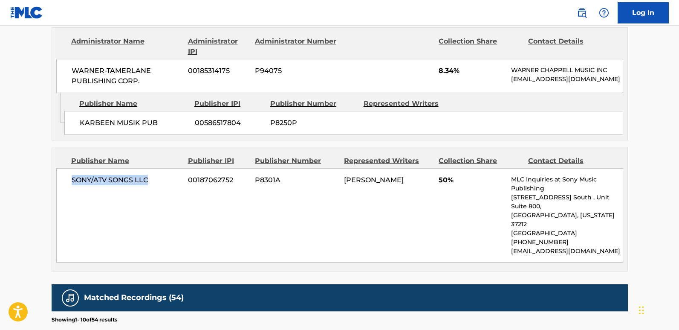
drag, startPoint x: 68, startPoint y: 198, endPoint x: 154, endPoint y: 203, distance: 86.3
click at [154, 203] on div "SONY/ATV SONGS LLC 00187062752 P8301A [PERSON_NAME] 50% MLC Inquiries at Sony M…" at bounding box center [339, 215] width 567 height 94
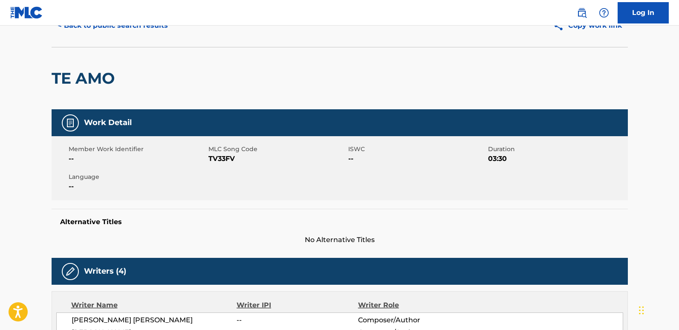
scroll to position [0, 0]
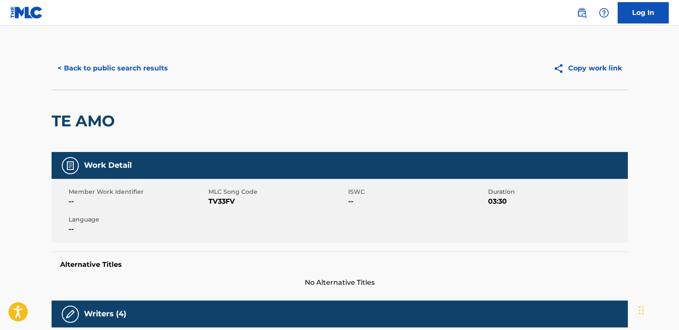
click at [125, 68] on button "< Back to public search results" at bounding box center [113, 68] width 122 height 21
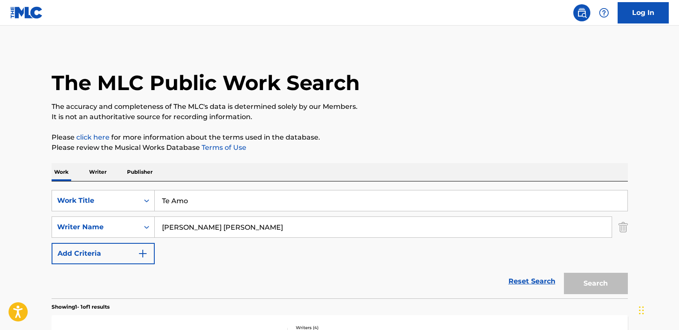
scroll to position [86, 0]
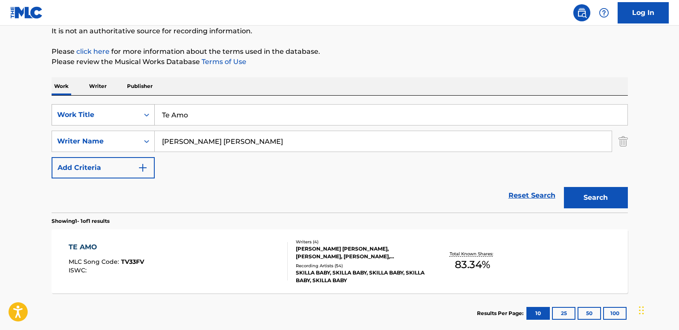
drag, startPoint x: 192, startPoint y: 115, endPoint x: 127, endPoint y: 116, distance: 65.7
click at [127, 116] on div "SearchWithCriteriaa4288cc9-4e12-4fdb-91b1-89eb7e6da458 Work Title Te Amo" at bounding box center [340, 114] width 577 height 21
paste input "Whole Package"
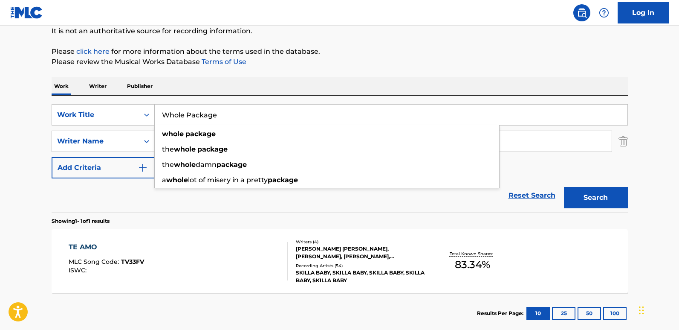
type input "Whole Package"
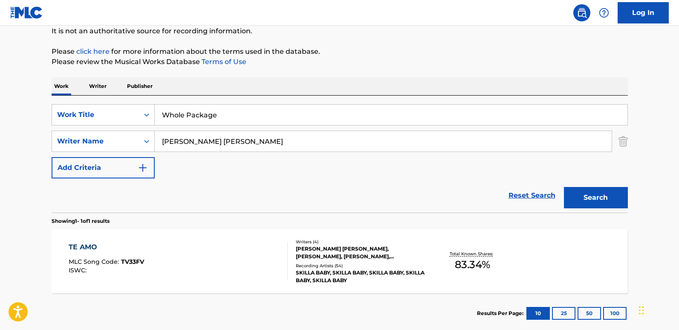
click at [579, 194] on button "Search" at bounding box center [596, 197] width 64 height 21
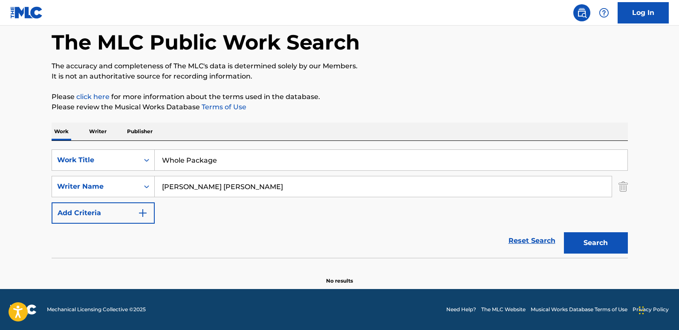
scroll to position [41, 0]
drag, startPoint x: 192, startPoint y: 191, endPoint x: 125, endPoint y: 190, distance: 67.4
click at [125, 190] on div "SearchWithCriteria4d5468a5-f0ac-4dd2-a9ea-a73077e903b4 Writer Name [PERSON_NAME…" at bounding box center [340, 186] width 577 height 21
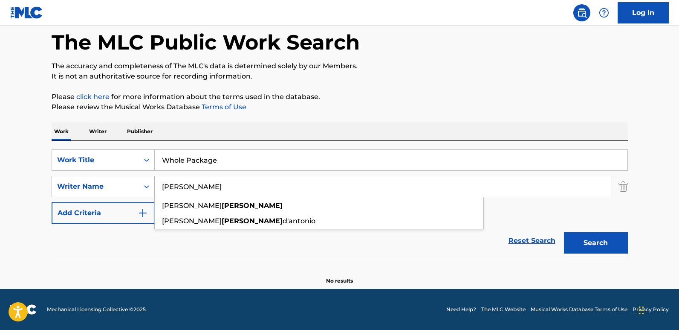
click at [564, 232] on button "Search" at bounding box center [596, 242] width 64 height 21
click at [386, 99] on p "Please click here for more information about the terms used in the database." at bounding box center [340, 97] width 577 height 10
drag, startPoint x: 181, startPoint y: 182, endPoint x: 148, endPoint y: 186, distance: 33.1
click at [148, 186] on div "SearchWithCriteria4d5468a5-f0ac-4dd2-a9ea-a73077e903b4 Writer Name [PERSON_NAME]" at bounding box center [340, 186] width 577 height 21
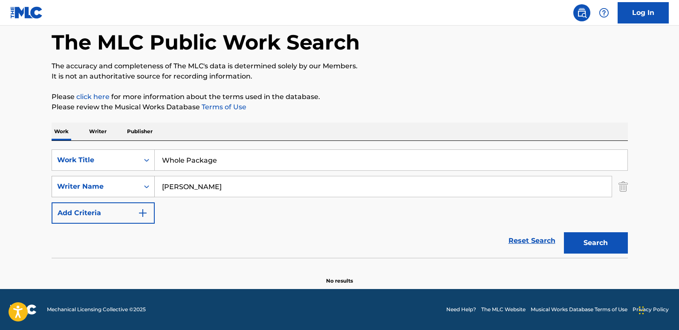
paste input "Skilla Baby"
drag, startPoint x: 232, startPoint y: 187, endPoint x: 134, endPoint y: 191, distance: 98.6
click at [136, 191] on div "SearchWithCriteria4d5468a5-f0ac-4dd2-a9ea-a73077e903b4 Writer Name Skilla Baby …" at bounding box center [340, 186] width 577 height 21
paste input "[PERSON_NAME]"
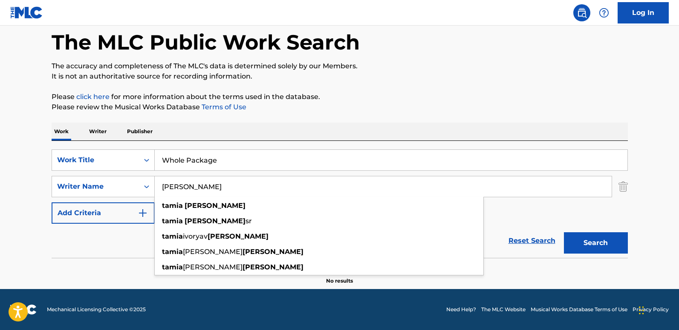
type input "[PERSON_NAME]"
click at [579, 236] on button "Search" at bounding box center [596, 242] width 64 height 21
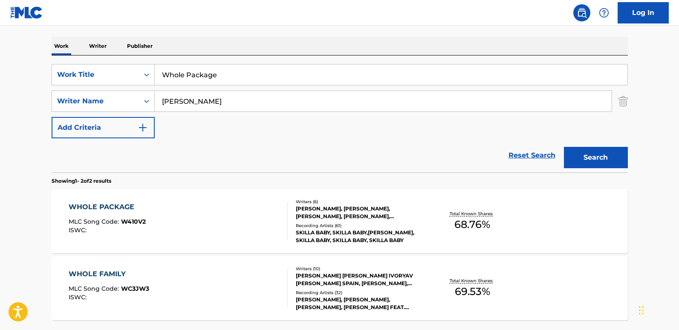
scroll to position [168, 0]
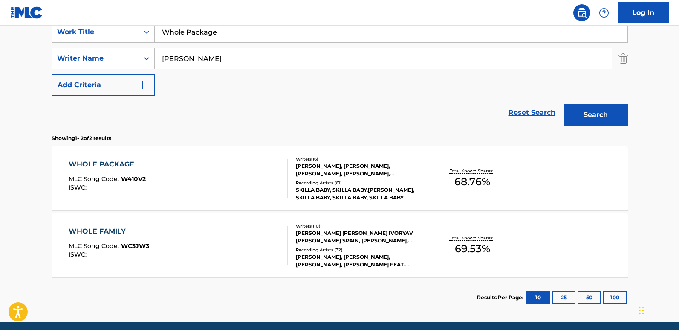
click at [125, 161] on div "WHOLE PACKAGE" at bounding box center [107, 164] width 77 height 10
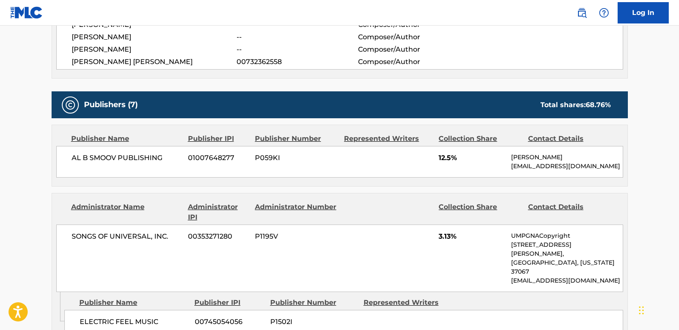
scroll to position [469, 0]
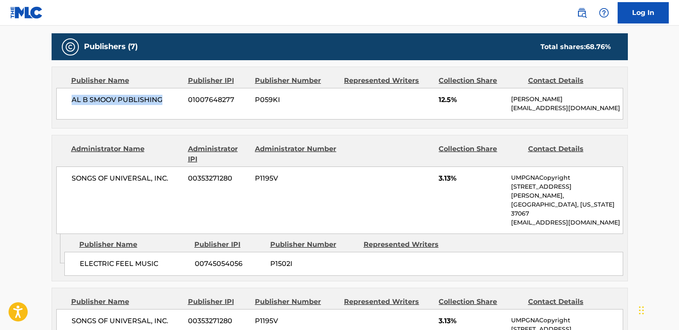
drag, startPoint x: 66, startPoint y: 101, endPoint x: 170, endPoint y: 94, distance: 104.7
click at [170, 94] on div "AL B SMOOV PUBLISHING 01007648277 P059KI 12.5% [PERSON_NAME] [PERSON_NAME][EMAI…" at bounding box center [339, 104] width 567 height 32
click at [442, 103] on span "12.5%" at bounding box center [472, 100] width 66 height 10
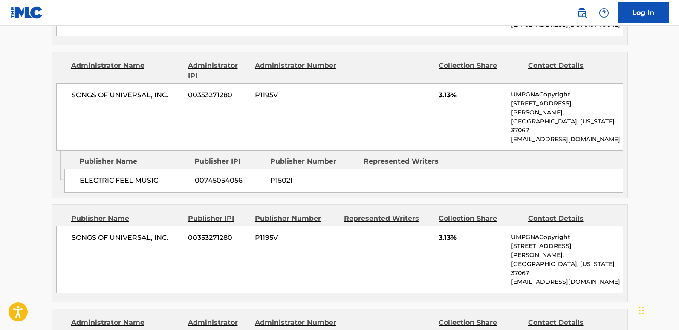
scroll to position [554, 0]
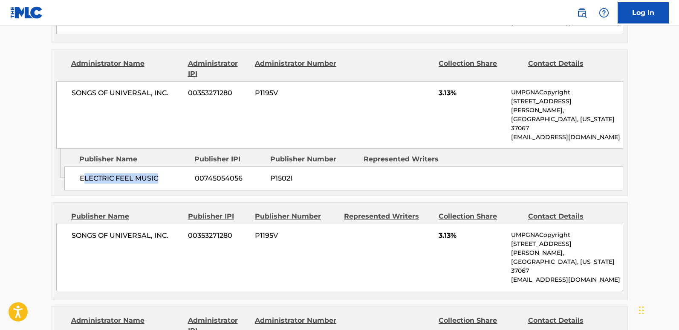
drag, startPoint x: 84, startPoint y: 160, endPoint x: 173, endPoint y: 159, distance: 89.6
click at [173, 173] on span "ELECTRIC FEEL MUSIC" at bounding box center [134, 178] width 109 height 10
click at [133, 176] on div "Admin Original Publisher Connecting Line Publisher Name Publisher IPI Publisher…" at bounding box center [340, 171] width 576 height 47
drag, startPoint x: 81, startPoint y: 165, endPoint x: 175, endPoint y: 166, distance: 94.7
click at [175, 166] on div "ELECTRIC FEEL MUSIC 00745054056 P1502I" at bounding box center [343, 178] width 559 height 24
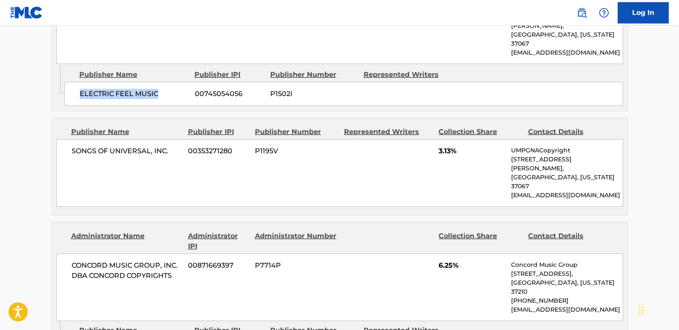
scroll to position [640, 0]
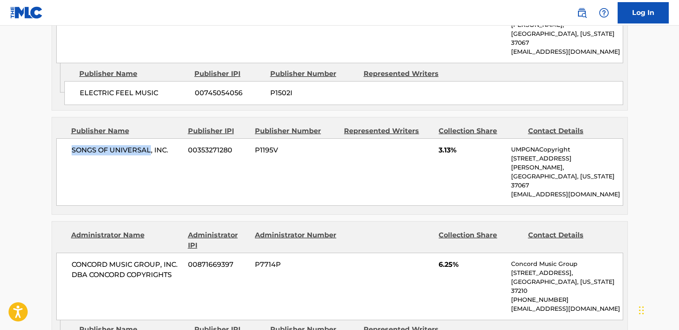
drag, startPoint x: 66, startPoint y: 133, endPoint x: 149, endPoint y: 130, distance: 83.2
click at [149, 138] on div "SONGS OF UNIVERSAL, INC. 00353271280 P1195V 3.13% UMPGNACopyright [STREET_ADDRE…" at bounding box center [339, 171] width 567 height 67
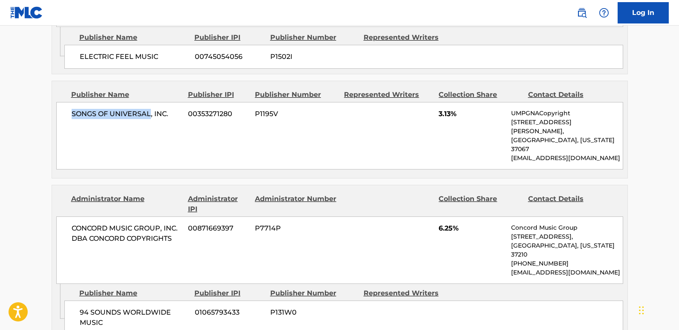
scroll to position [768, 0]
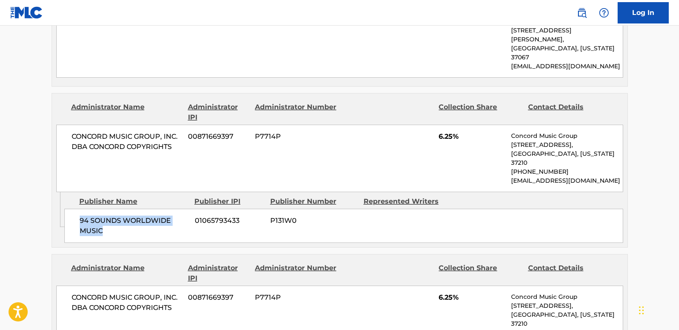
drag, startPoint x: 78, startPoint y: 177, endPoint x: 115, endPoint y: 183, distance: 37.7
click at [115, 209] on div "94 SOUNDS WORLDWIDE MUSIC 01065793433 P131W0" at bounding box center [343, 226] width 559 height 34
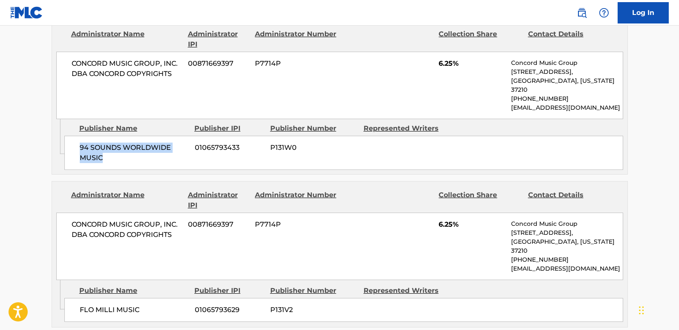
scroll to position [853, 0]
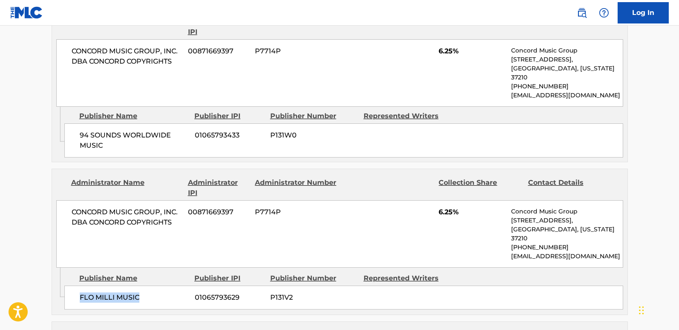
drag, startPoint x: 80, startPoint y: 239, endPoint x: 143, endPoint y: 239, distance: 63.1
click at [143, 273] on span "FLO MILLI MUSIC" at bounding box center [134, 297] width 109 height 10
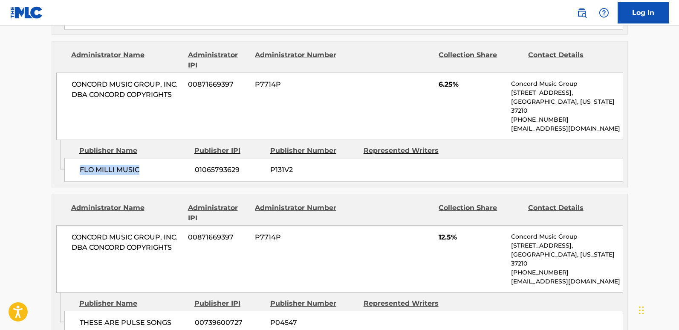
scroll to position [981, 0]
drag, startPoint x: 79, startPoint y: 262, endPoint x: 172, endPoint y: 262, distance: 93.0
click at [172, 273] on span "THESE ARE PULSE SONGS" at bounding box center [134, 322] width 109 height 10
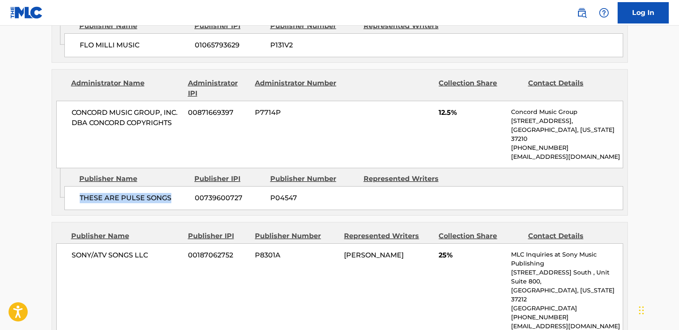
scroll to position [1109, 0]
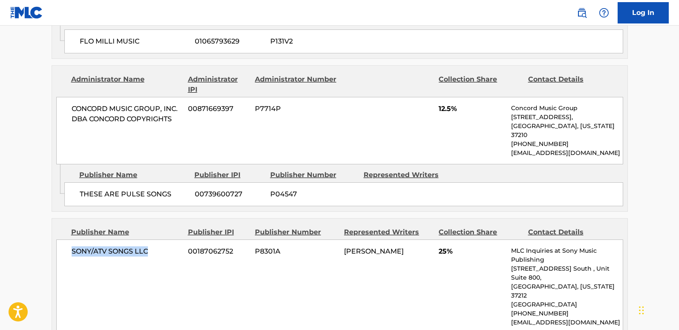
drag, startPoint x: 67, startPoint y: 193, endPoint x: 153, endPoint y: 193, distance: 86.2
click at [153, 239] on div "SONY/ATV SONGS LLC 00187062752 P8301A [PERSON_NAME] 25% MLC Inquiries at Sony M…" at bounding box center [339, 286] width 567 height 94
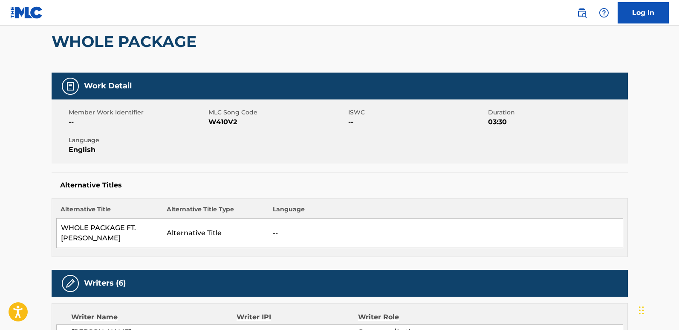
scroll to position [0, 0]
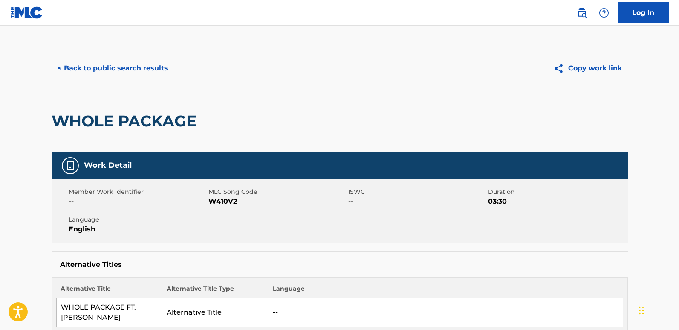
click at [149, 71] on button "< Back to public search results" at bounding box center [113, 68] width 122 height 21
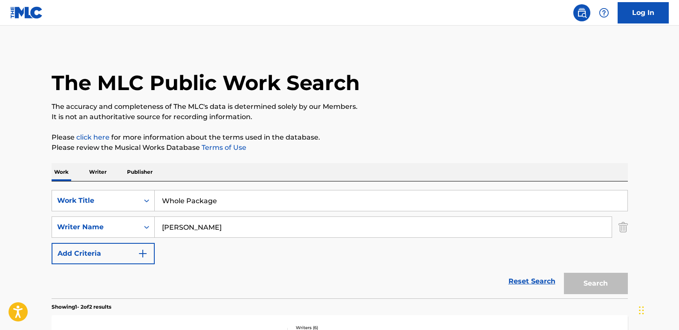
scroll to position [153, 0]
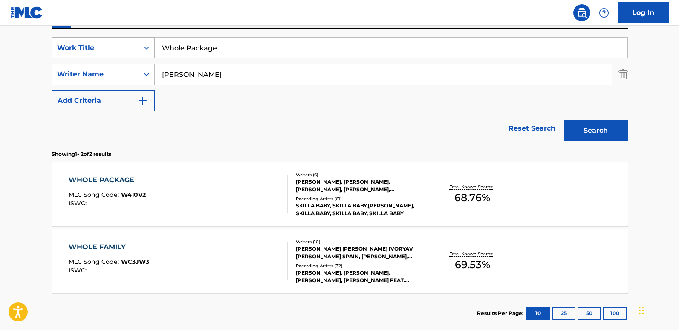
drag, startPoint x: 217, startPoint y: 48, endPoint x: 98, endPoint y: 53, distance: 118.7
click at [98, 53] on div "SearchWithCriteriaa4288cc9-4e12-4fdb-91b1-89eb7e6da458 Work Title Whole Package" at bounding box center [340, 47] width 577 height 21
paste input "American Nois"
type input "American Noise"
drag, startPoint x: 164, startPoint y: 84, endPoint x: 123, endPoint y: 88, distance: 40.7
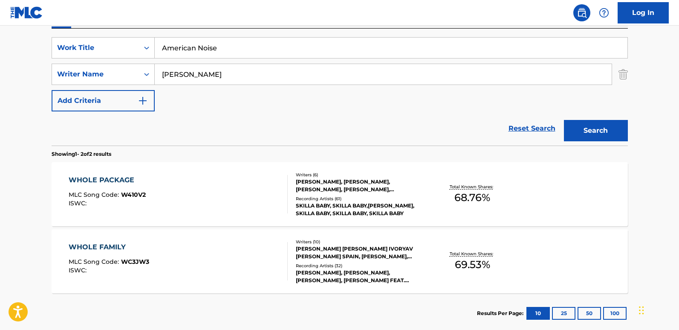
click at [123, 88] on div "SearchWithCriteriaa4288cc9-4e12-4fdb-91b1-89eb7e6da458 Work Title American Nois…" at bounding box center [340, 74] width 577 height 74
paste input "Skillet"
click at [579, 125] on button "Search" at bounding box center [596, 130] width 64 height 21
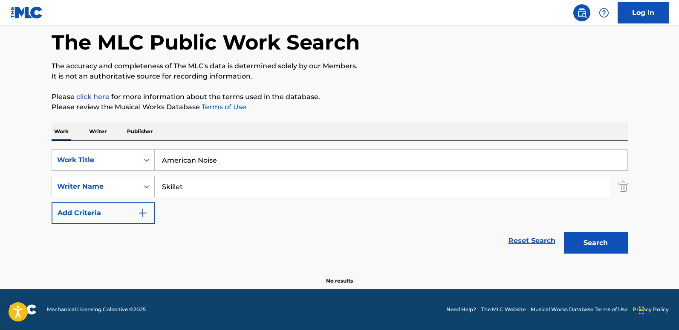
scroll to position [41, 0]
drag, startPoint x: 157, startPoint y: 186, endPoint x: 119, endPoint y: 186, distance: 38.0
click at [119, 186] on div "SearchWithCriteria4d5468a5-f0ac-4dd2-a9ea-a73077e903b4 Writer Name Skillet skil…" at bounding box center [340, 186] width 577 height 21
paste input "[PERSON_NAME]"
type input "[PERSON_NAME]"
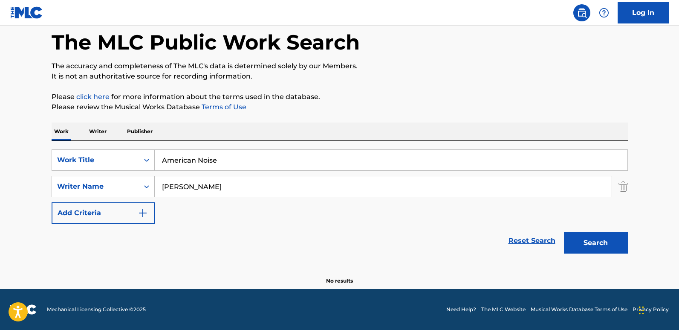
click at [579, 235] on button "Search" at bounding box center [596, 242] width 64 height 21
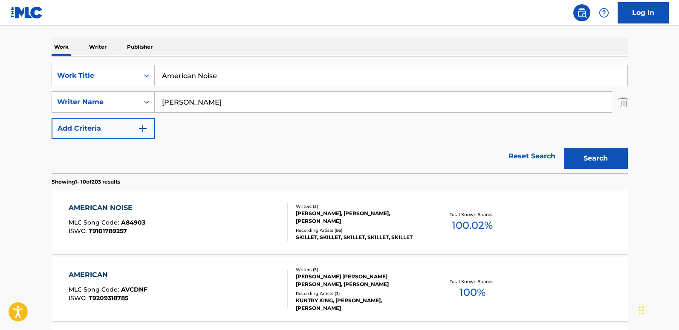
scroll to position [126, 0]
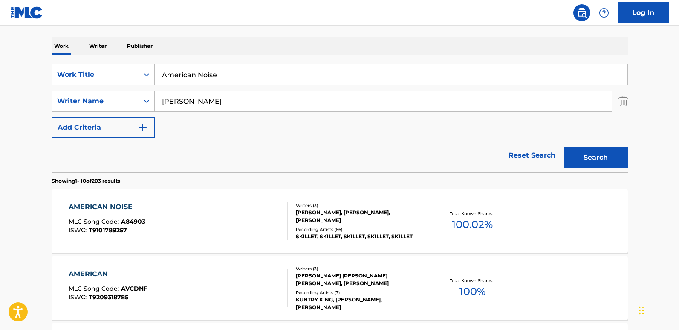
click at [228, 142] on div "Reset Search Search" at bounding box center [340, 155] width 577 height 34
click at [112, 211] on div "AMERICAN NOISE" at bounding box center [107, 207] width 77 height 10
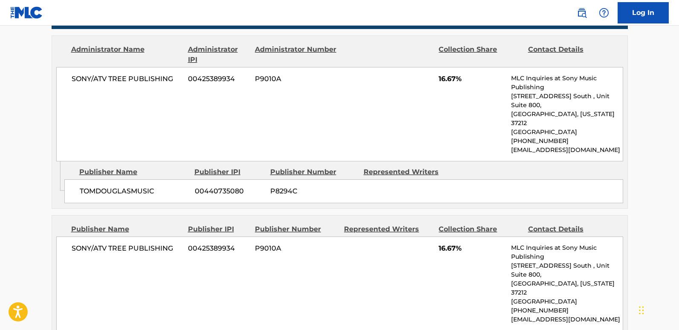
scroll to position [427, 0]
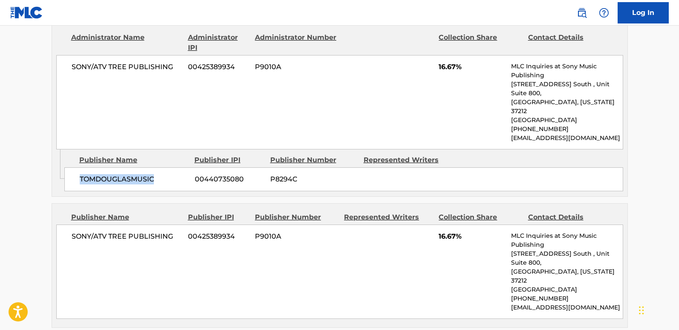
drag, startPoint x: 75, startPoint y: 168, endPoint x: 174, endPoint y: 167, distance: 98.1
click at [174, 167] on div "TOMDOUGLASMUSIC 00440735080 P8294C" at bounding box center [343, 179] width 559 height 24
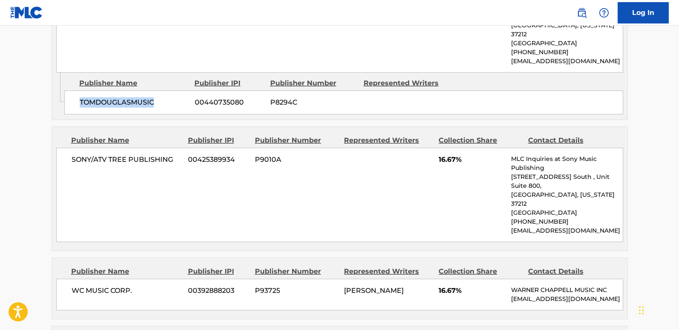
scroll to position [512, 0]
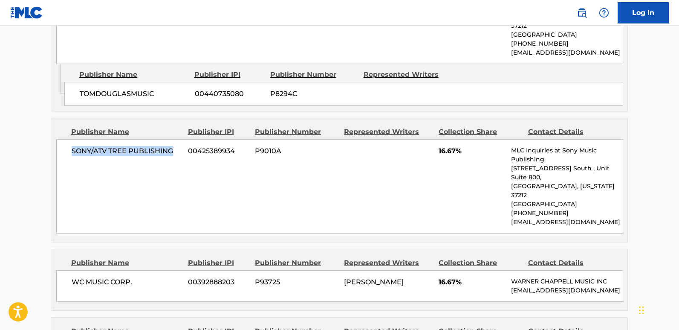
drag, startPoint x: 72, startPoint y: 135, endPoint x: 177, endPoint y: 138, distance: 105.8
click at [177, 146] on span "SONY/ATV TREE PUBLISHING" at bounding box center [127, 151] width 110 height 10
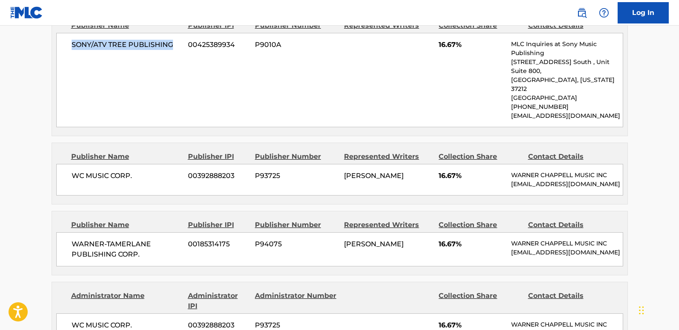
scroll to position [640, 0]
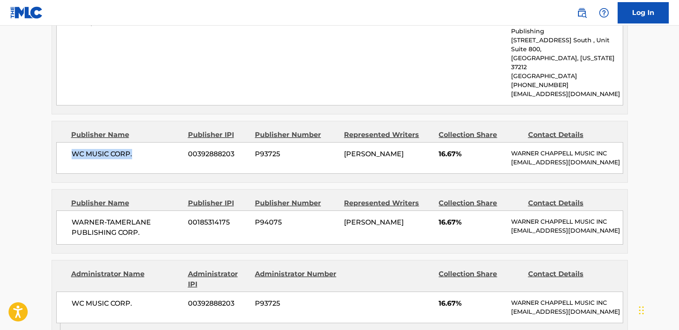
drag, startPoint x: 69, startPoint y: 122, endPoint x: 150, endPoint y: 122, distance: 80.6
click at [150, 142] on div "WC MUSIC CORP. 00392888203 P93725 [PERSON_NAME] 16.67% [PERSON_NAME] MUSIC INC …" at bounding box center [339, 158] width 567 height 32
click at [446, 149] on span "16.67%" at bounding box center [472, 154] width 66 height 10
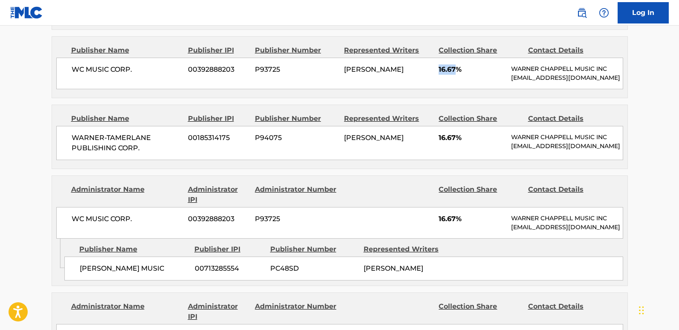
scroll to position [725, 0]
click at [444, 125] on div "WARNER-[PERSON_NAME] PUBLISHING CORP. 00185314175 P94075 [PERSON_NAME] 16.67% […" at bounding box center [339, 142] width 567 height 34
drag, startPoint x: 76, startPoint y: 255, endPoint x: 183, endPoint y: 252, distance: 106.7
click at [183, 255] on div "[PERSON_NAME] MUSIC 00713285554 PC48SD [PERSON_NAME]" at bounding box center [343, 267] width 559 height 24
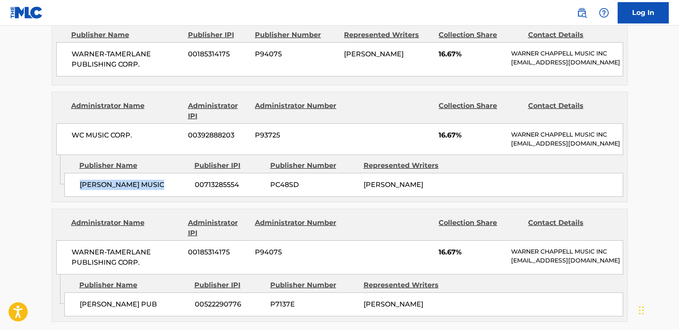
scroll to position [810, 0]
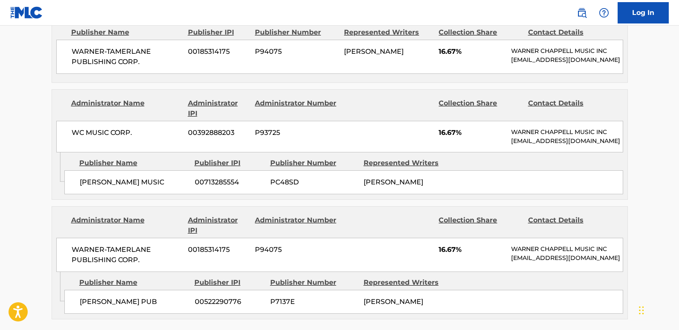
click at [446, 128] on span "16.67%" at bounding box center [472, 133] width 66 height 10
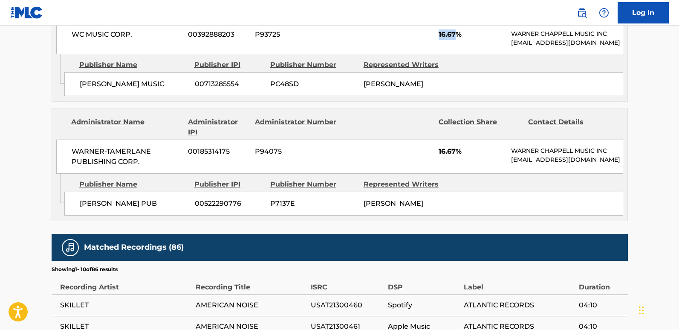
scroll to position [938, 0]
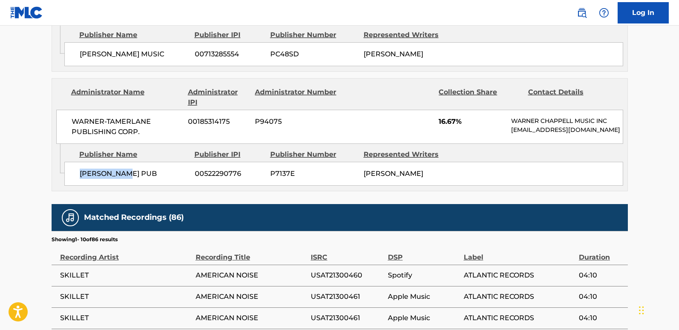
drag, startPoint x: 78, startPoint y: 170, endPoint x: 156, endPoint y: 169, distance: 78.1
click at [156, 169] on div "[PERSON_NAME] PUB 00522290776 P7137E [PERSON_NAME]" at bounding box center [343, 174] width 559 height 24
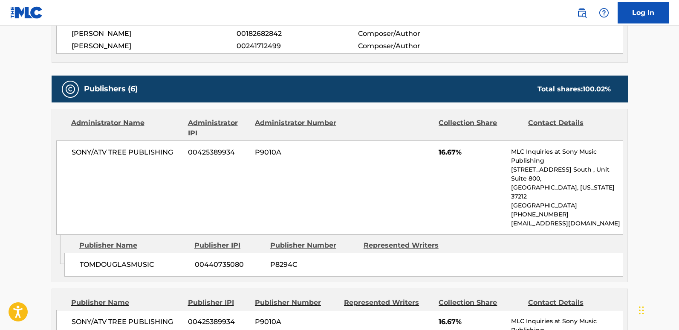
scroll to position [384, 0]
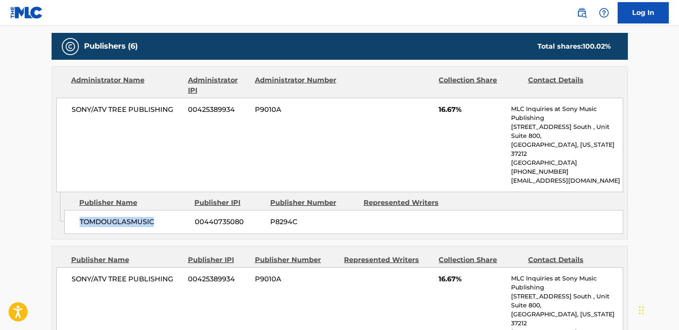
drag, startPoint x: 75, startPoint y: 209, endPoint x: 179, endPoint y: 208, distance: 104.1
click at [179, 210] on div "TOMDOUGLASMUSIC 00440735080 P8294C" at bounding box center [343, 222] width 559 height 24
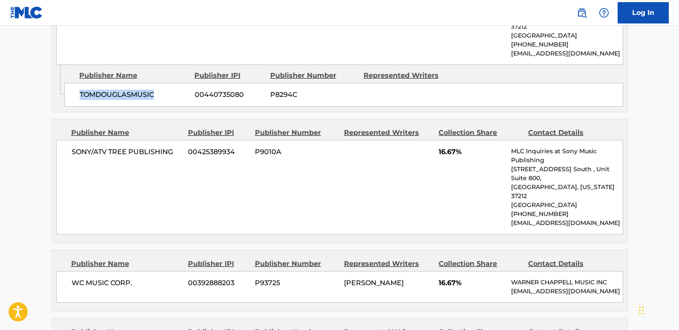
scroll to position [512, 0]
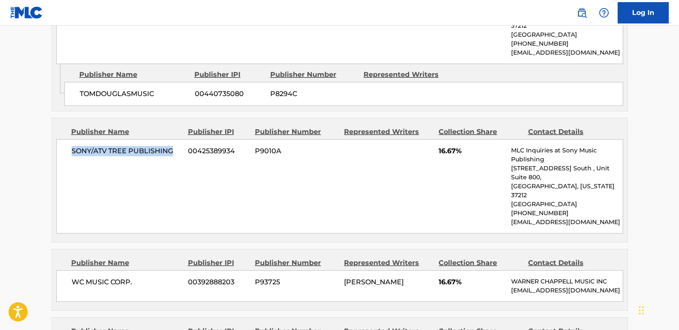
drag, startPoint x: 69, startPoint y: 142, endPoint x: 171, endPoint y: 139, distance: 101.6
click at [171, 139] on div "SONY/ATV TREE PUBLISHING 00425389934 P9010A 16.67% MLC Inquiries at Sony Music …" at bounding box center [339, 186] width 567 height 94
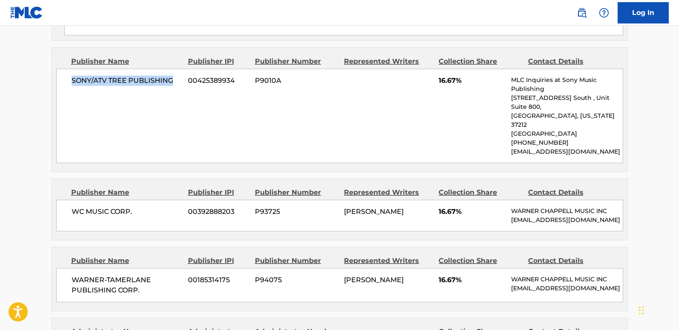
scroll to position [640, 0]
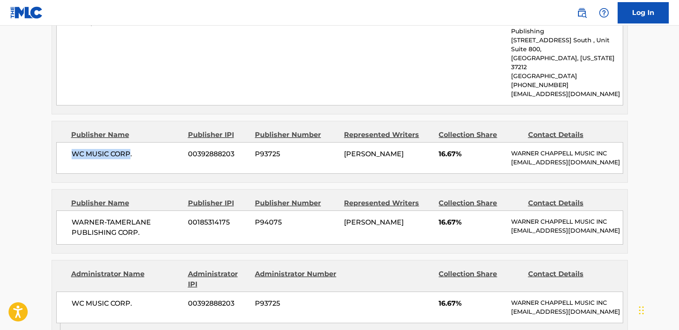
drag, startPoint x: 66, startPoint y: 125, endPoint x: 130, endPoint y: 120, distance: 63.8
click at [130, 142] on div "WC MUSIC CORP. 00392888203 P93725 [PERSON_NAME] 16.67% [PERSON_NAME] MUSIC INC …" at bounding box center [339, 158] width 567 height 32
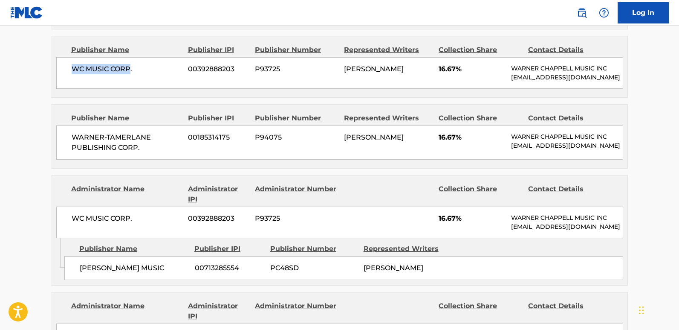
scroll to position [725, 0]
drag, startPoint x: 64, startPoint y: 107, endPoint x: 140, endPoint y: 118, distance: 76.7
click at [140, 125] on div "WARNER-[PERSON_NAME] PUBLISHING CORP. 00185314175 P94075 [PERSON_NAME] 16.67% […" at bounding box center [339, 142] width 567 height 34
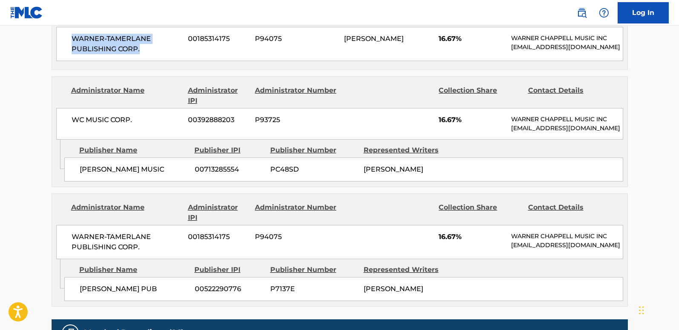
scroll to position [853, 0]
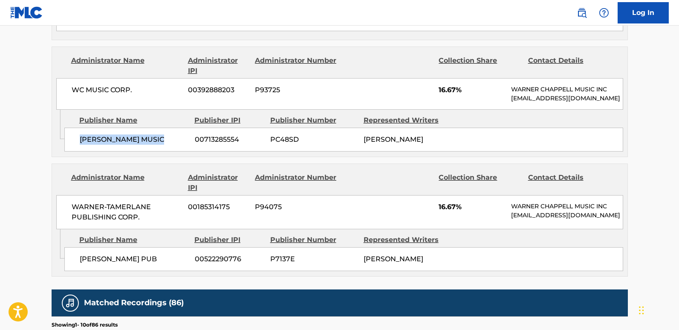
drag, startPoint x: 74, startPoint y: 135, endPoint x: 165, endPoint y: 133, distance: 91.3
click at [165, 133] on div "[PERSON_NAME] MUSIC 00713285554 PC48SD [PERSON_NAME]" at bounding box center [343, 140] width 559 height 24
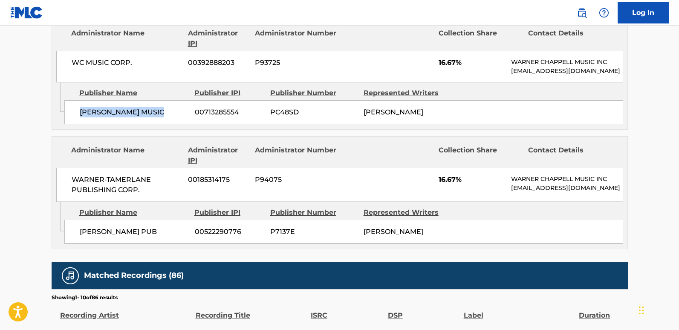
scroll to position [896, 0]
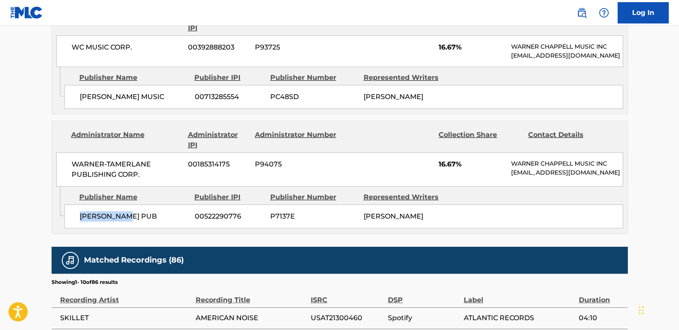
drag, startPoint x: 72, startPoint y: 213, endPoint x: 141, endPoint y: 213, distance: 68.7
click at [141, 213] on div "[PERSON_NAME] PUB 00522290776 P7137E [PERSON_NAME]" at bounding box center [343, 216] width 559 height 24
click at [442, 159] on span "16.67%" at bounding box center [472, 164] width 66 height 10
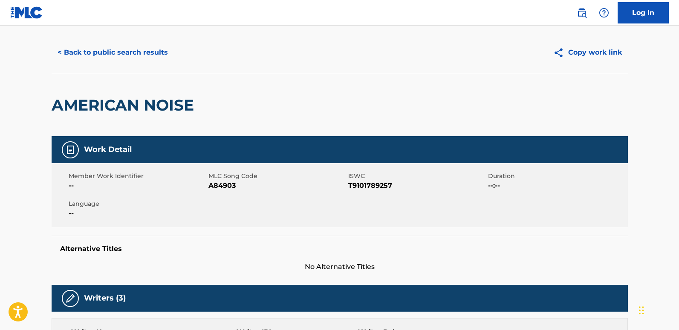
scroll to position [0, 0]
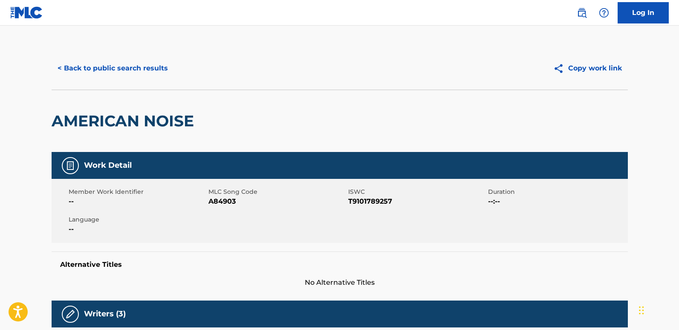
click at [134, 84] on div "< Back to public search results Copy work link" at bounding box center [340, 68] width 577 height 43
click at [132, 73] on button "< Back to public search results" at bounding box center [113, 68] width 122 height 21
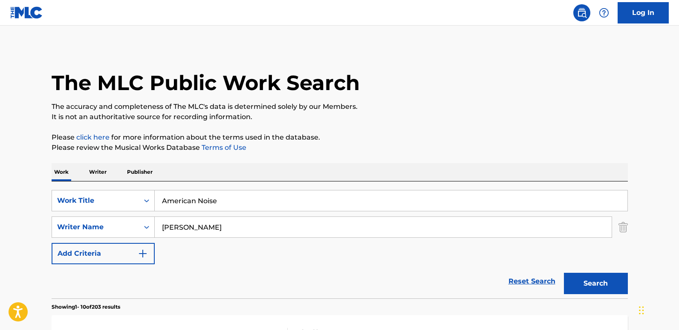
scroll to position [126, 0]
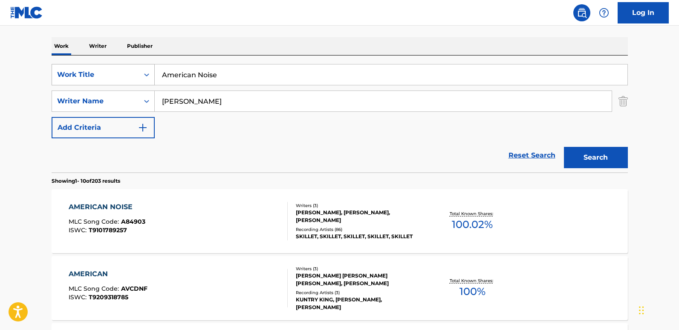
drag, startPoint x: 252, startPoint y: 77, endPoint x: 128, endPoint y: 77, distance: 123.7
click at [128, 77] on div "SearchWithCriteriaa4288cc9-4e12-4fdb-91b1-89eb7e6da458 Work Title American Noise" at bounding box center [340, 74] width 577 height 21
paste input "wake And [PERSON_NAME]"
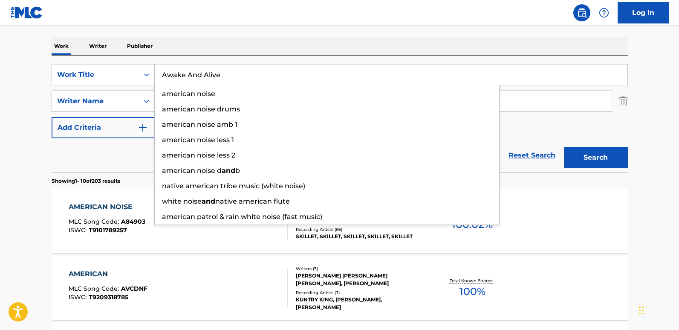
type input "Awake And Alive"
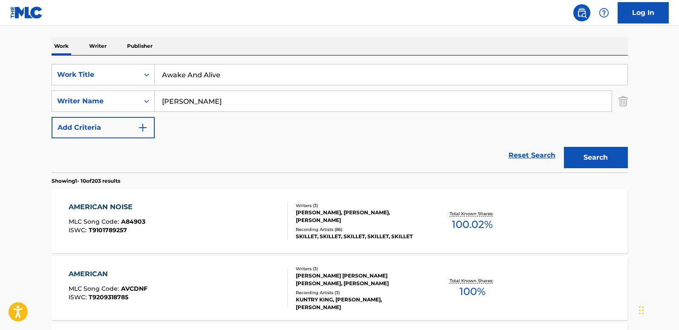
click at [577, 144] on div "Search" at bounding box center [594, 155] width 68 height 34
drag, startPoint x: 577, startPoint y: 150, endPoint x: 573, endPoint y: 145, distance: 7.0
click at [578, 151] on button "Search" at bounding box center [596, 157] width 64 height 21
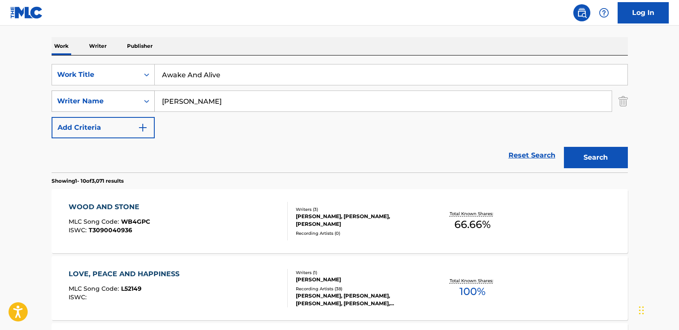
drag, startPoint x: 232, startPoint y: 105, endPoint x: 138, endPoint y: 100, distance: 94.4
click at [138, 100] on div "SearchWithCriteria4d5468a5-f0ac-4dd2-a9ea-a73077e903b4 Writer Name [PERSON_NAME]" at bounding box center [340, 100] width 577 height 21
paste input "[PERSON_NAME]"
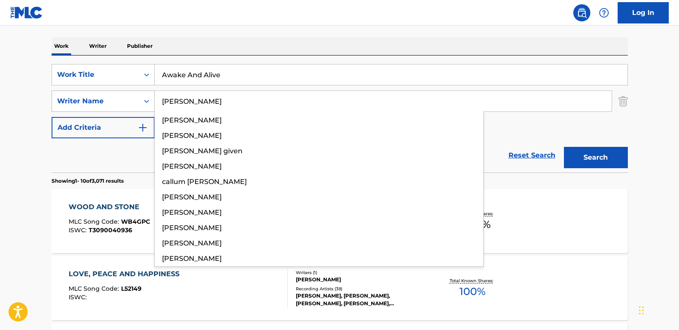
type input "[PERSON_NAME]"
click at [564, 147] on button "Search" at bounding box center [596, 157] width 64 height 21
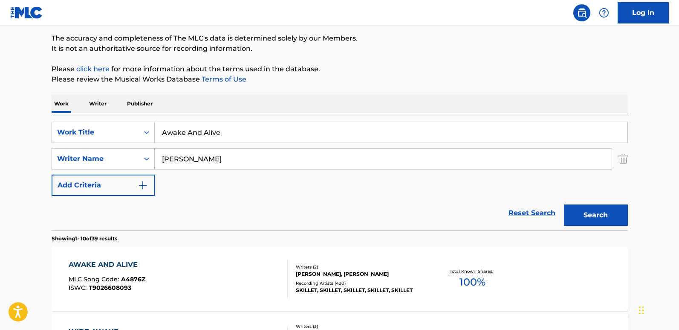
click at [385, 66] on p "Please click here for more information about the terms used in the database." at bounding box center [340, 69] width 577 height 10
click at [268, 205] on div "Reset Search Search" at bounding box center [340, 213] width 577 height 34
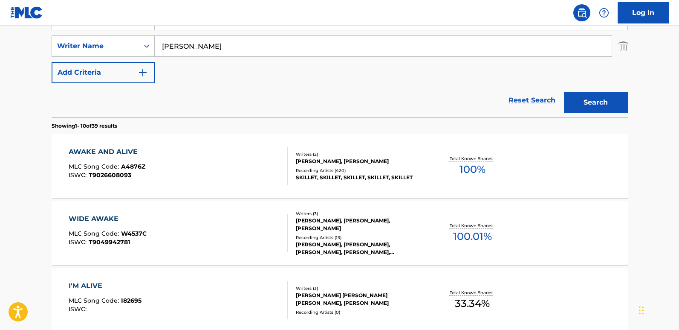
scroll to position [154, 0]
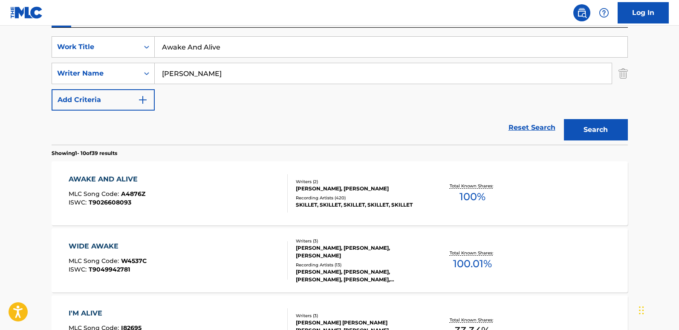
click at [99, 178] on div "AWAKE AND ALIVE" at bounding box center [107, 179] width 77 height 10
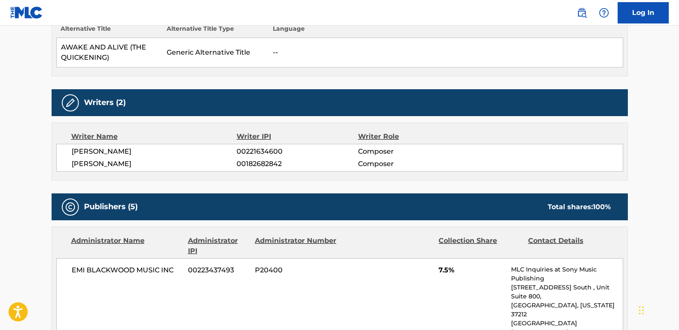
scroll to position [341, 0]
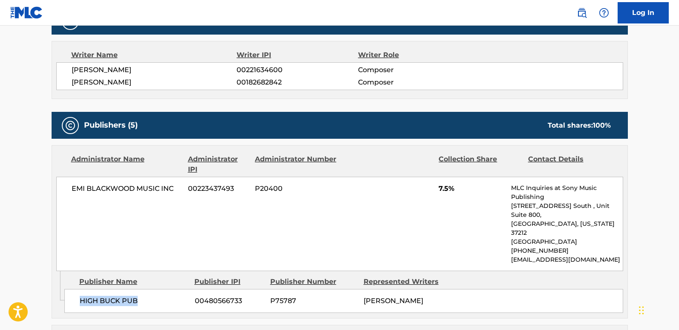
drag, startPoint x: 75, startPoint y: 283, endPoint x: 161, endPoint y: 284, distance: 85.7
click at [161, 273] on div "HIGH BUCK PUB 00480566733 P75787 [PERSON_NAME]" at bounding box center [343, 301] width 559 height 24
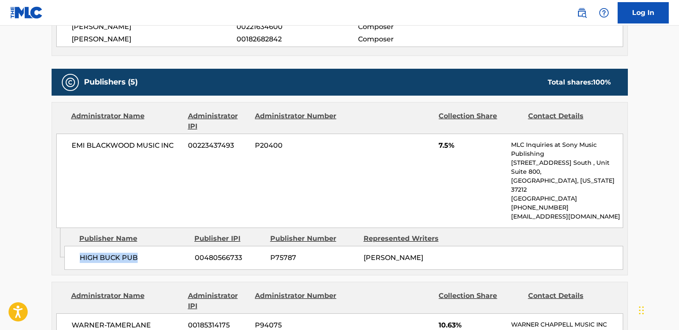
scroll to position [384, 0]
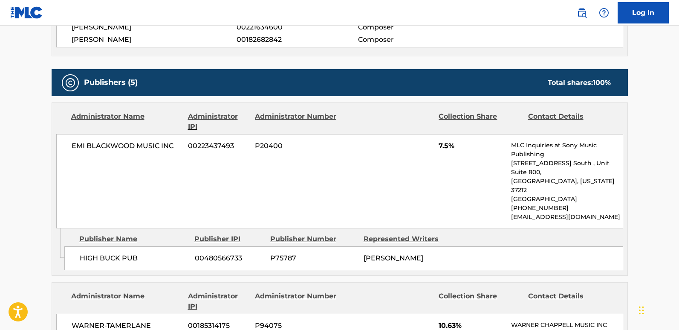
click at [287, 134] on div "Administrator Name Administrator IPI Administrator Number Collection Share Cont…" at bounding box center [340, 165] width 576 height 125
drag, startPoint x: 75, startPoint y: 236, endPoint x: 148, endPoint y: 233, distance: 72.1
click at [148, 246] on div "HIGH BUCK PUB 00480566733 P75787 [PERSON_NAME]" at bounding box center [343, 258] width 559 height 24
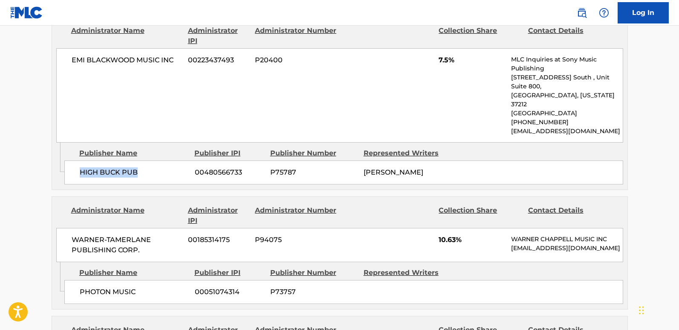
scroll to position [469, 0]
drag, startPoint x: 78, startPoint y: 283, endPoint x: 151, endPoint y: 282, distance: 72.5
click at [151, 273] on div "PHOTON MUSIC 00051074314 P73757" at bounding box center [343, 292] width 559 height 24
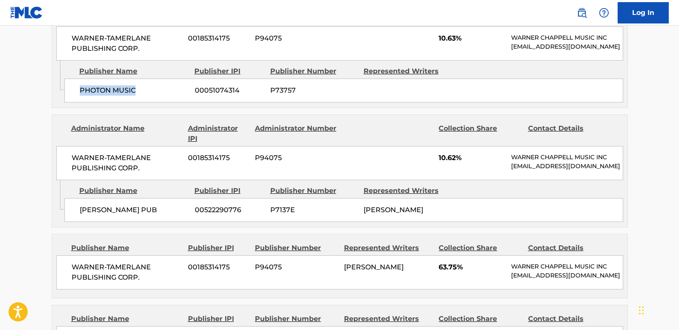
scroll to position [682, 0]
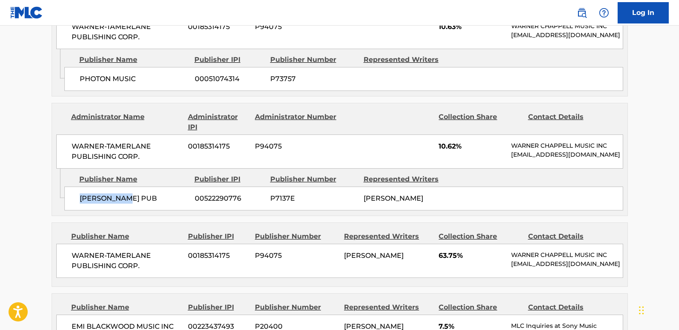
drag, startPoint x: 80, startPoint y: 193, endPoint x: 149, endPoint y: 193, distance: 69.1
click at [149, 193] on div "[PERSON_NAME] PUB 00522290776 P7137E [PERSON_NAME]" at bounding box center [343, 198] width 559 height 24
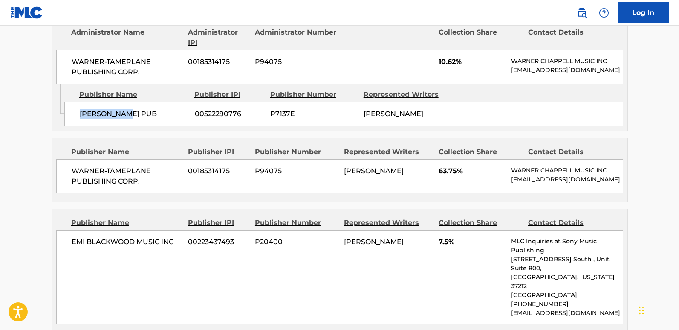
scroll to position [768, 0]
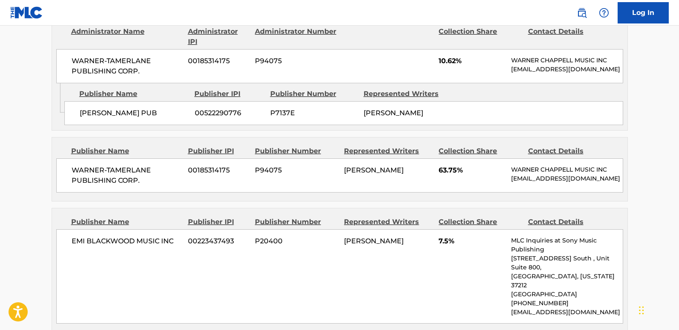
click at [448, 165] on span "63.75%" at bounding box center [472, 170] width 66 height 10
drag, startPoint x: 448, startPoint y: 164, endPoint x: 438, endPoint y: 188, distance: 26.0
click at [447, 165] on span "63.75%" at bounding box center [472, 170] width 66 height 10
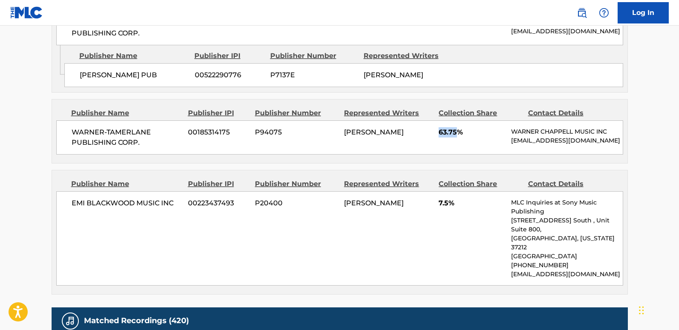
scroll to position [853, 0]
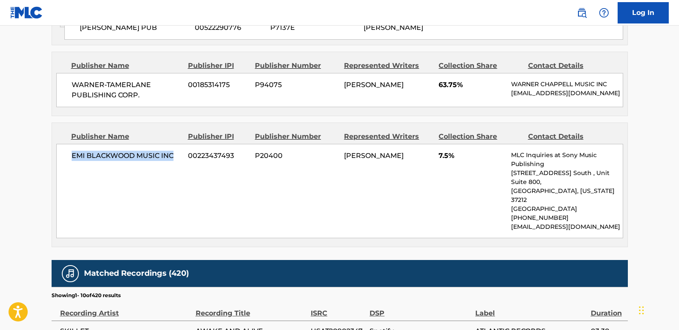
drag, startPoint x: 68, startPoint y: 157, endPoint x: 175, endPoint y: 156, distance: 107.5
click at [175, 156] on div "EMI [PERSON_NAME] MUSIC INC 00223437493 P20400 [PERSON_NAME] 7.5% MLC Inquiries…" at bounding box center [339, 191] width 567 height 94
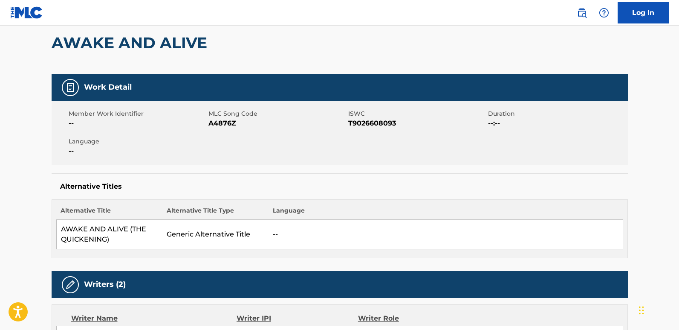
scroll to position [0, 0]
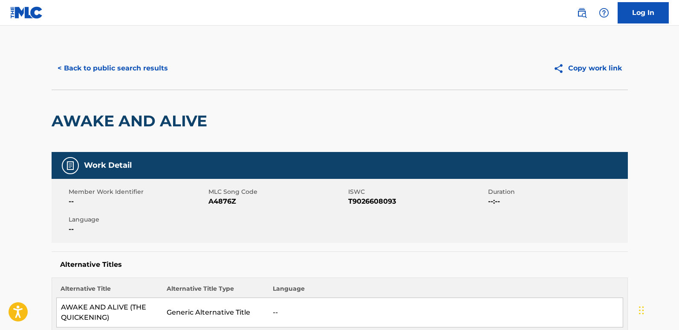
click at [174, 71] on div "< Back to public search results" at bounding box center [196, 68] width 288 height 21
click at [161, 69] on button "< Back to public search results" at bounding box center [113, 68] width 122 height 21
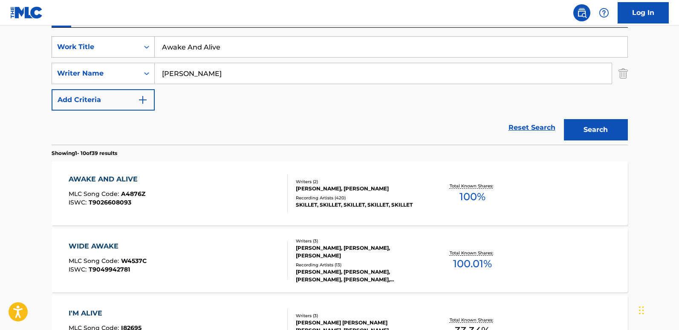
drag, startPoint x: 241, startPoint y: 45, endPoint x: 81, endPoint y: 45, distance: 159.9
click at [81, 45] on div "SearchWithCriteriaa4288cc9-4e12-4fdb-91b1-89eb7e6da458 Work Title Awake And Ali…" at bounding box center [340, 46] width 577 height 21
paste input "Better Than Drugs"
type input "Better Than Drugs"
click at [579, 121] on button "Search" at bounding box center [596, 129] width 64 height 21
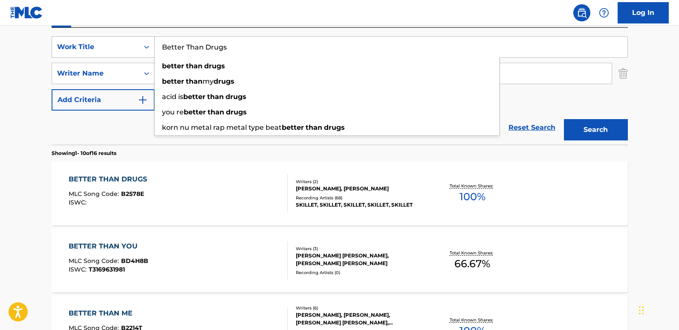
drag, startPoint x: 136, startPoint y: 49, endPoint x: 109, endPoint y: 49, distance: 27.7
click at [109, 49] on div "SearchWithCriteriaa4288cc9-4e12-4fdb-91b1-89eb7e6da458 Work Title Better Than D…" at bounding box center [340, 46] width 577 height 21
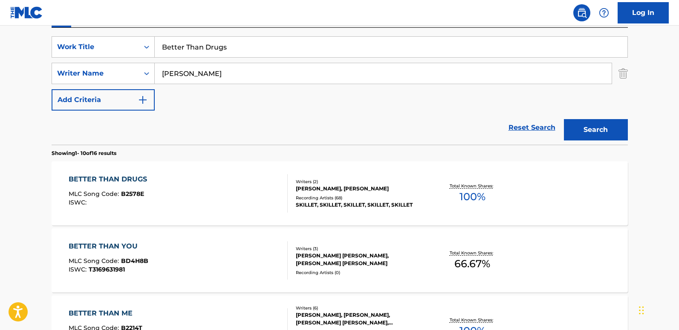
click at [243, 127] on div "Reset Search Search" at bounding box center [340, 127] width 577 height 34
click at [141, 176] on div "BETTER THAN DRUGS" at bounding box center [110, 179] width 83 height 10
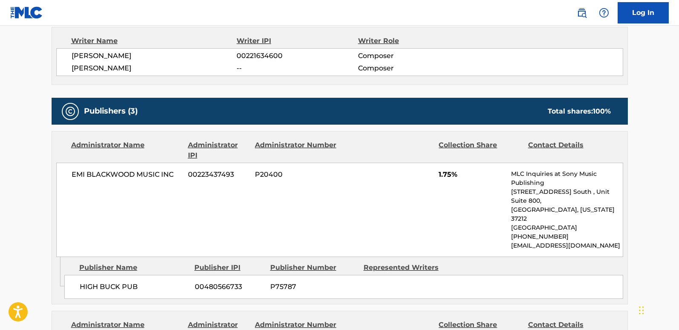
scroll to position [427, 0]
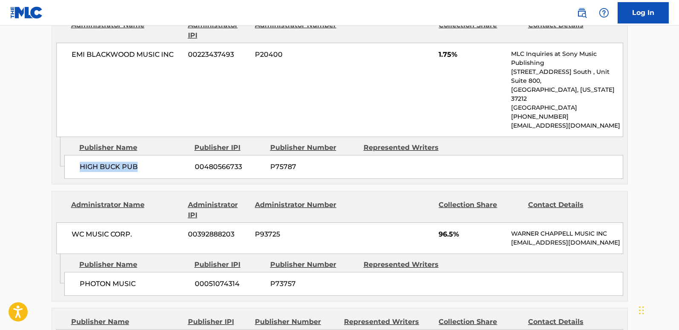
drag, startPoint x: 78, startPoint y: 152, endPoint x: 167, endPoint y: 152, distance: 89.1
click at [167, 155] on div "HIGH BUCK PUB 00480566733 P75787" at bounding box center [343, 167] width 559 height 24
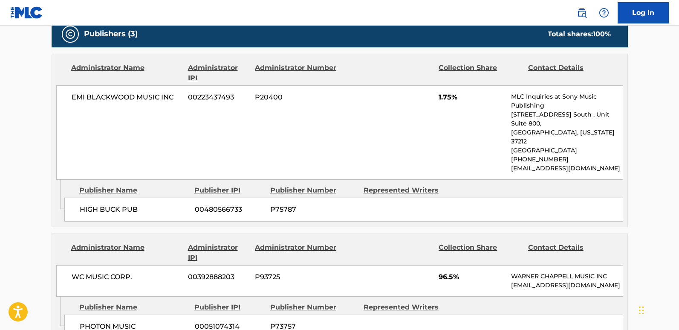
click at [166, 180] on div "Publisher Name Publisher IPI Publisher Number Represented Writers HIGH BUCK PUB…" at bounding box center [345, 201] width 563 height 43
drag, startPoint x: 80, startPoint y: 192, endPoint x: 141, endPoint y: 194, distance: 61.0
click at [141, 204] on span "HIGH BUCK PUB" at bounding box center [134, 209] width 109 height 10
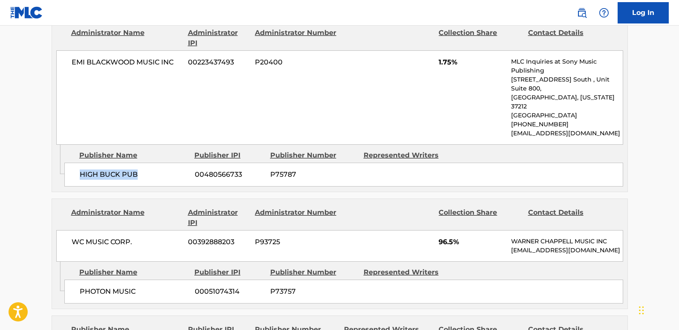
scroll to position [469, 0]
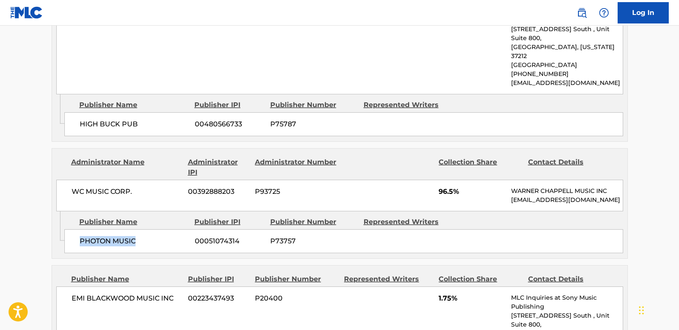
drag, startPoint x: 99, startPoint y: 234, endPoint x: 149, endPoint y: 236, distance: 50.4
click at [149, 236] on div "PHOTON MUSIC 00051074314 P73757" at bounding box center [343, 241] width 559 height 24
click at [447, 186] on span "96.5%" at bounding box center [472, 191] width 66 height 10
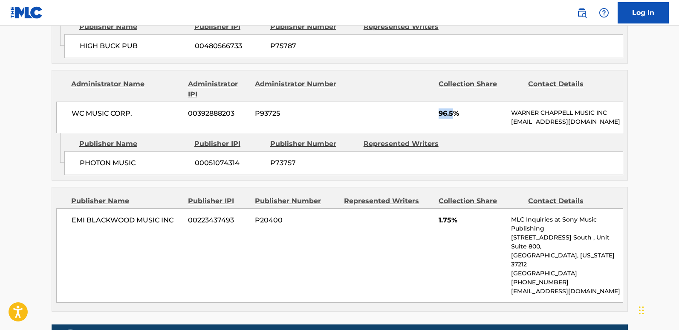
scroll to position [554, 0]
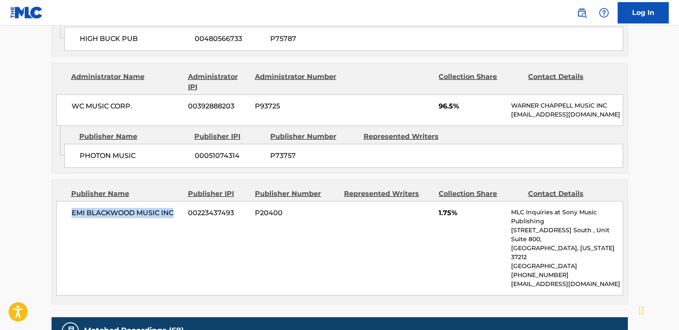
drag, startPoint x: 105, startPoint y: 213, endPoint x: 178, endPoint y: 219, distance: 73.2
click at [178, 219] on div "EMI [PERSON_NAME] MUSIC INC 00223437493 P20400 1.75% MLC Inquiries at Sony Musi…" at bounding box center [339, 248] width 567 height 94
click at [237, 151] on span "00051074314" at bounding box center [229, 156] width 69 height 10
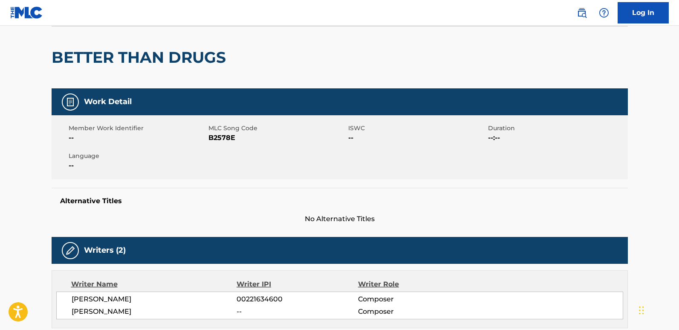
scroll to position [0, 0]
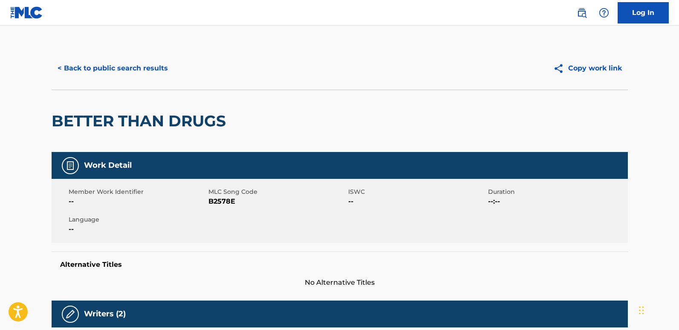
click at [164, 78] on button "< Back to public search results" at bounding box center [113, 68] width 122 height 21
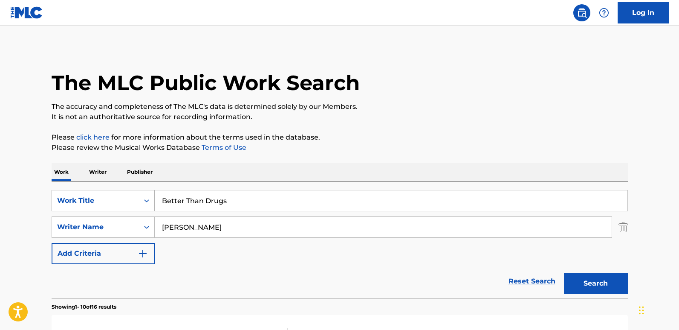
drag, startPoint x: 277, startPoint y: 205, endPoint x: 123, endPoint y: 202, distance: 154.0
click at [123, 202] on div "SearchWithCriteriaa4288cc9-4e12-4fdb-91b1-89eb7e6da458 Work Title Better Than D…" at bounding box center [340, 200] width 577 height 21
paste input "yond Incredible"
type input "Beyond Incredible"
click at [246, 245] on div "SearchWithCriteriaa4288cc9-4e12-4fdb-91b1-89eb7e6da458 Work Title Beyond Incred…" at bounding box center [340, 227] width 577 height 74
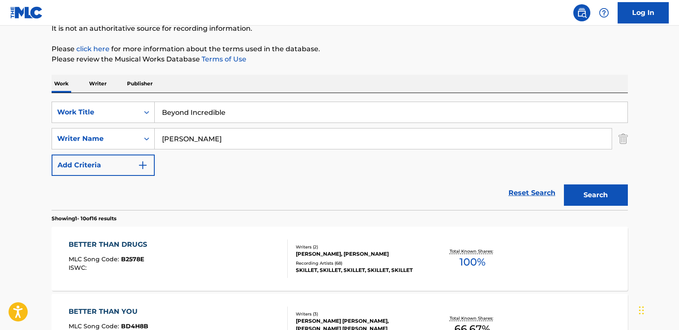
scroll to position [85, 0]
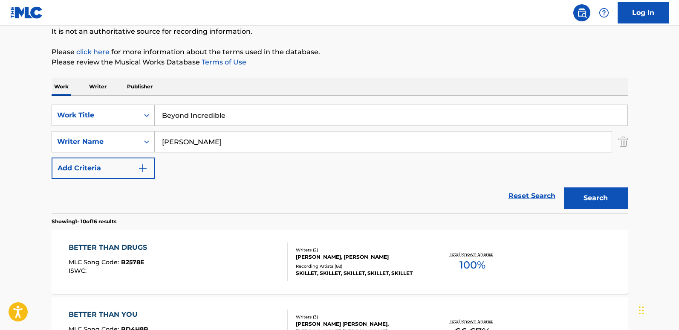
click at [248, 189] on div "Reset Search Search" at bounding box center [340, 196] width 577 height 34
drag, startPoint x: 204, startPoint y: 142, endPoint x: 139, endPoint y: 142, distance: 64.8
click at [139, 142] on div "SearchWithCriteria4d5468a5-f0ac-4dd2-a9ea-a73077e903b4 Writer Name [PERSON_NAME]" at bounding box center [340, 141] width 577 height 21
paste input "Churko"
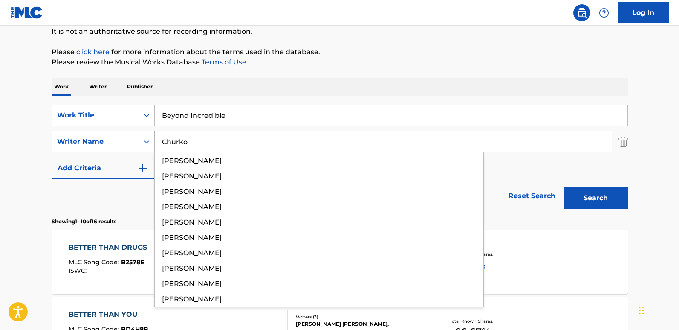
type input "Churko"
click at [564, 187] on button "Search" at bounding box center [596, 197] width 64 height 21
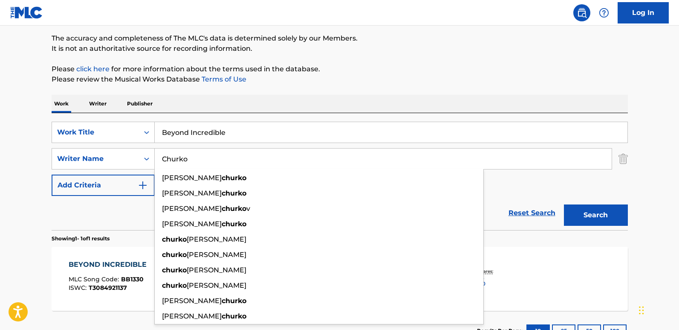
click at [445, 85] on div "The MLC Public Work Search The accuracy and completeness of The MLC's data is d…" at bounding box center [339, 165] width 597 height 372
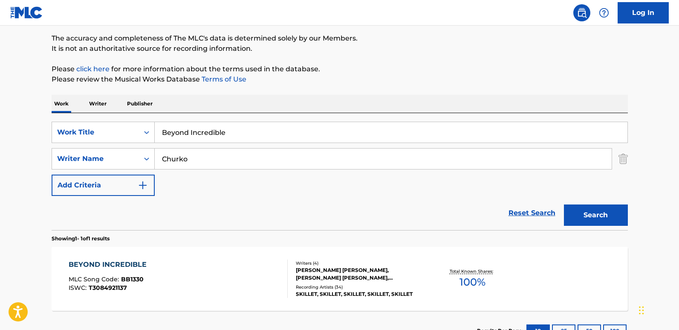
click at [140, 267] on div "BEYOND INCREDIBLE" at bounding box center [110, 264] width 82 height 10
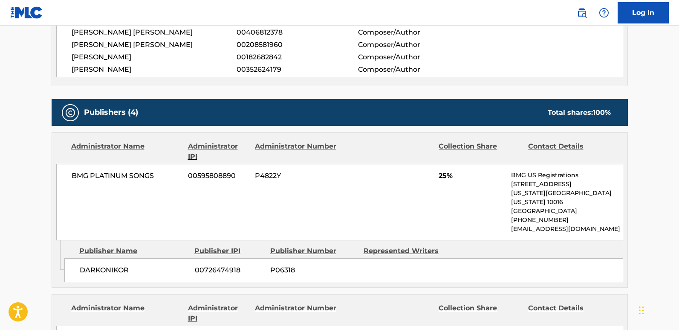
scroll to position [384, 0]
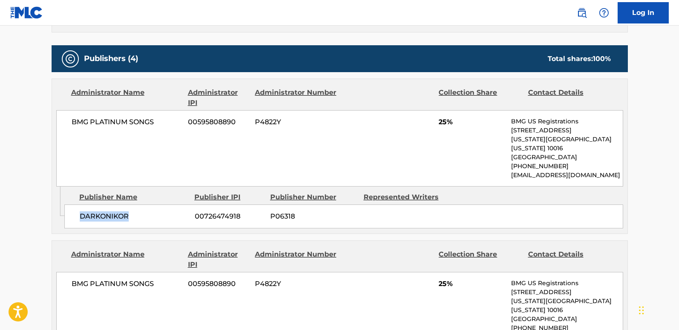
drag, startPoint x: 78, startPoint y: 205, endPoint x: 144, endPoint y: 208, distance: 65.8
click at [144, 208] on div "DARKONIKOR 00726474918 P06318" at bounding box center [343, 216] width 559 height 24
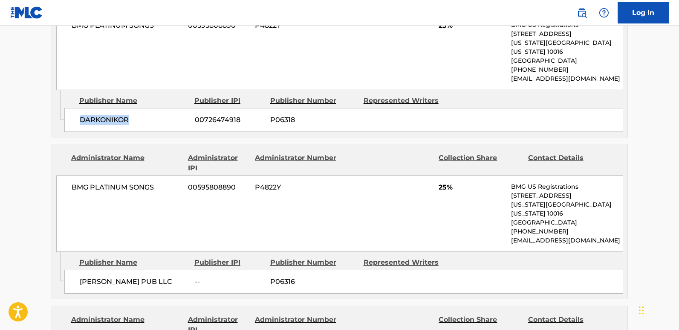
scroll to position [512, 0]
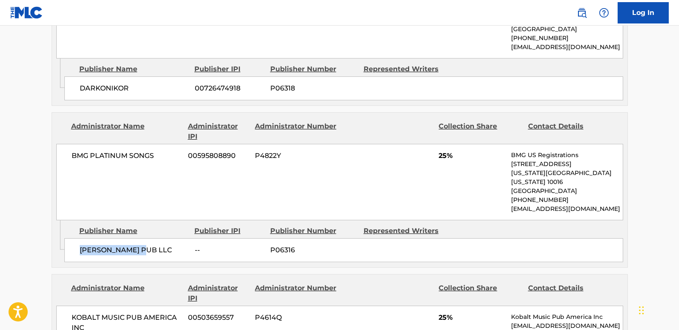
drag, startPoint x: 80, startPoint y: 227, endPoint x: 164, endPoint y: 227, distance: 84.5
click at [164, 245] on span "[PERSON_NAME] PUB LLC" at bounding box center [134, 250] width 109 height 10
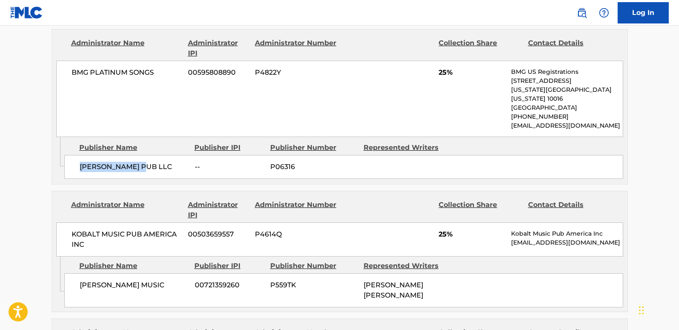
scroll to position [640, 0]
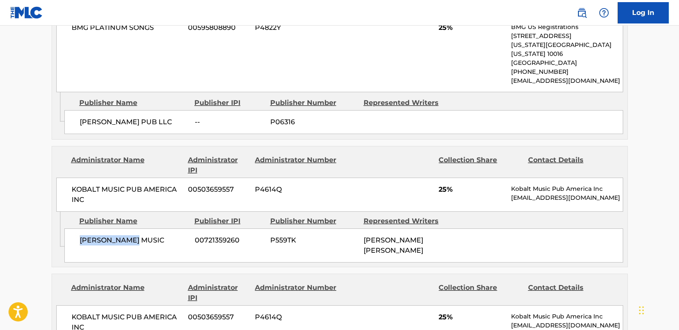
drag, startPoint x: 74, startPoint y: 222, endPoint x: 160, endPoint y: 222, distance: 86.2
click at [160, 228] on div "[PERSON_NAME] MUSIC 00721359260 P559TK [PERSON_NAME] [PERSON_NAME]" at bounding box center [343, 245] width 559 height 34
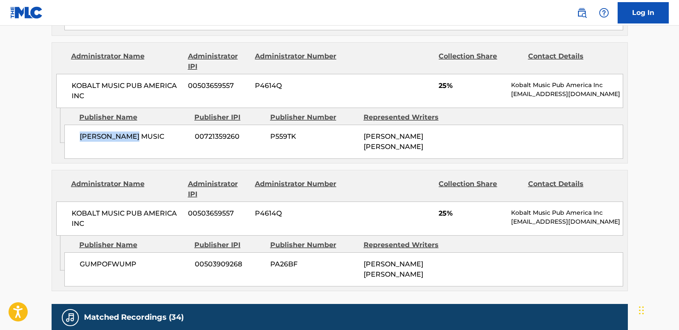
scroll to position [768, 0]
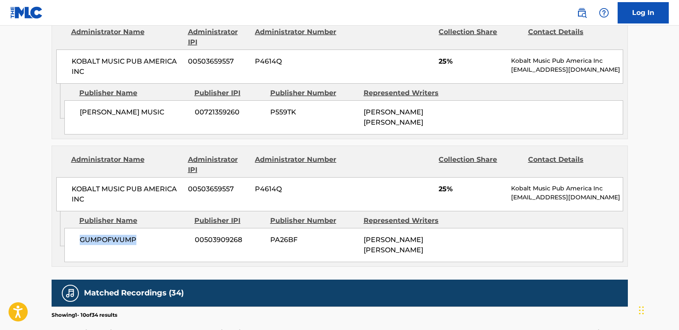
drag, startPoint x: 80, startPoint y: 209, endPoint x: 153, endPoint y: 212, distance: 73.0
click at [153, 235] on span "GUMPOFWUMP" at bounding box center [134, 240] width 109 height 10
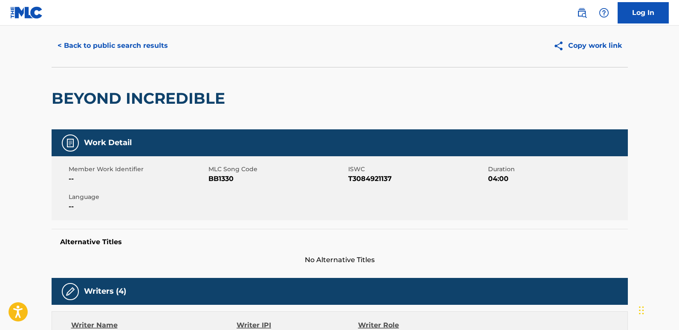
scroll to position [0, 0]
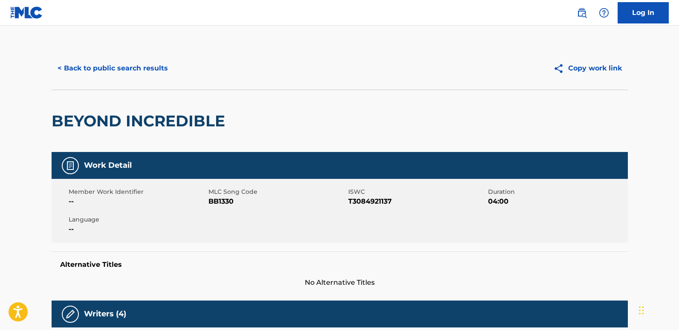
click at [169, 70] on button "< Back to public search results" at bounding box center [113, 68] width 122 height 21
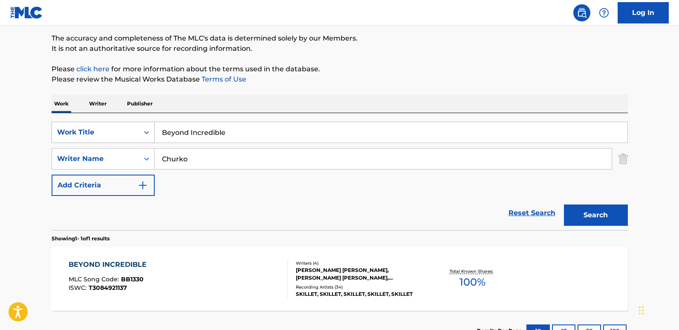
drag, startPoint x: 276, startPoint y: 127, endPoint x: 152, endPoint y: 133, distance: 123.9
click at [152, 133] on div "SearchWithCriteriaa4288cc9-4e12-4fdb-91b1-89eb7e6da458 Work Title Beyond Incred…" at bounding box center [340, 132] width 577 height 21
paste input "Comatos"
type input "Comatose"
drag, startPoint x: 595, startPoint y: 213, endPoint x: 591, endPoint y: 210, distance: 4.9
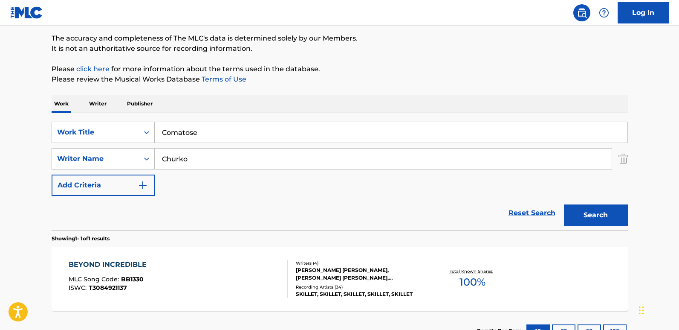
click at [579, 213] on button "Search" at bounding box center [596, 214] width 64 height 21
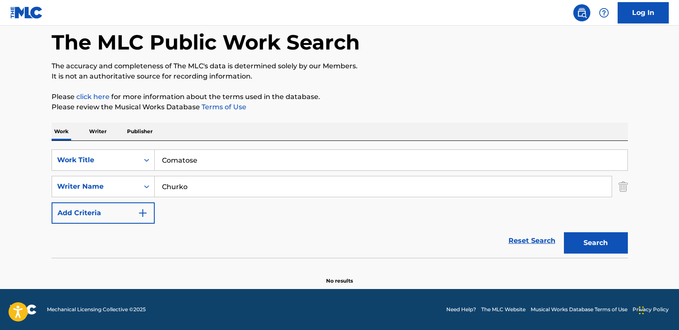
scroll to position [41, 0]
drag, startPoint x: 197, startPoint y: 185, endPoint x: 125, endPoint y: 188, distance: 72.1
click at [125, 188] on div "SearchWithCriteria4d5468a5-f0ac-4dd2-a9ea-a73077e903b4 Writer Name [PERSON_NAME]" at bounding box center [340, 186] width 577 height 21
paste input "[PERSON_NAME]"
type input "[PERSON_NAME]"
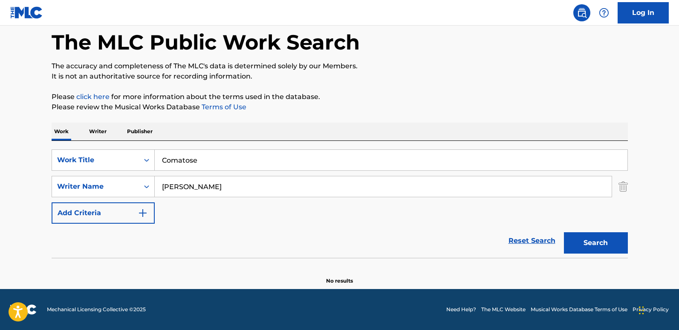
click at [579, 239] on button "Search" at bounding box center [596, 242] width 64 height 21
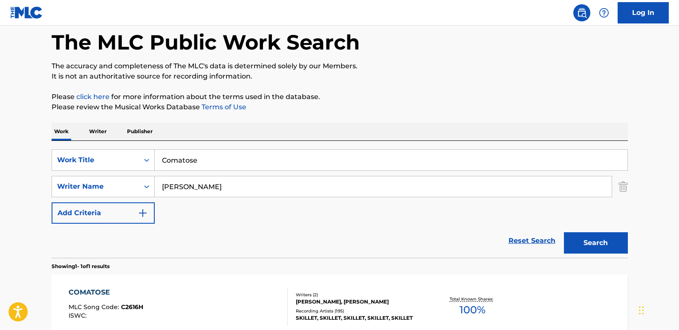
click at [517, 78] on p "It is not an authoritative source for recording information." at bounding box center [340, 76] width 577 height 10
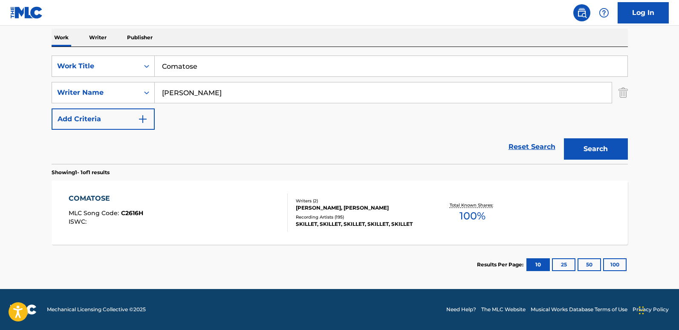
scroll to position [92, 0]
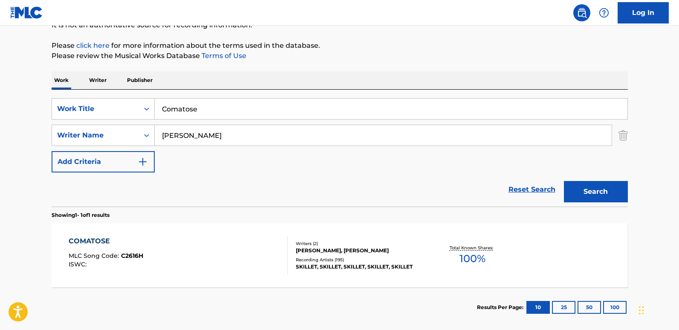
click at [102, 239] on div "COMATOSE" at bounding box center [106, 241] width 75 height 10
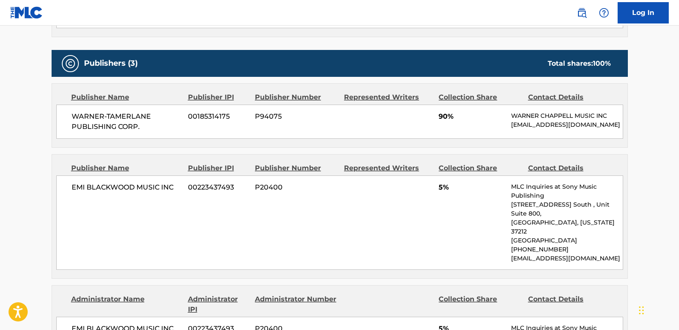
scroll to position [341, 0]
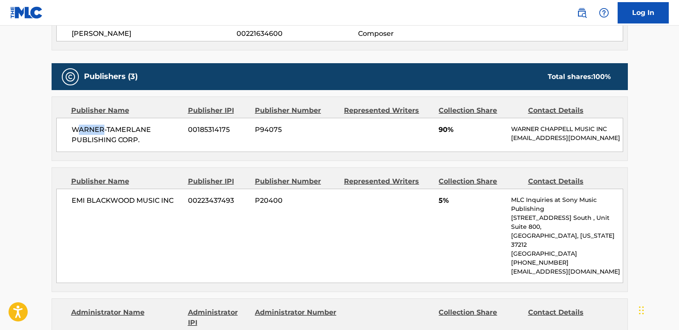
drag, startPoint x: 76, startPoint y: 123, endPoint x: 104, endPoint y: 123, distance: 27.7
click at [104, 123] on div "WARNER-[PERSON_NAME] PUBLISHING CORP. 00185314175 P94075 90% [PERSON_NAME] MUSI…" at bounding box center [339, 135] width 567 height 34
click at [443, 132] on span "90%" at bounding box center [472, 130] width 66 height 10
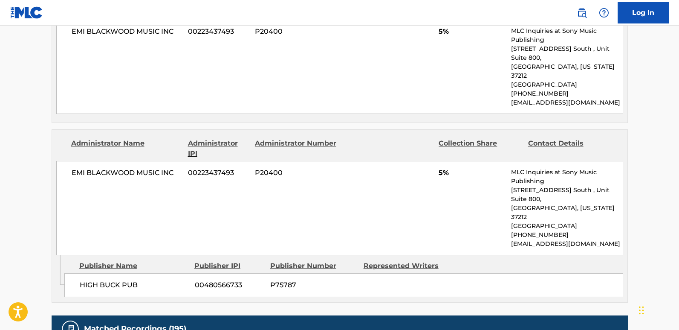
scroll to position [554, 0]
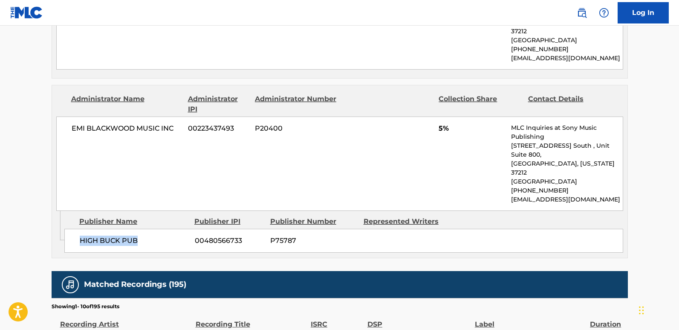
drag, startPoint x: 80, startPoint y: 211, endPoint x: 156, endPoint y: 206, distance: 76.0
click at [156, 235] on span "HIGH BUCK PUB" at bounding box center [134, 240] width 109 height 10
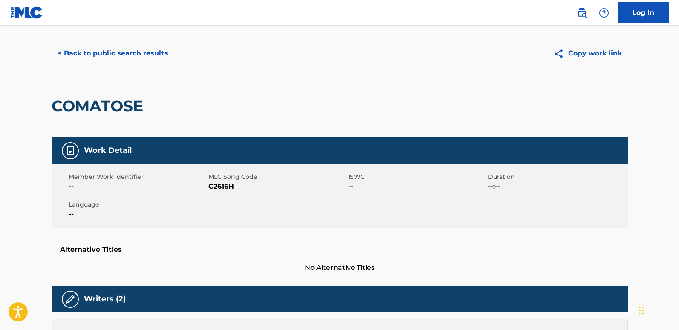
scroll to position [0, 0]
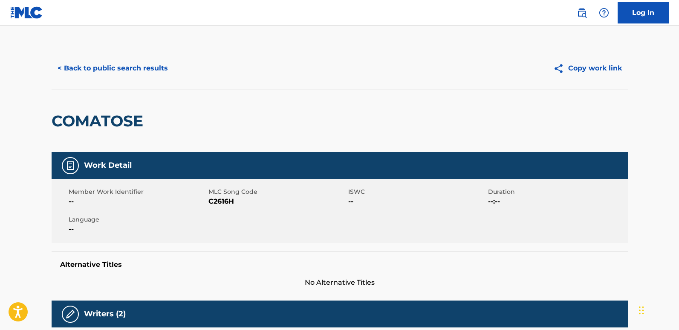
click at [151, 73] on button "< Back to public search results" at bounding box center [113, 68] width 122 height 21
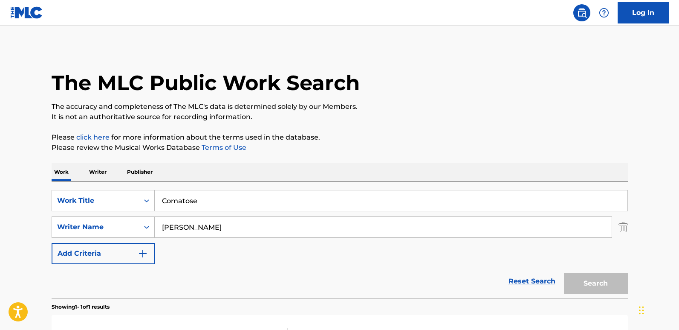
scroll to position [86, 0]
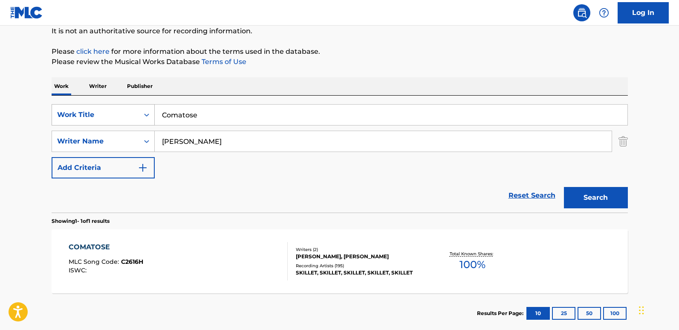
drag, startPoint x: 221, startPoint y: 111, endPoint x: 118, endPoint y: 114, distance: 103.3
click at [118, 114] on div "SearchWithCriteriaa4288cc9-4e12-4fdb-91b1-89eb7e6da458 Work Title Comatose" at bounding box center [340, 114] width 577 height 21
paste input "Destiny"
type input "Destiny"
drag, startPoint x: 255, startPoint y: 133, endPoint x: 131, endPoint y: 134, distance: 123.3
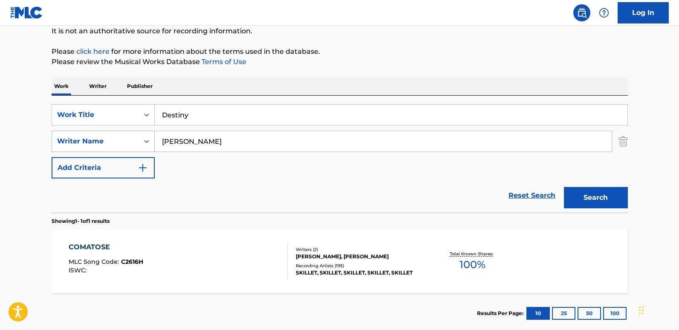
click at [131, 134] on div "SearchWithCriteria4d5468a5-f0ac-4dd2-a9ea-a73077e903b4 Writer Name [PERSON_NAME]" at bounding box center [340, 141] width 577 height 21
paste input "[PERSON_NAME]"
click at [579, 193] on button "Search" at bounding box center [596, 197] width 64 height 21
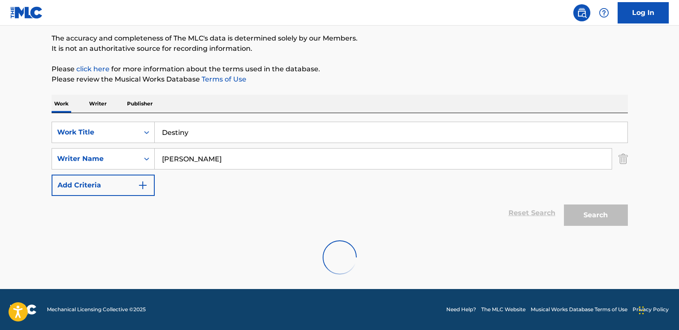
scroll to position [68, 0]
drag, startPoint x: 223, startPoint y: 150, endPoint x: 142, endPoint y: 155, distance: 81.7
click at [142, 155] on div "SearchWithCriteria4d5468a5-f0ac-4dd2-a9ea-a73077e903b4 Writer Name [PERSON_NAME]" at bounding box center [340, 158] width 577 height 21
paste input "hurko"
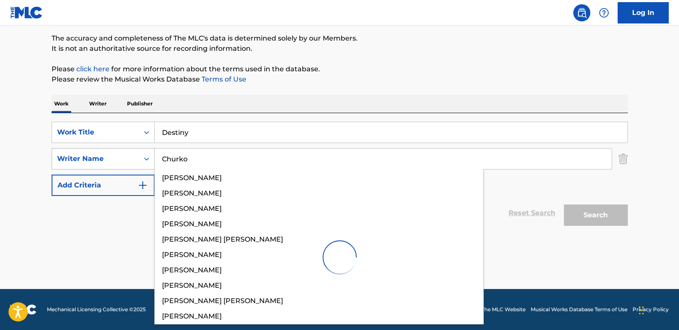
type input "Churko"
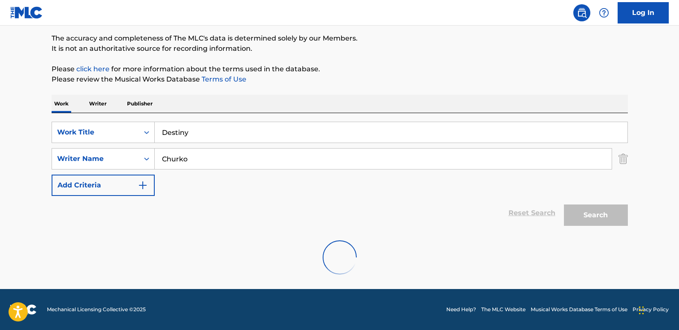
click at [399, 85] on div "The MLC Public Work Search The accuracy and completeness of The MLC's data is d…" at bounding box center [339, 132] width 597 height 306
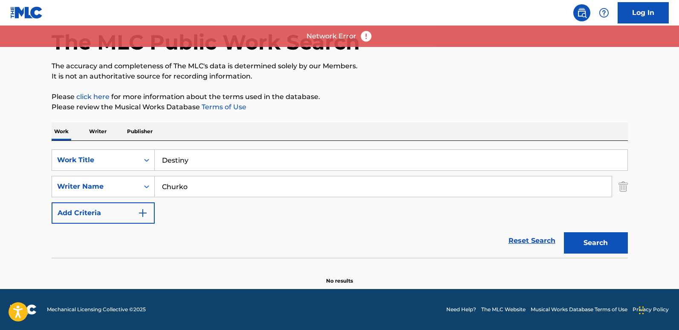
click at [579, 247] on button "Search" at bounding box center [596, 242] width 64 height 21
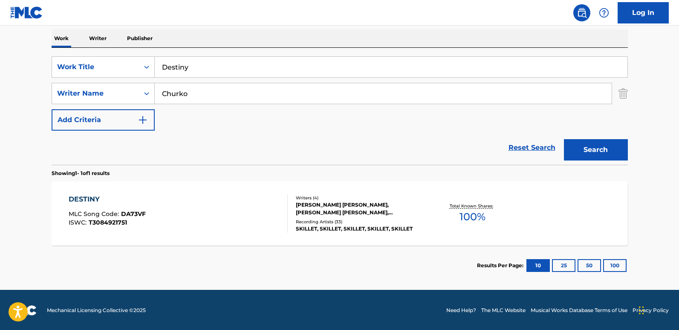
scroll to position [134, 0]
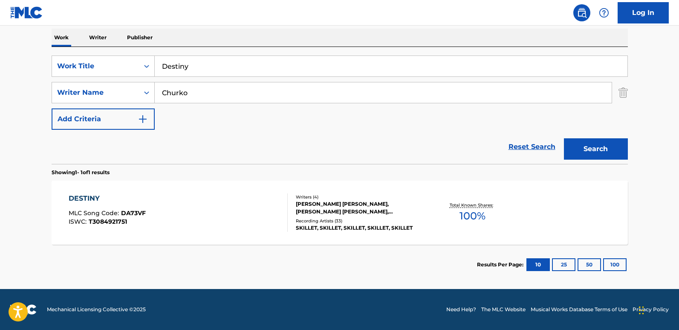
click at [99, 197] on div "DESTINY" at bounding box center [107, 198] width 77 height 10
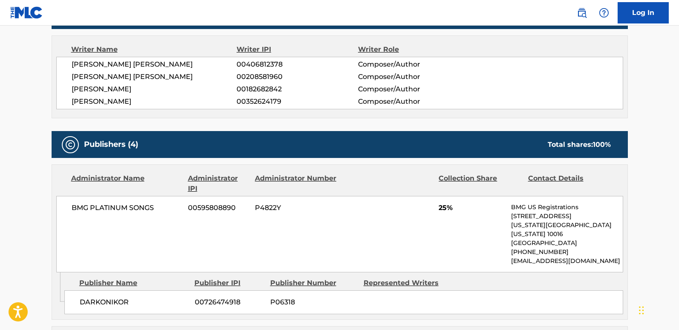
scroll to position [299, 0]
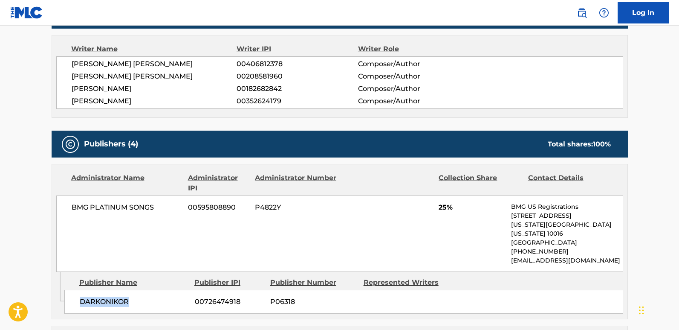
drag, startPoint x: 77, startPoint y: 289, endPoint x: 140, endPoint y: 289, distance: 63.1
click at [140, 273] on div "DARKONIKOR 00726474918 P06318" at bounding box center [343, 302] width 559 height 24
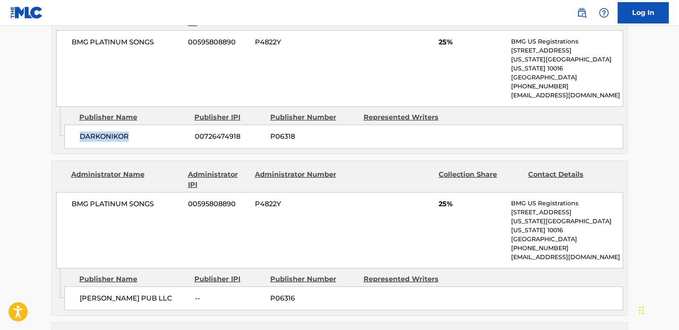
scroll to position [469, 0]
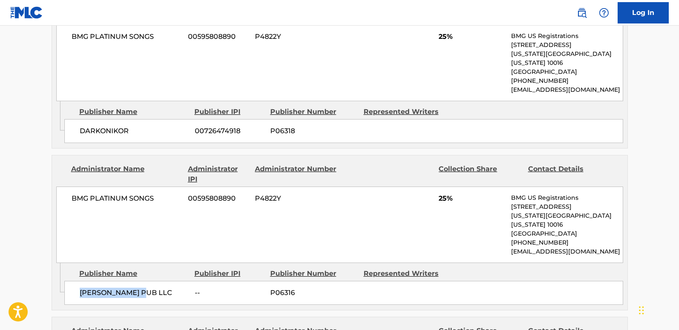
drag, startPoint x: 81, startPoint y: 274, endPoint x: 160, endPoint y: 273, distance: 78.1
click at [160, 273] on span "[PERSON_NAME] PUB LLC" at bounding box center [134, 292] width 109 height 10
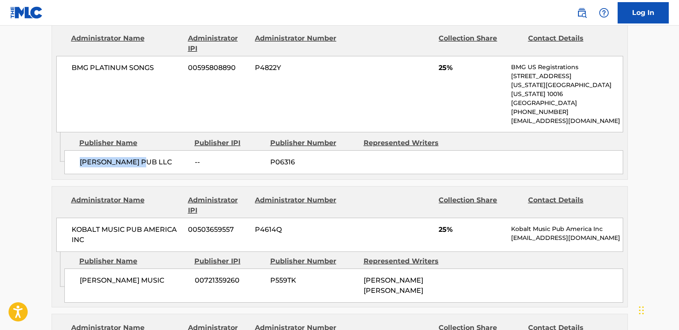
scroll to position [597, 0]
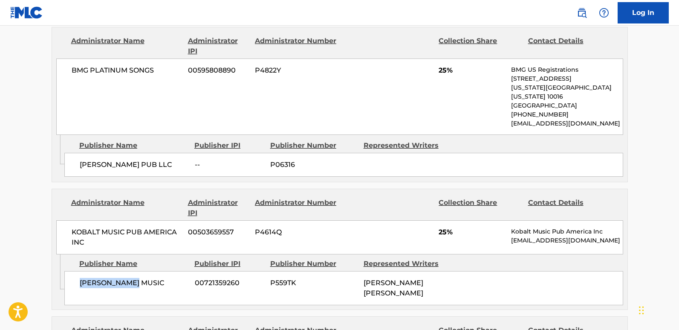
drag, startPoint x: 80, startPoint y: 272, endPoint x: 143, endPoint y: 271, distance: 62.7
click at [143, 271] on div "[PERSON_NAME] MUSIC 00721359260 P559TK [PERSON_NAME] [PERSON_NAME]" at bounding box center [343, 288] width 559 height 34
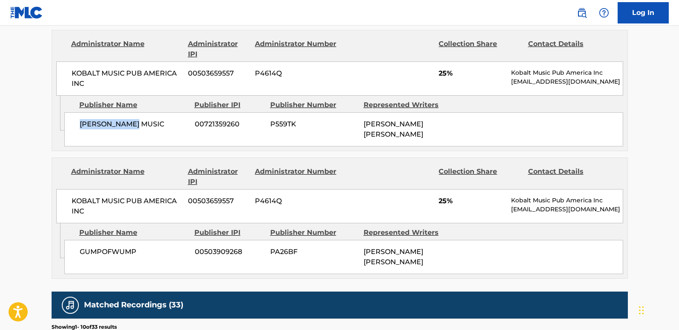
scroll to position [768, 0]
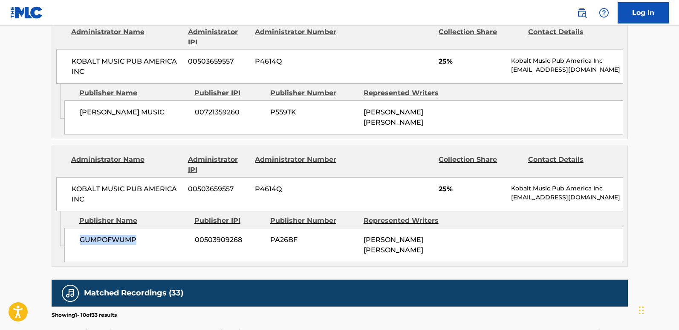
drag, startPoint x: 76, startPoint y: 219, endPoint x: 154, endPoint y: 217, distance: 78.1
click at [154, 228] on div "GUMPOFWUMP 00503909268 PA26BF [PERSON_NAME] [PERSON_NAME]" at bounding box center [343, 245] width 559 height 34
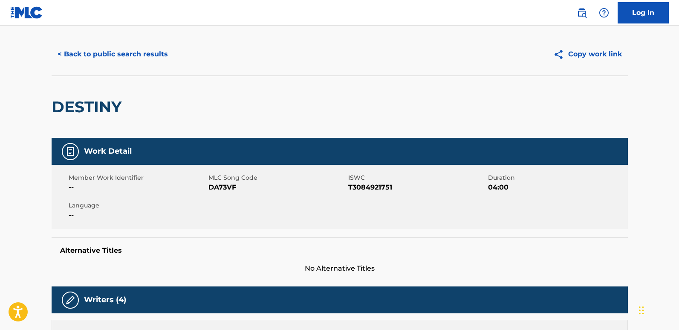
scroll to position [0, 0]
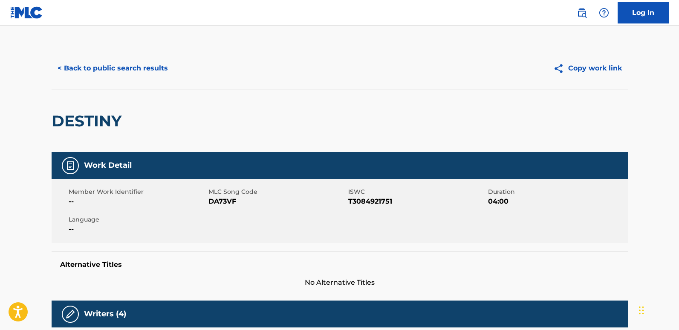
click at [115, 67] on button "< Back to public search results" at bounding box center [113, 68] width 122 height 21
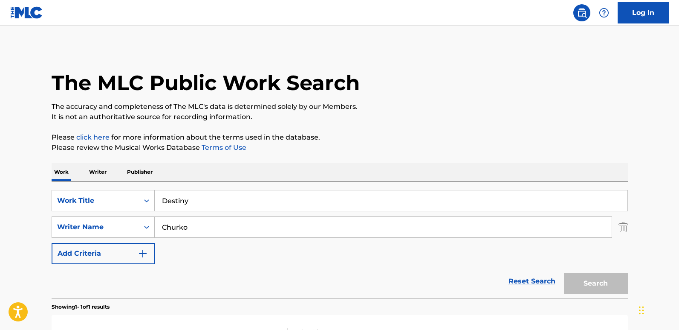
scroll to position [86, 0]
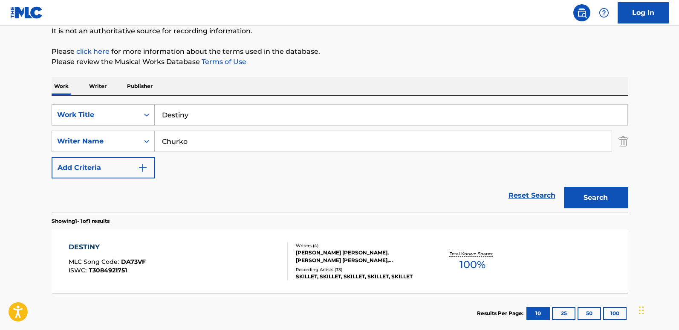
drag, startPoint x: 185, startPoint y: 115, endPoint x: 139, endPoint y: 116, distance: 46.1
click at [143, 115] on div "SearchWithCriteriaa4288cc9-4e12-4fdb-91b1-89eb7e6da458 Work Title Destiny" at bounding box center [340, 114] width 577 height 21
paste input "[PERSON_NAME]"
type input "Destroyer"
click at [579, 201] on button "Search" at bounding box center [596, 197] width 64 height 21
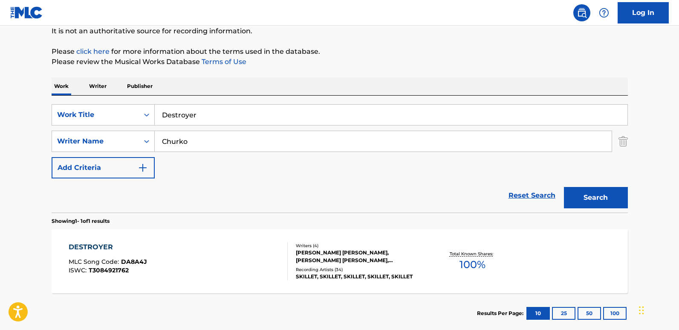
click at [270, 180] on div "Reset Search Search" at bounding box center [340, 195] width 577 height 34
click at [112, 249] on div "DESTROYER" at bounding box center [108, 247] width 78 height 10
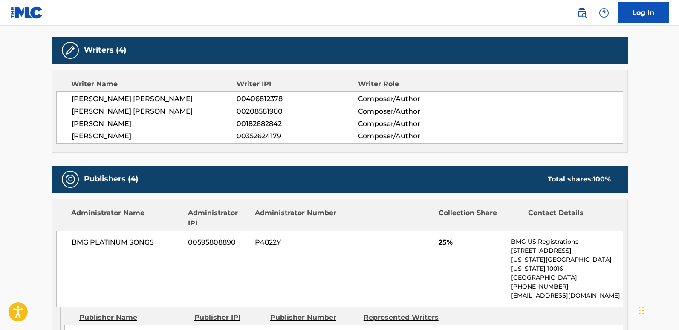
scroll to position [384, 0]
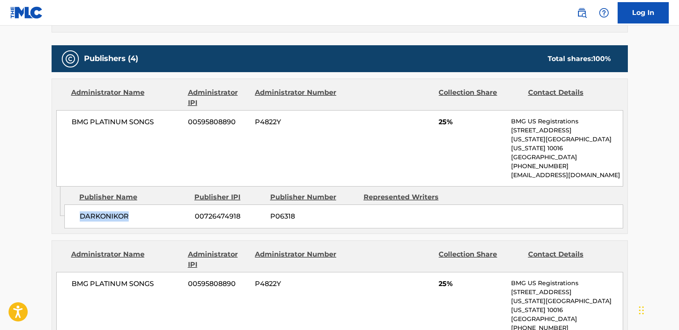
drag, startPoint x: 73, startPoint y: 207, endPoint x: 145, endPoint y: 207, distance: 72.1
click at [145, 207] on div "DARKONIKOR 00726474918 P06318" at bounding box center [343, 216] width 559 height 24
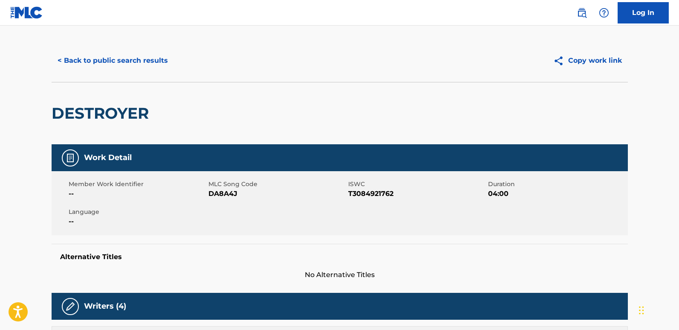
scroll to position [0, 0]
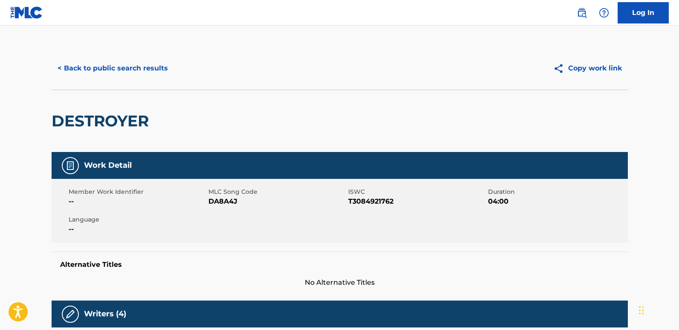
click at [142, 65] on button "< Back to public search results" at bounding box center [113, 68] width 122 height 21
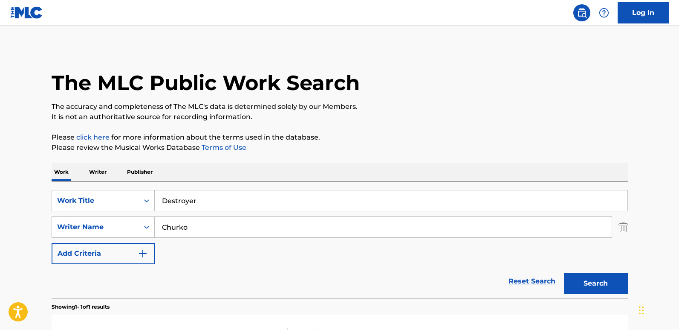
scroll to position [86, 0]
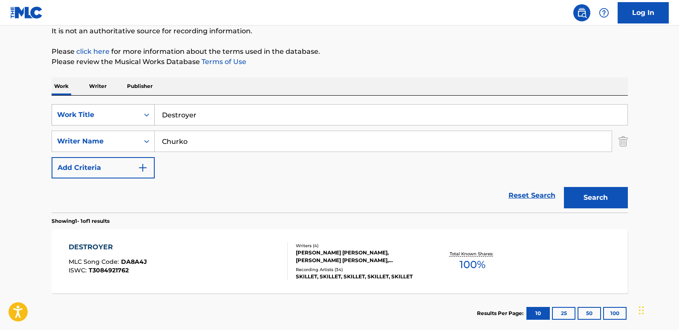
drag, startPoint x: 208, startPoint y: 115, endPoint x: 128, endPoint y: 117, distance: 80.2
click at [128, 117] on div "SearchWithCriteriaa4288cc9-4e12-4fdb-91b1-89eb7e6da458 Work Title Destroyer" at bounding box center [340, 114] width 577 height 21
paste input "Search Form"
click at [233, 116] on input "Search Form" at bounding box center [391, 114] width 473 height 20
paste input "Search Form"
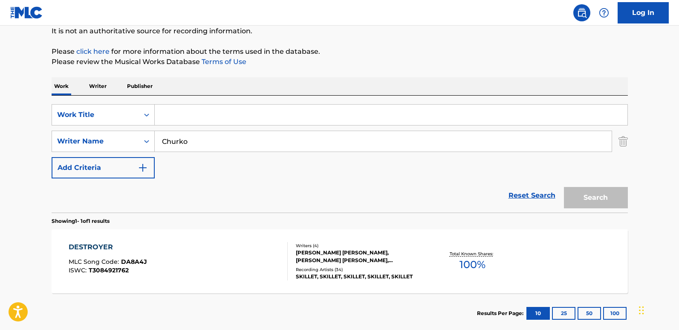
click at [216, 117] on input "Search Form" at bounding box center [391, 114] width 473 height 20
paste input "Dominion"
type input "Dominion"
click at [579, 190] on button "Search" at bounding box center [596, 197] width 64 height 21
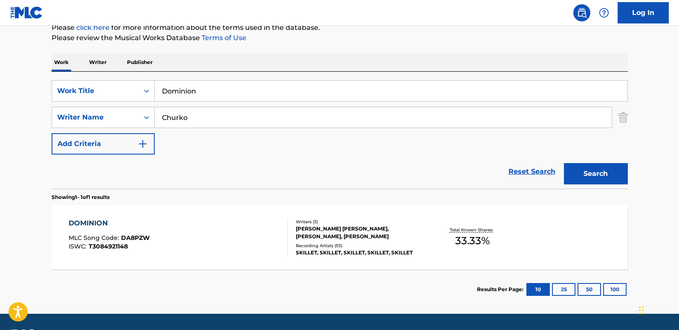
scroll to position [134, 0]
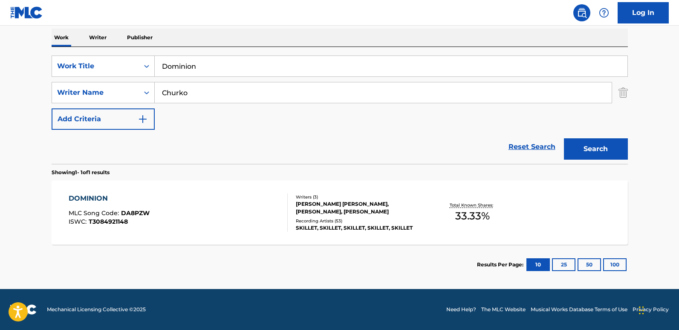
click at [96, 209] on div "DOMINION MLC Song Code : DA8PZW ISWC : T3084921148" at bounding box center [109, 212] width 81 height 38
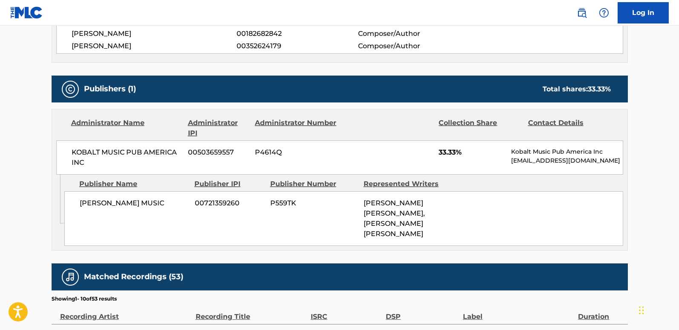
scroll to position [299, 0]
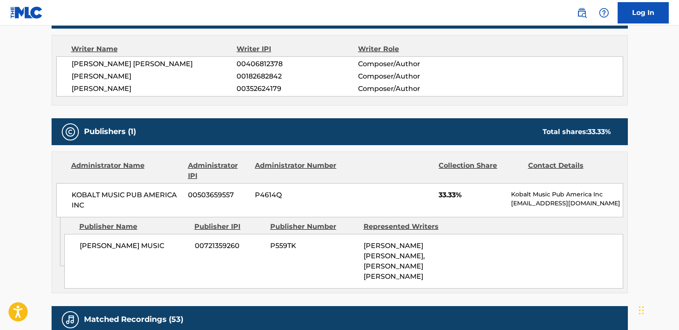
click at [451, 197] on span "33.33%" at bounding box center [472, 195] width 66 height 10
drag, startPoint x: 98, startPoint y: 244, endPoint x: 150, endPoint y: 245, distance: 52.5
click at [150, 245] on span "[PERSON_NAME] MUSIC" at bounding box center [134, 246] width 109 height 10
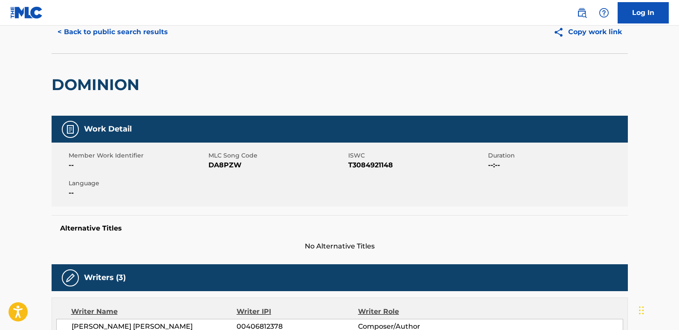
scroll to position [0, 0]
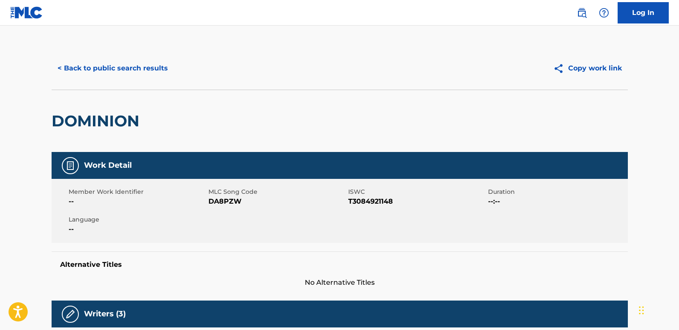
click at [149, 74] on button "< Back to public search results" at bounding box center [113, 68] width 122 height 21
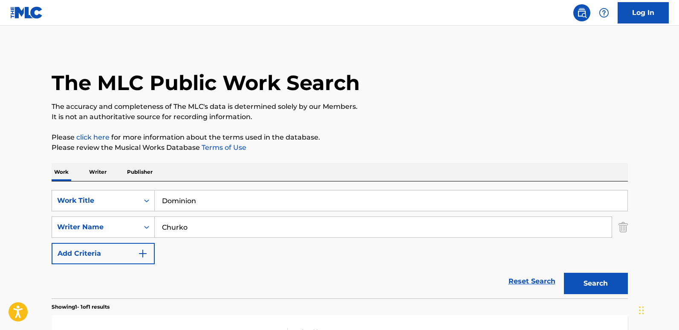
scroll to position [86, 0]
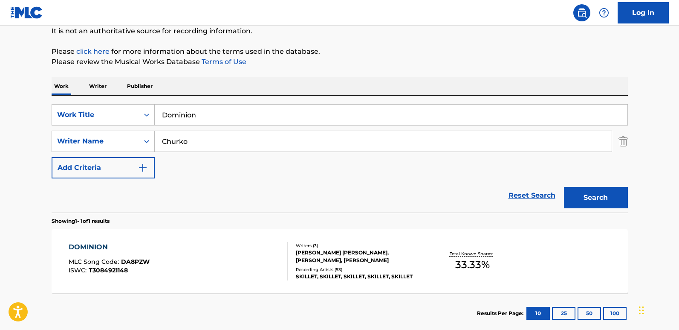
click at [243, 133] on input "Churko" at bounding box center [383, 141] width 457 height 20
drag, startPoint x: 237, startPoint y: 116, endPoint x: 107, endPoint y: 117, distance: 130.1
click at [107, 117] on div "SearchWithCriteriaa4288cc9-4e12-4fdb-91b1-89eb7e6da458 Work Title Dominion" at bounding box center [340, 114] width 577 height 21
paste input "Everything Goes Black"
type input "Everything Goes Black"
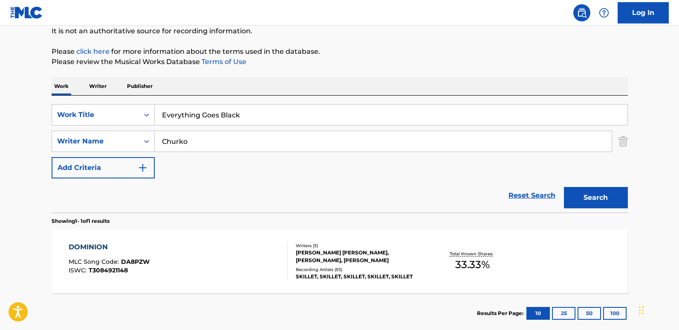
click at [579, 193] on button "Search" at bounding box center [596, 197] width 64 height 21
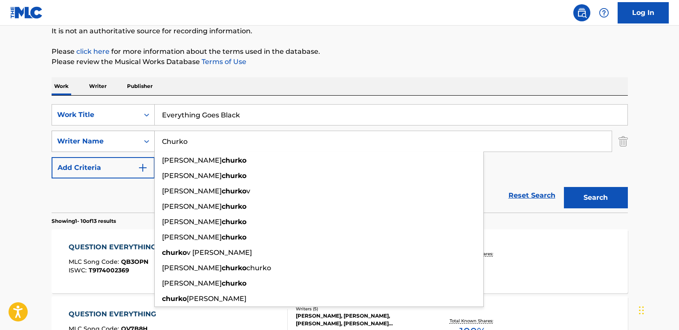
drag, startPoint x: 212, startPoint y: 139, endPoint x: 116, endPoint y: 142, distance: 96.9
click at [116, 142] on div "SearchWithCriteria4d5468a5-f0ac-4dd2-a9ea-a73077e903b4 Writer Name [PERSON_NAME…" at bounding box center [340, 141] width 577 height 21
paste input "OOPER"
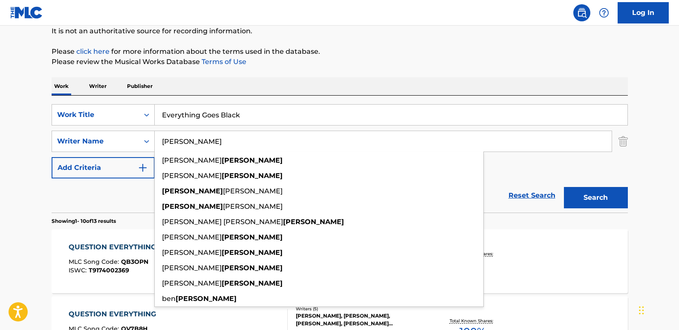
type input "[PERSON_NAME]"
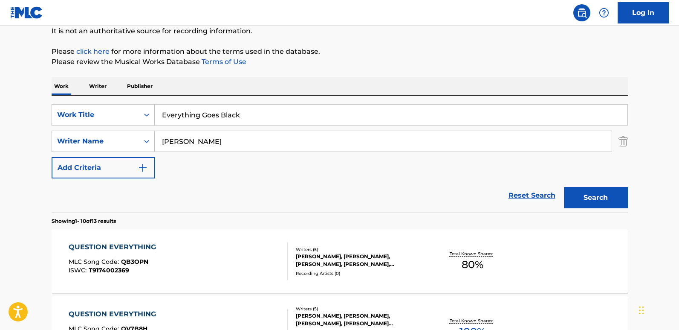
click at [577, 196] on button "Search" at bounding box center [596, 197] width 64 height 21
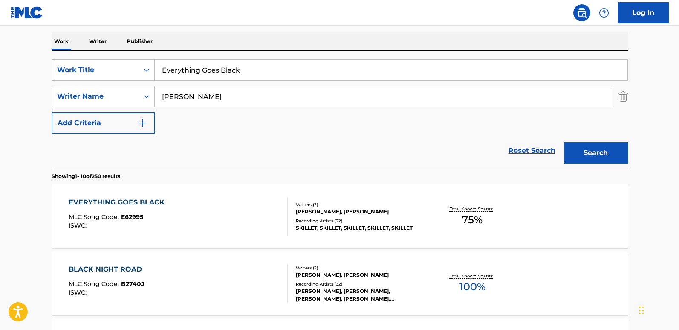
scroll to position [128, 0]
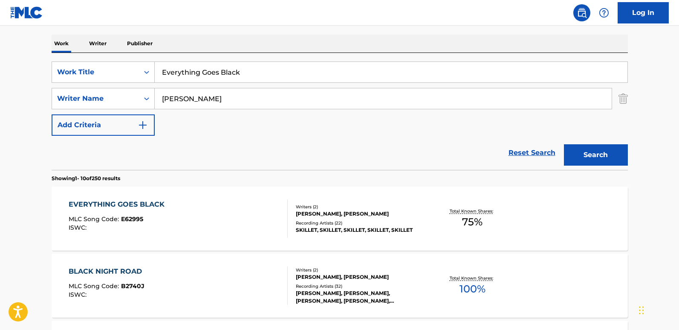
click at [147, 201] on div "EVERYTHING GOES BLACK" at bounding box center [119, 204] width 100 height 10
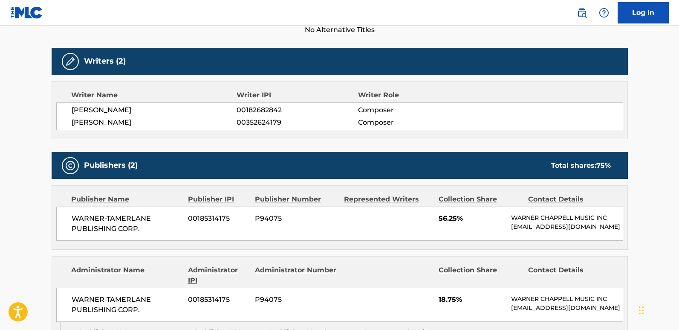
scroll to position [384, 0]
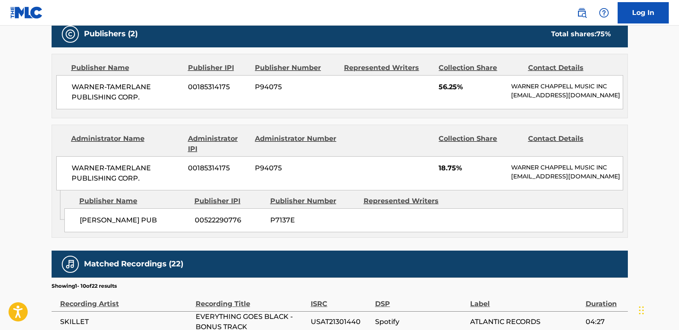
click at [444, 85] on span "56.25%" at bounding box center [472, 87] width 66 height 10
click at [444, 173] on span "18.75%" at bounding box center [472, 168] width 66 height 10
click at [439, 86] on span "56.25%" at bounding box center [472, 87] width 66 height 10
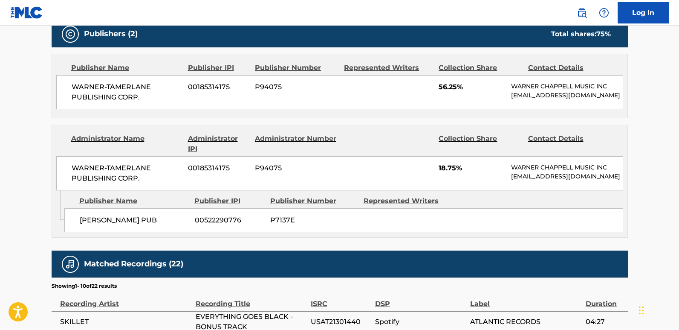
click at [440, 86] on span "56.25%" at bounding box center [472, 87] width 66 height 10
click at [445, 173] on span "18.75%" at bounding box center [472, 168] width 66 height 10
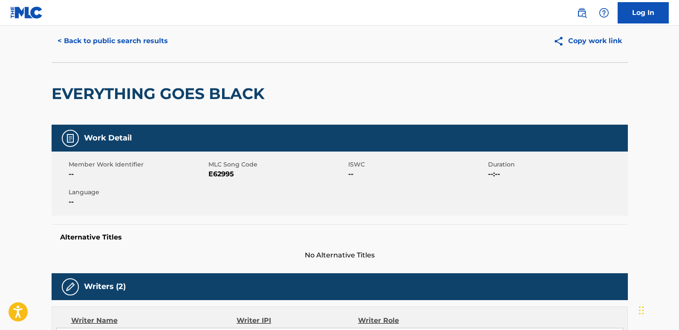
scroll to position [0, 0]
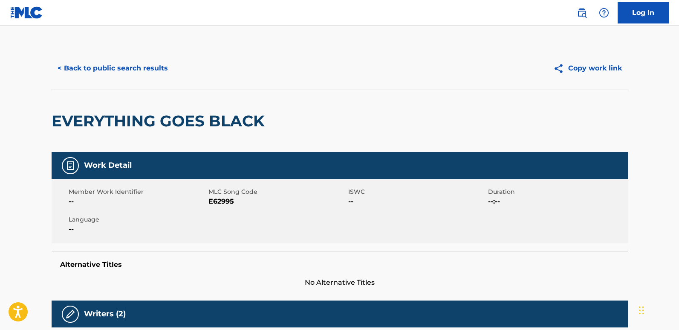
click at [165, 86] on div "< Back to public search results Copy work link" at bounding box center [340, 68] width 577 height 43
click at [155, 71] on button "< Back to public search results" at bounding box center [113, 68] width 122 height 21
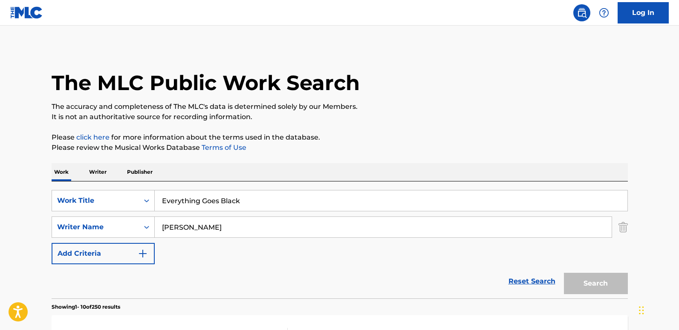
scroll to position [128, 0]
